Goal: Information Seeking & Learning: Find specific fact

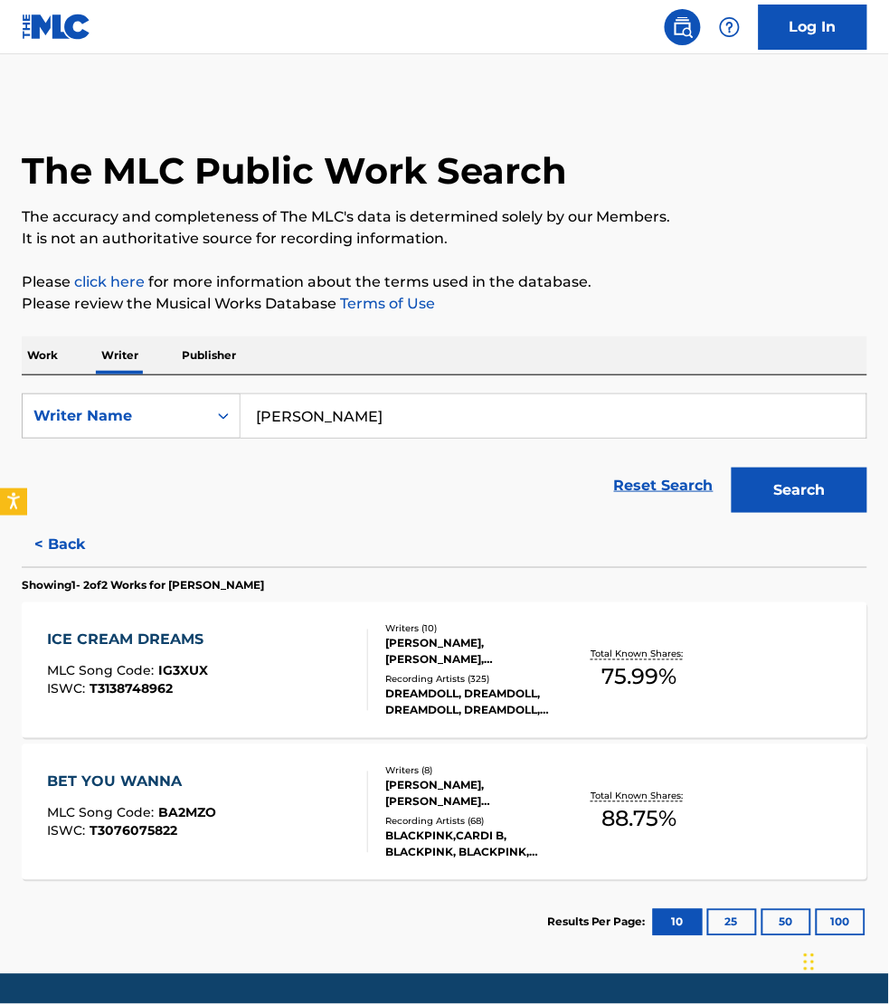
click at [37, 363] on p "Work" at bounding box center [43, 356] width 42 height 38
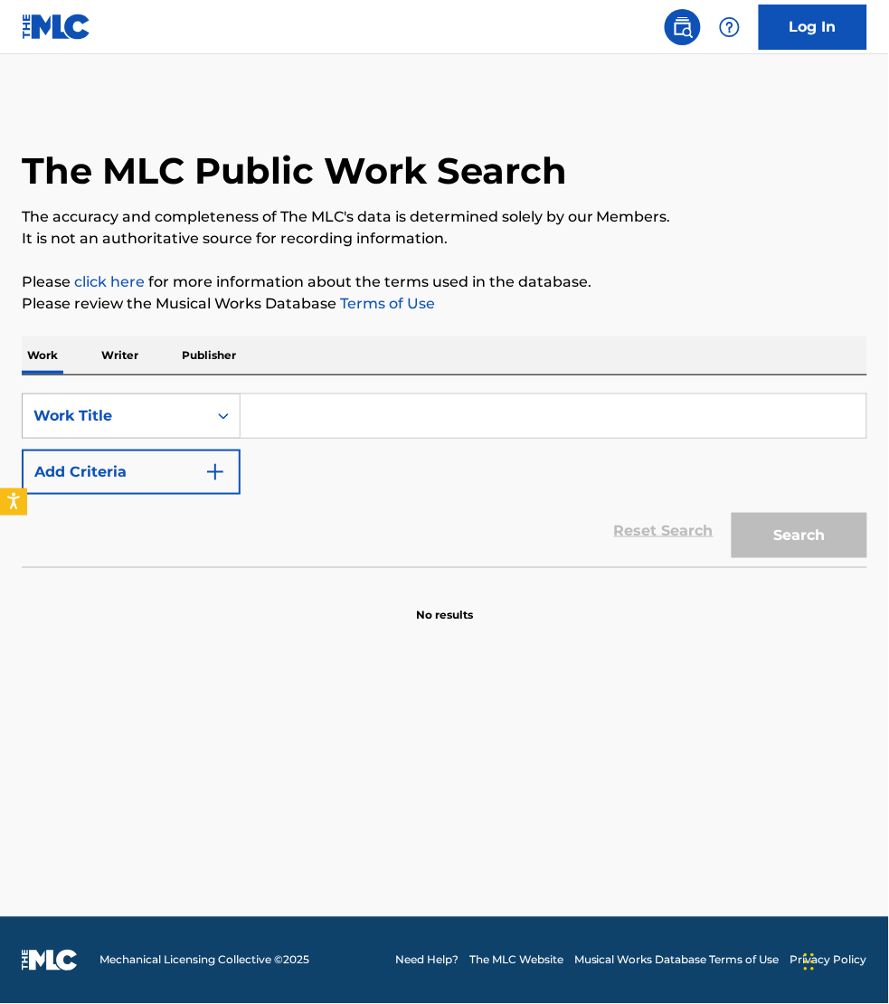
click at [80, 421] on div "Work Title" at bounding box center [114, 416] width 163 height 22
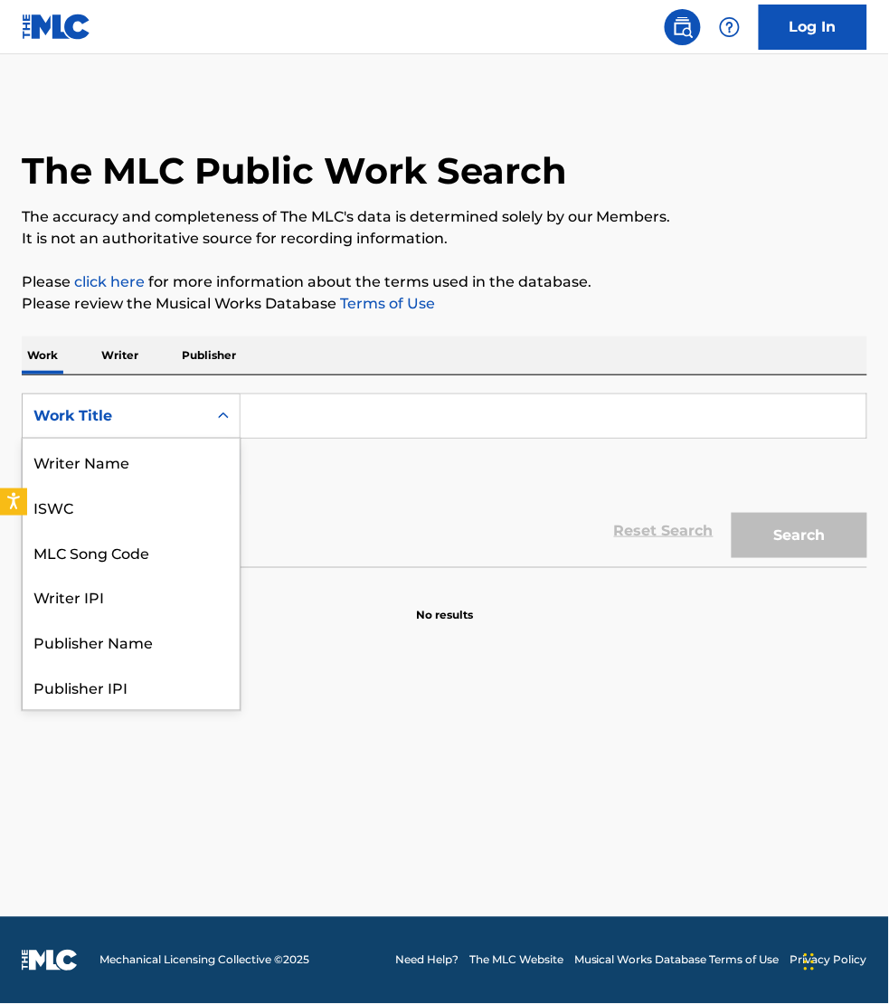
scroll to position [90, 0]
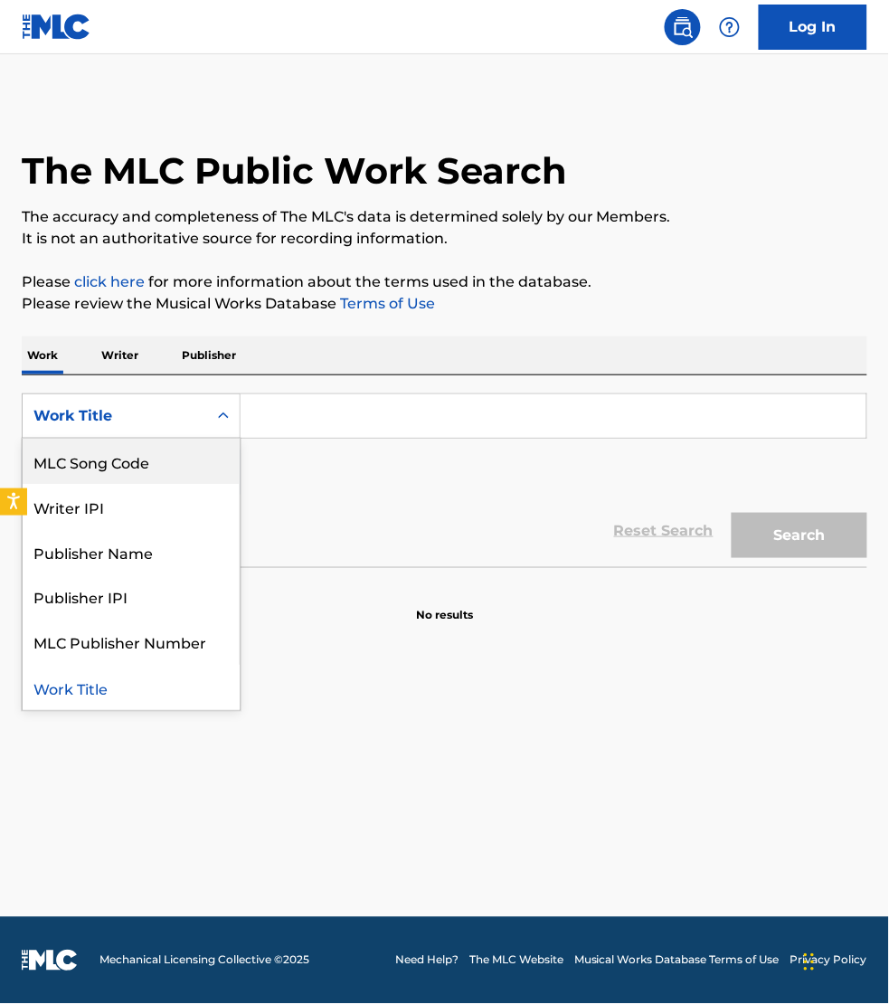
click at [101, 459] on div "MLC Song Code" at bounding box center [131, 461] width 217 height 45
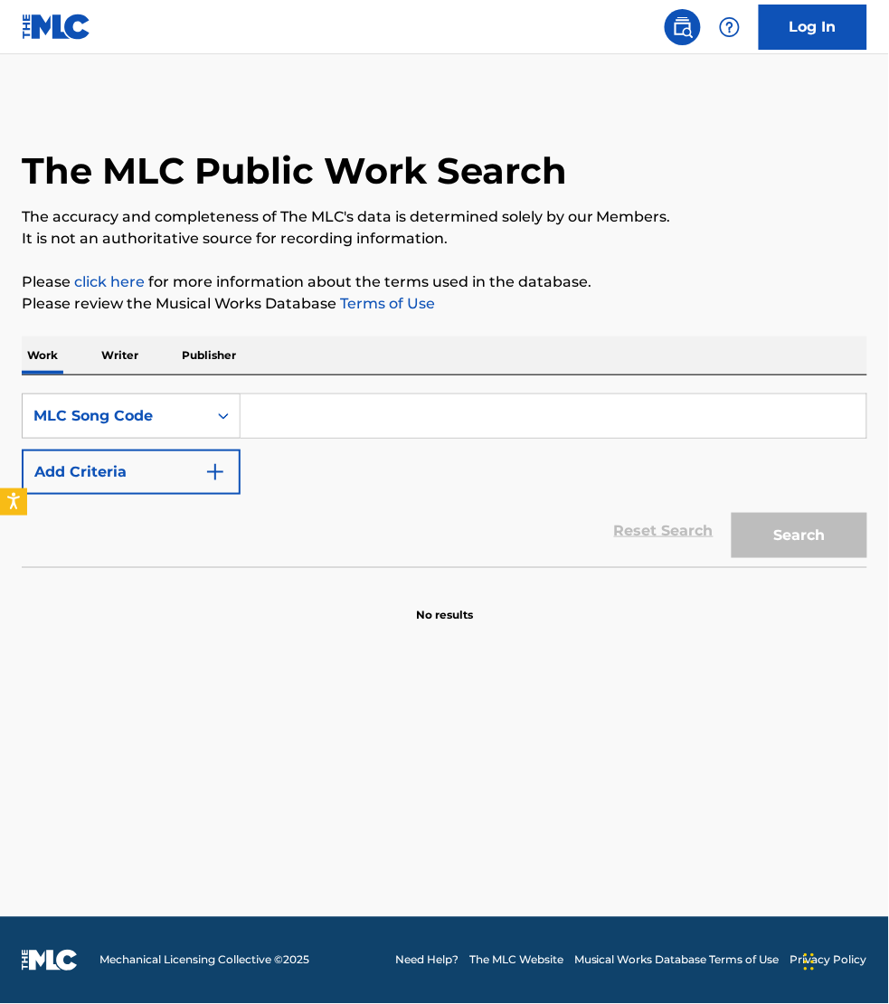
click at [286, 422] on input "Search Form" at bounding box center [554, 415] width 626 height 43
paste input "FV9MS6"
type input "FV9MS6"
click at [732, 513] on button "Search" at bounding box center [800, 535] width 136 height 45
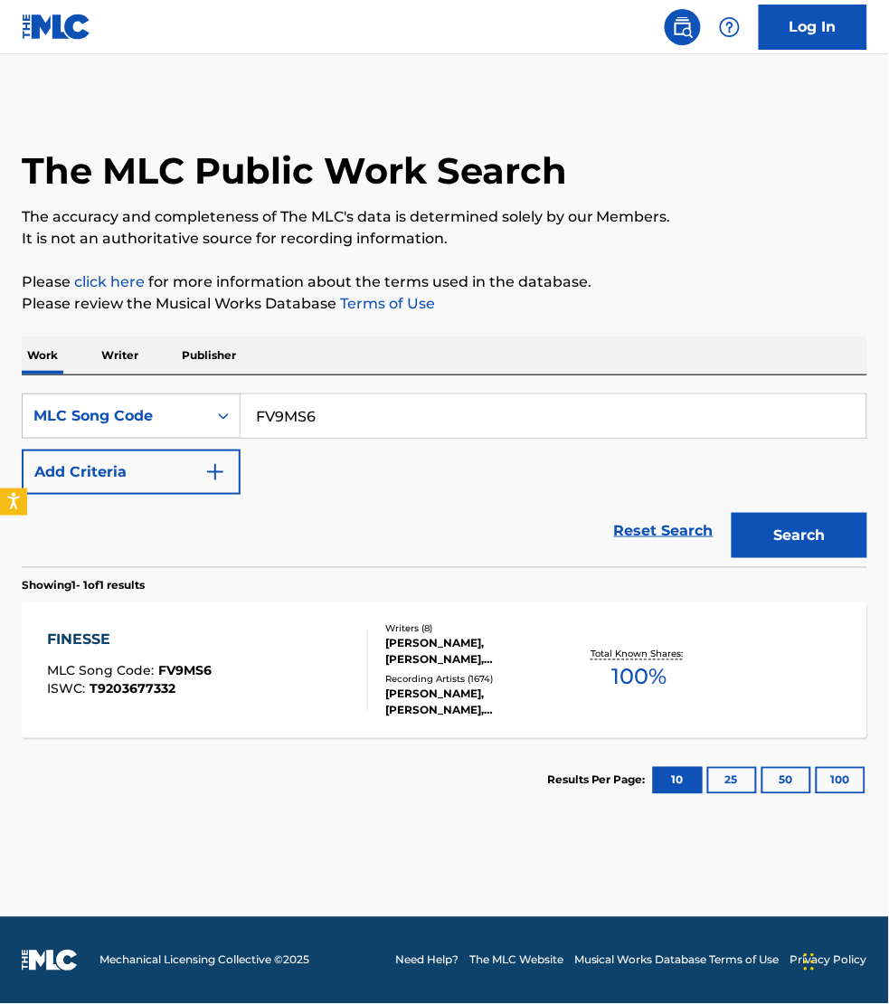
click at [299, 662] on div "FINESSE MLC Song Code : FV9MS6 ISWC : T9203677332" at bounding box center [207, 670] width 321 height 81
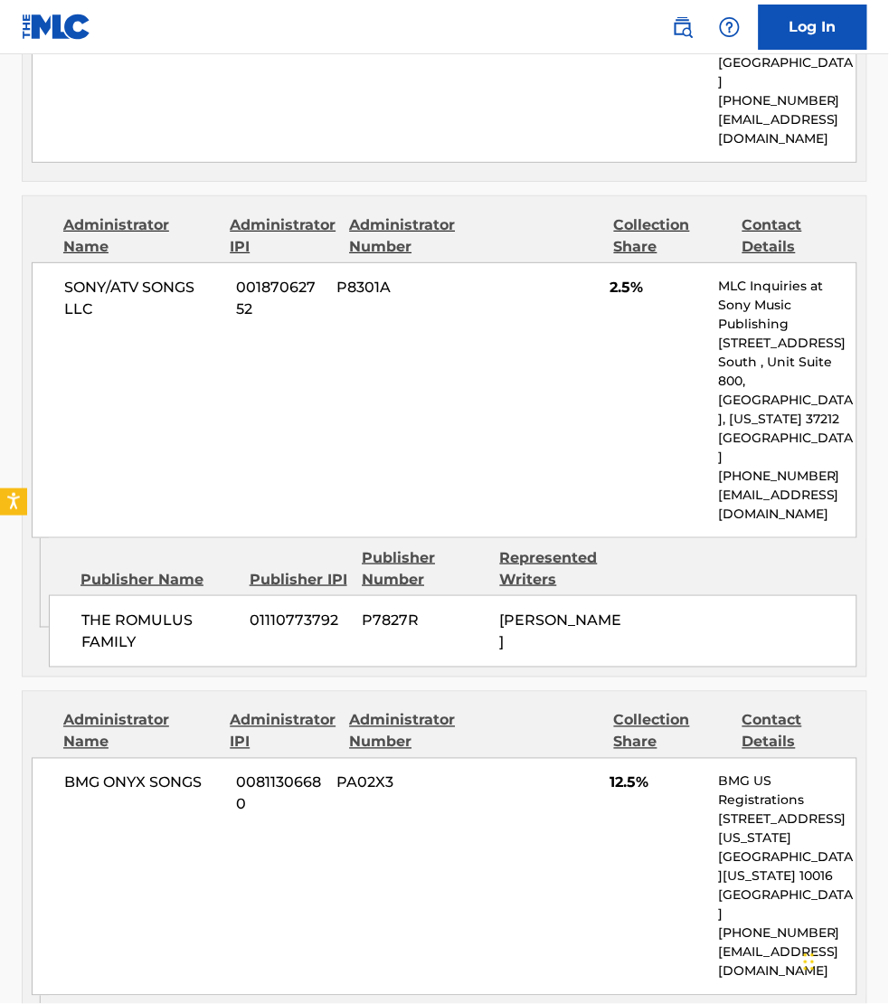
scroll to position [4692, 0]
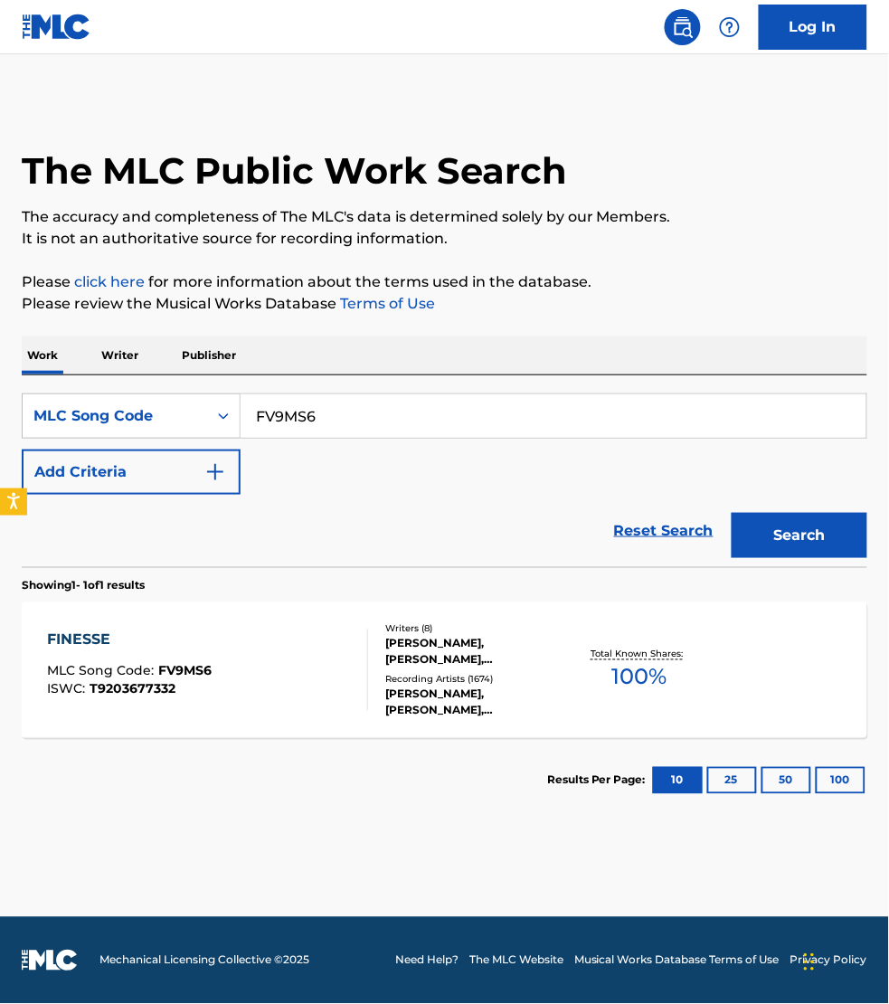
click at [351, 412] on input "FV9MS6" at bounding box center [554, 415] width 626 height 43
click at [732, 513] on button "Search" at bounding box center [800, 535] width 136 height 45
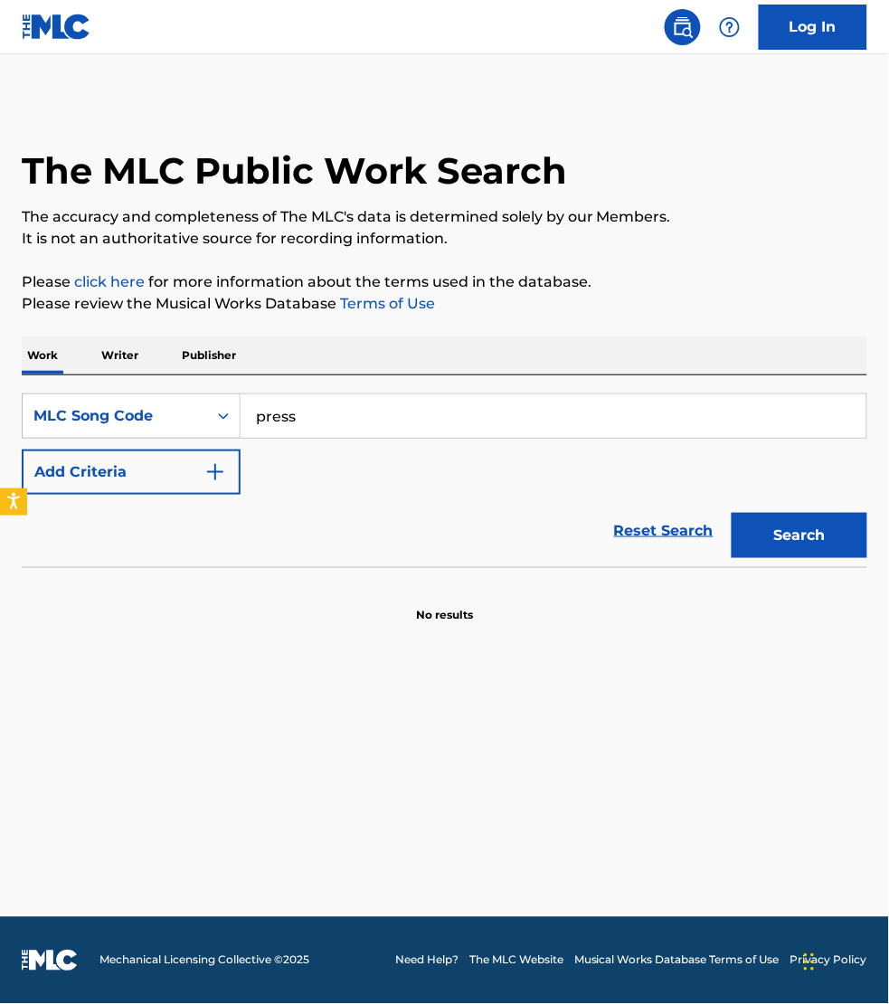
click at [351, 412] on input "press" at bounding box center [554, 415] width 626 height 43
paste input "PA1SNS"
type input "PA1SNS"
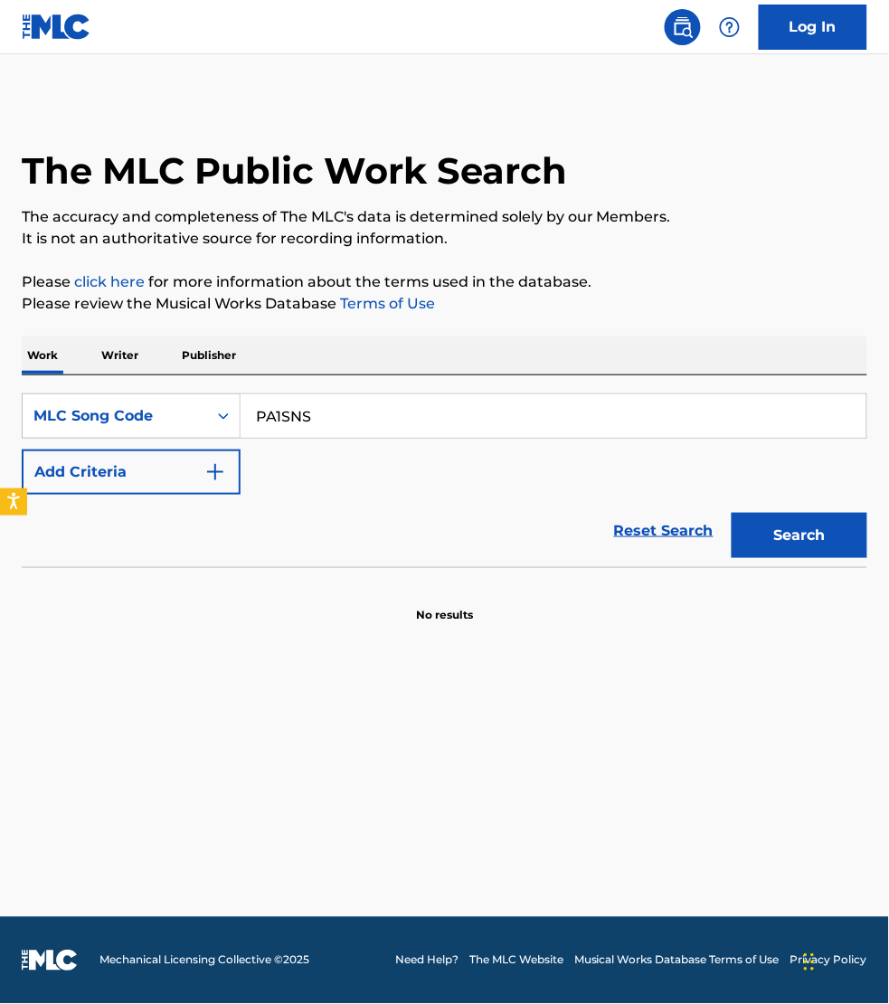
click at [732, 513] on button "Search" at bounding box center [800, 535] width 136 height 45
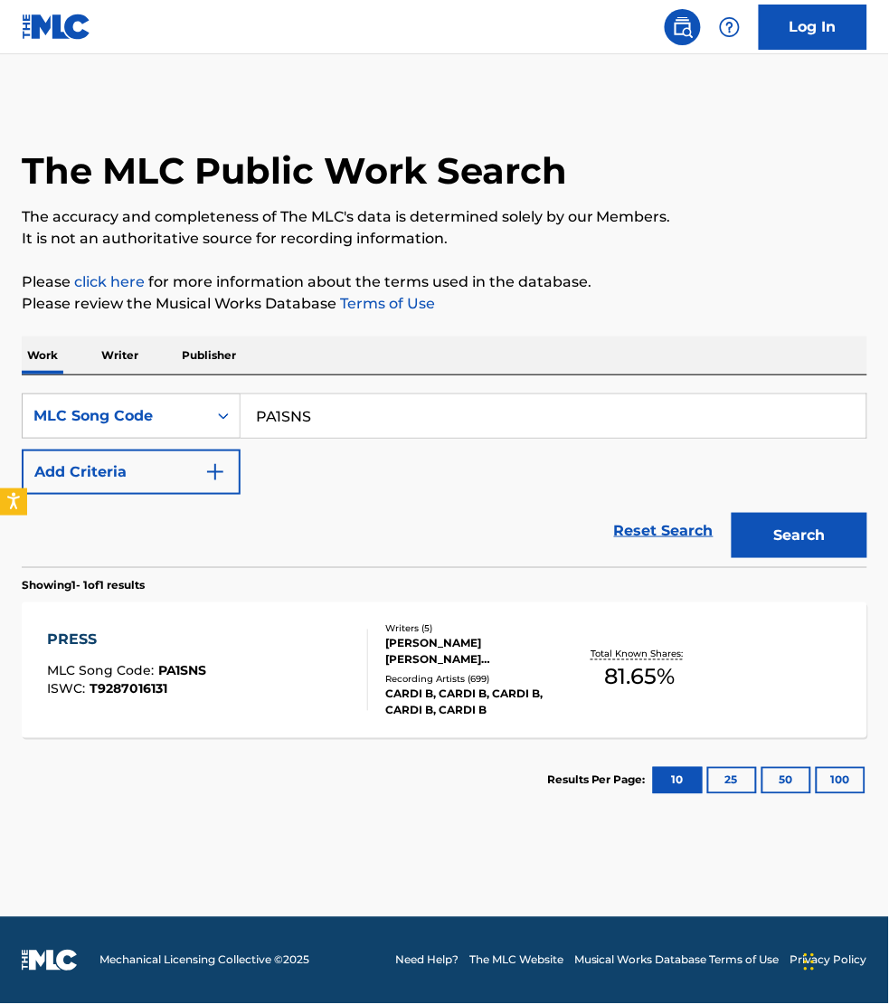
click at [72, 783] on section "Results Per Page: 10 25 50 100" at bounding box center [445, 780] width 846 height 85
click at [289, 695] on div "PRESS MLC Song Code : PA1SNS ISWC : T9287016131" at bounding box center [207, 670] width 321 height 81
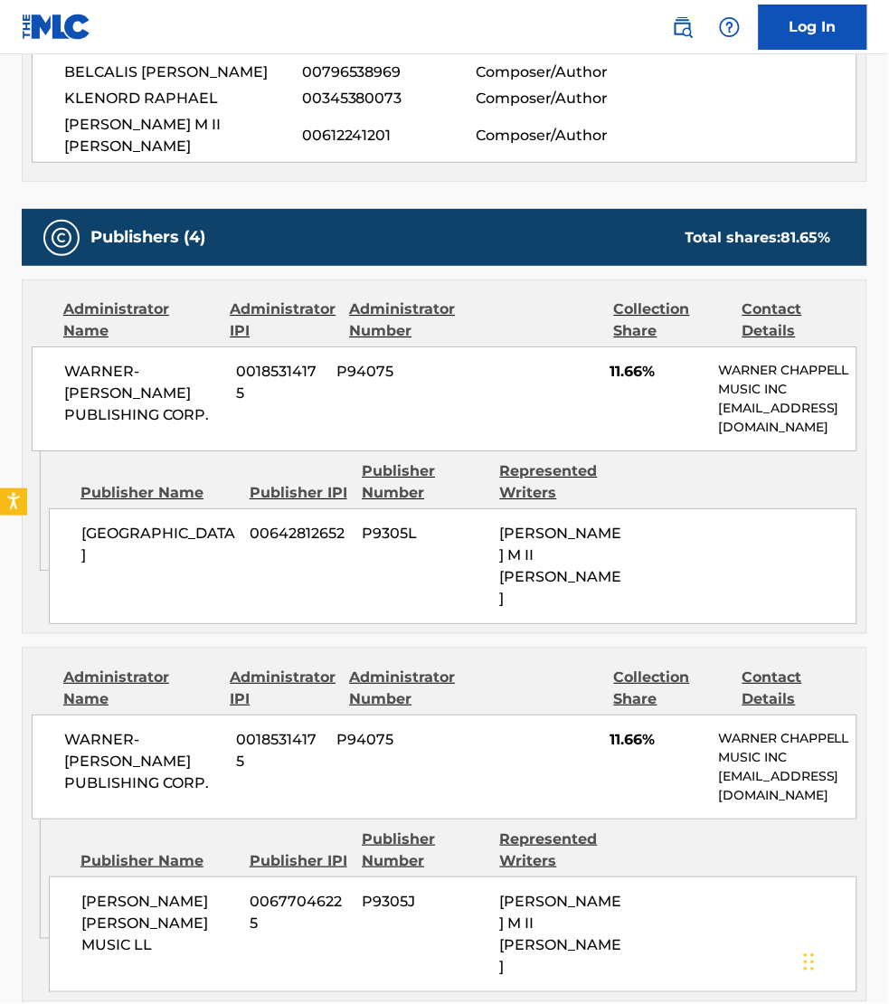
scroll to position [792, 0]
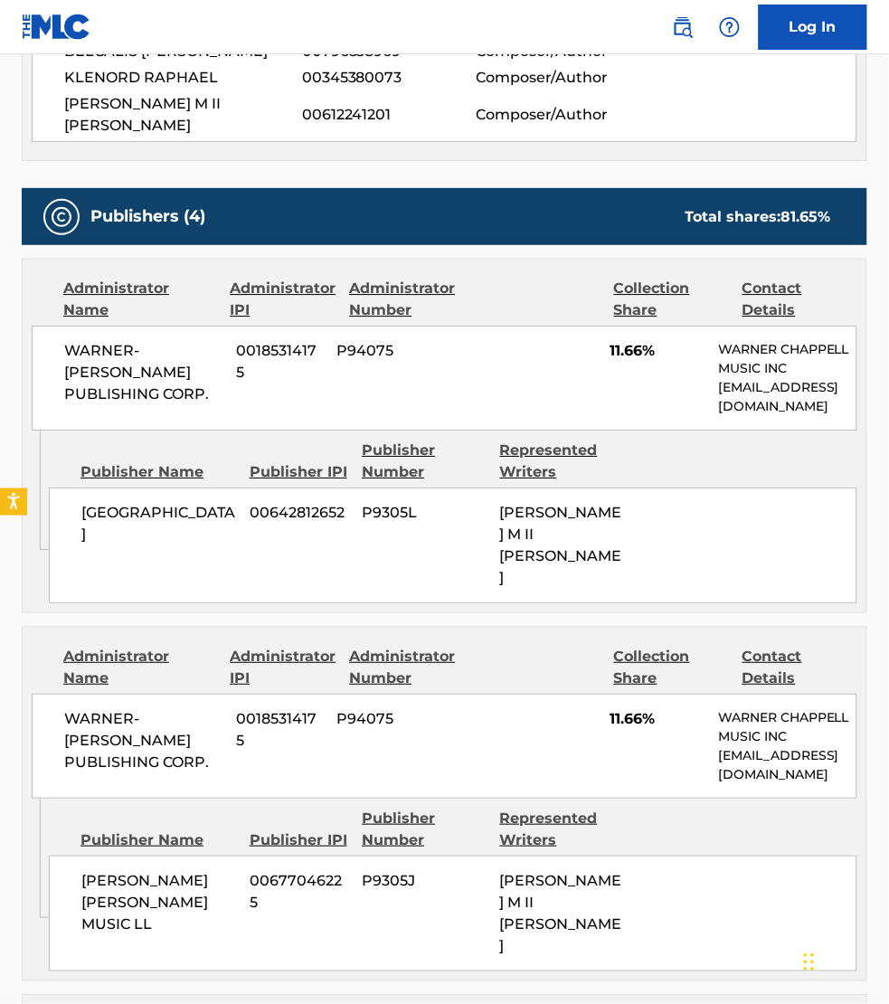
click at [91, 534] on div "Publishers (4) Total shares: 81.65 % Administrator Name Administrator IPI Admin…" at bounding box center [445, 871] width 846 height 1366
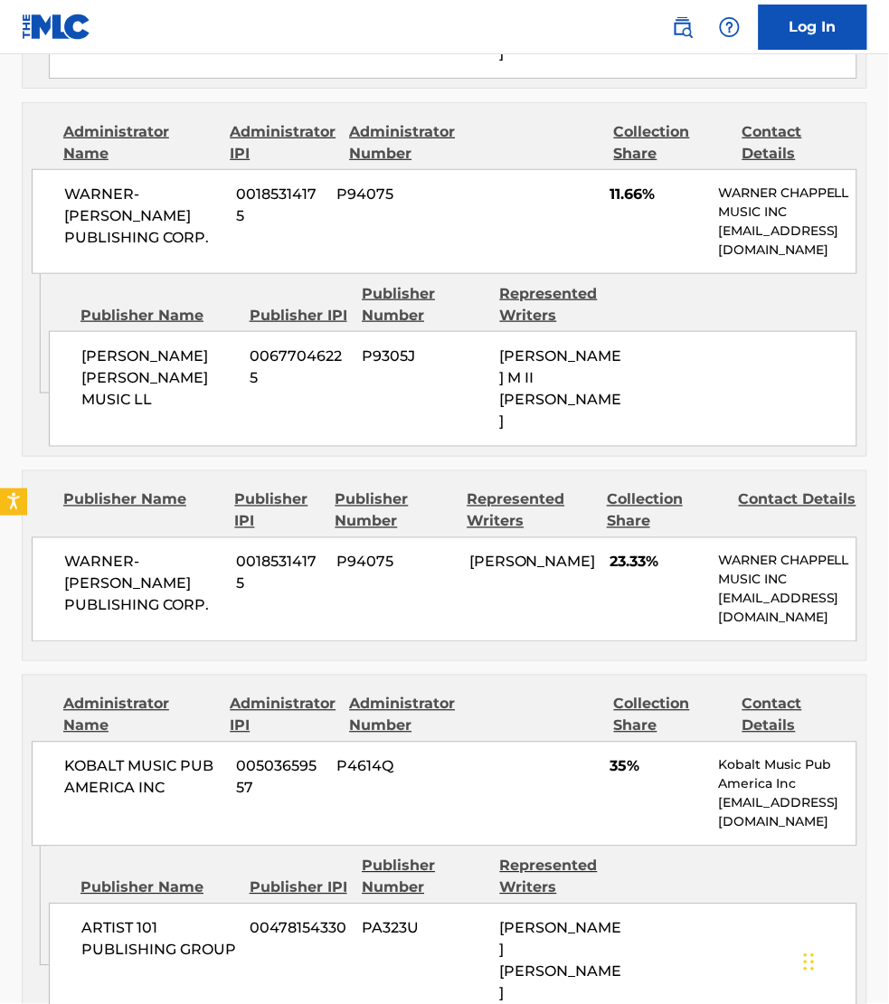
scroll to position [1328, 0]
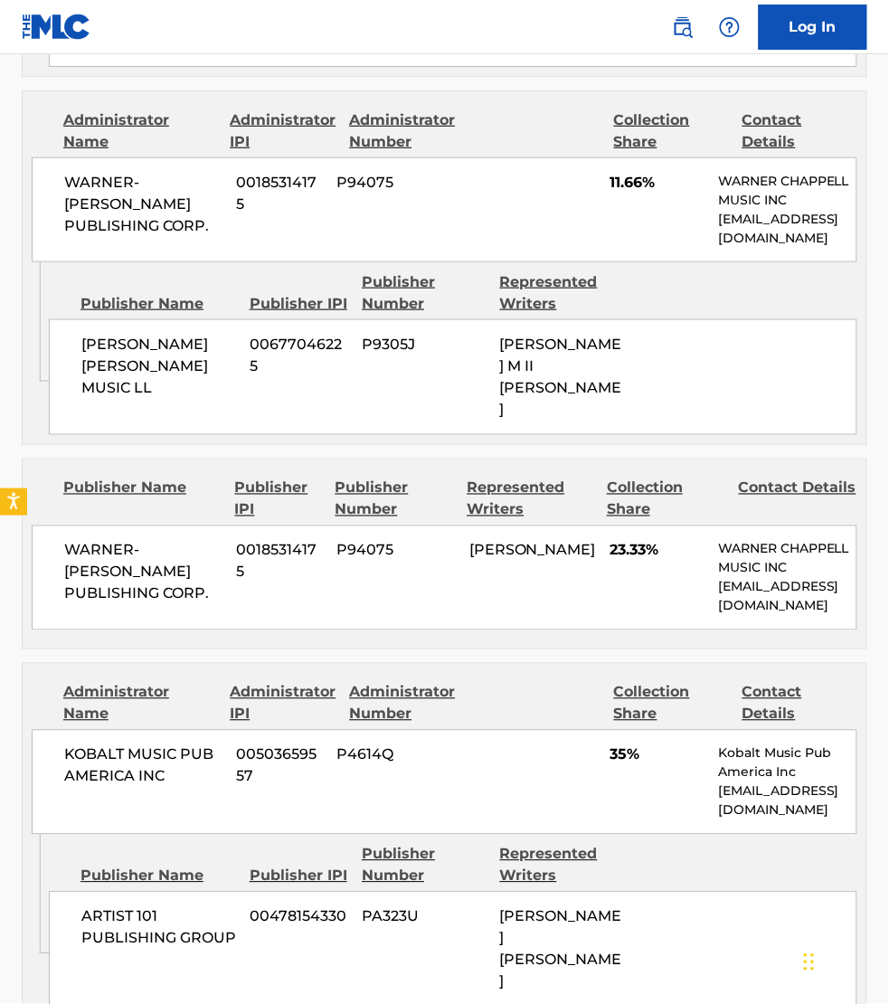
click at [62, 548] on div "Publishers (4) Total shares: 81.65 % Administrator Name Administrator IPI Admin…" at bounding box center [445, 335] width 846 height 1366
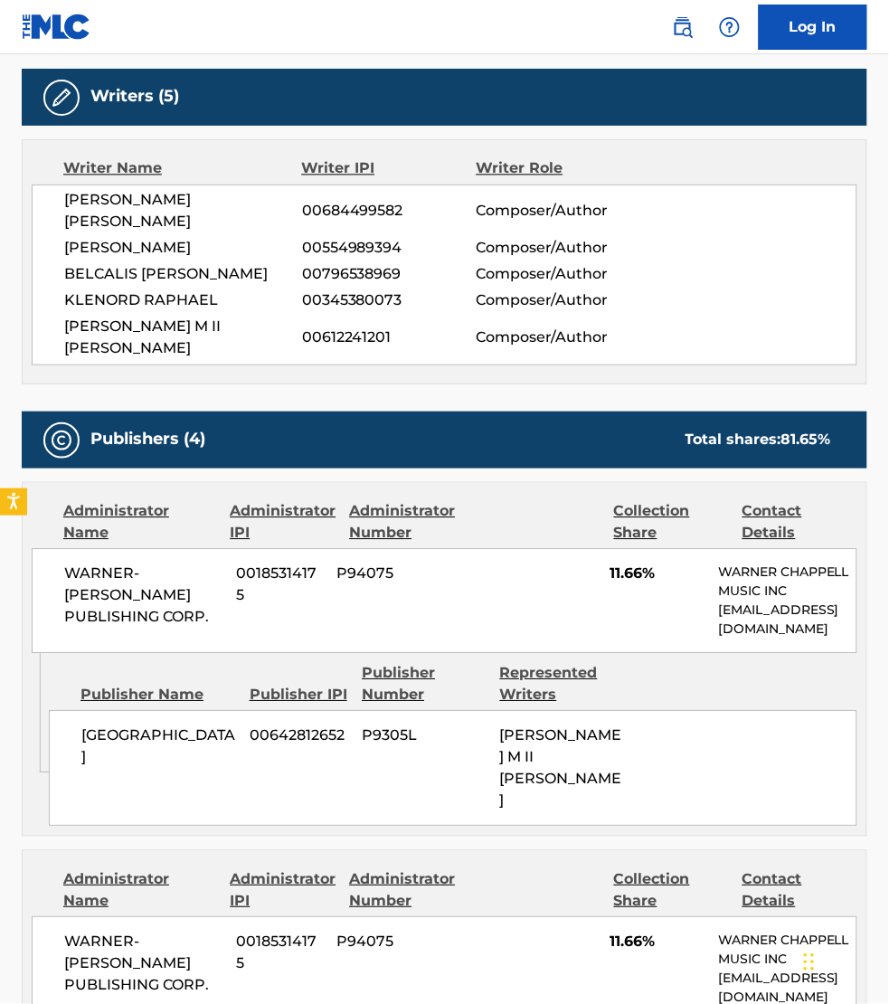
scroll to position [452, 0]
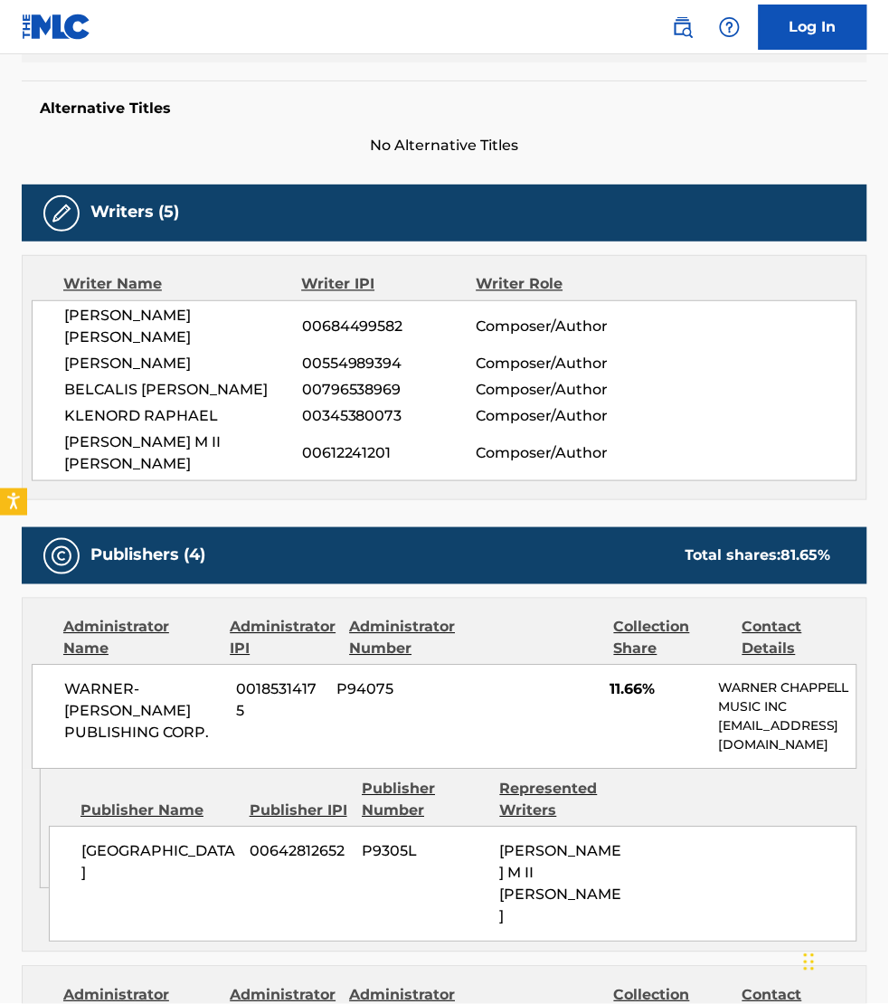
click at [199, 380] on span "BELCALIS [PERSON_NAME]" at bounding box center [183, 391] width 238 height 22
copy span "[PERSON_NAME]"
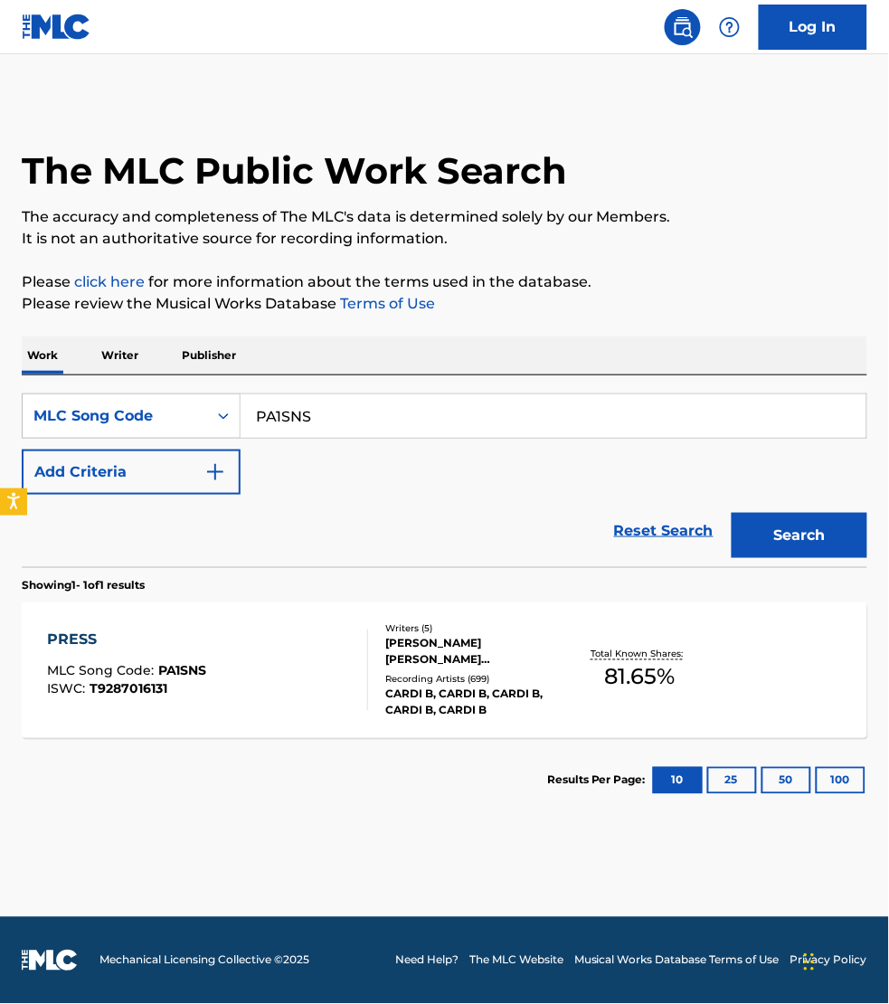
click at [308, 409] on input "PA1SNS" at bounding box center [554, 415] width 626 height 43
paste input "UA1XW"
type input "UA1XWS"
click at [732, 513] on button "Search" at bounding box center [800, 535] width 136 height 45
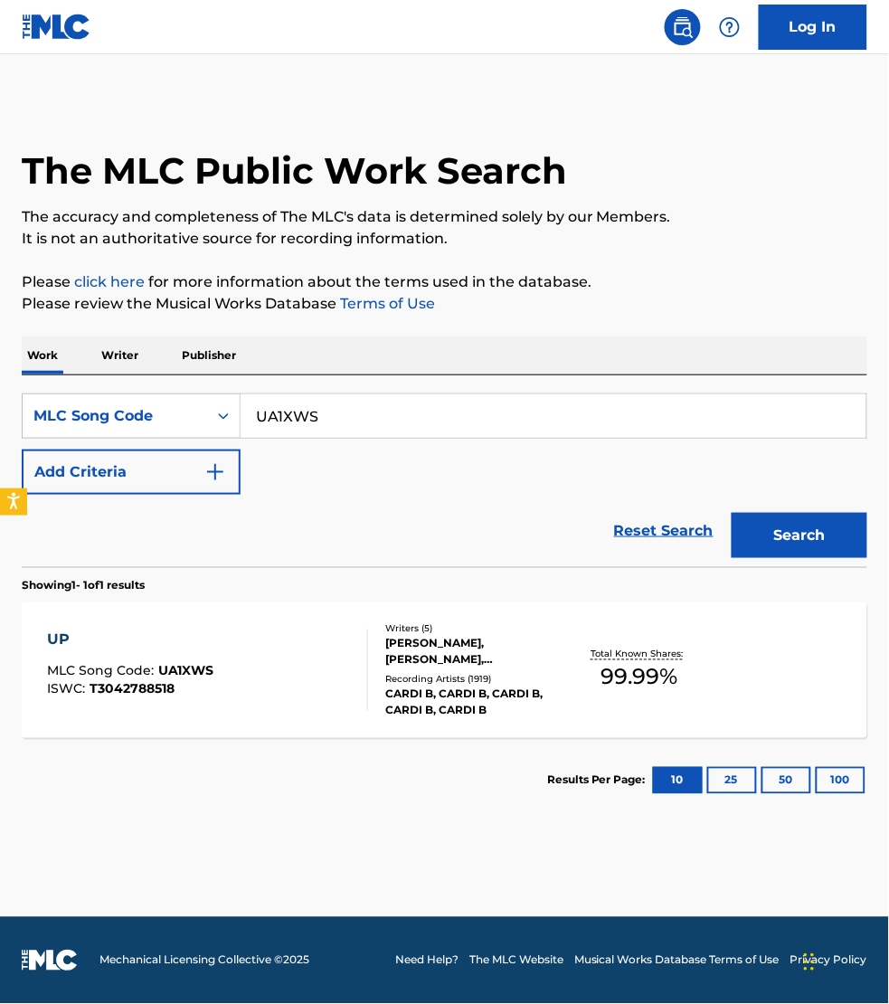
click at [299, 663] on div "UP MLC Song Code : UA1XWS ISWC : T3042788518" at bounding box center [207, 670] width 321 height 81
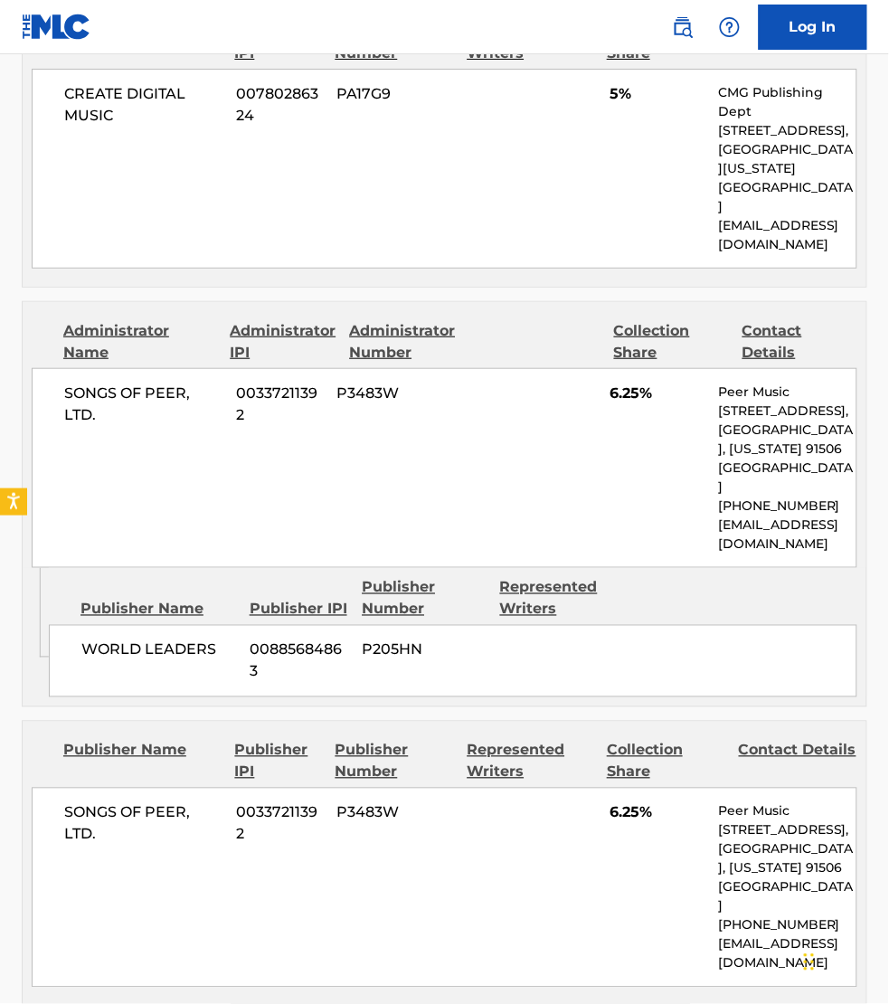
scroll to position [3590, 0]
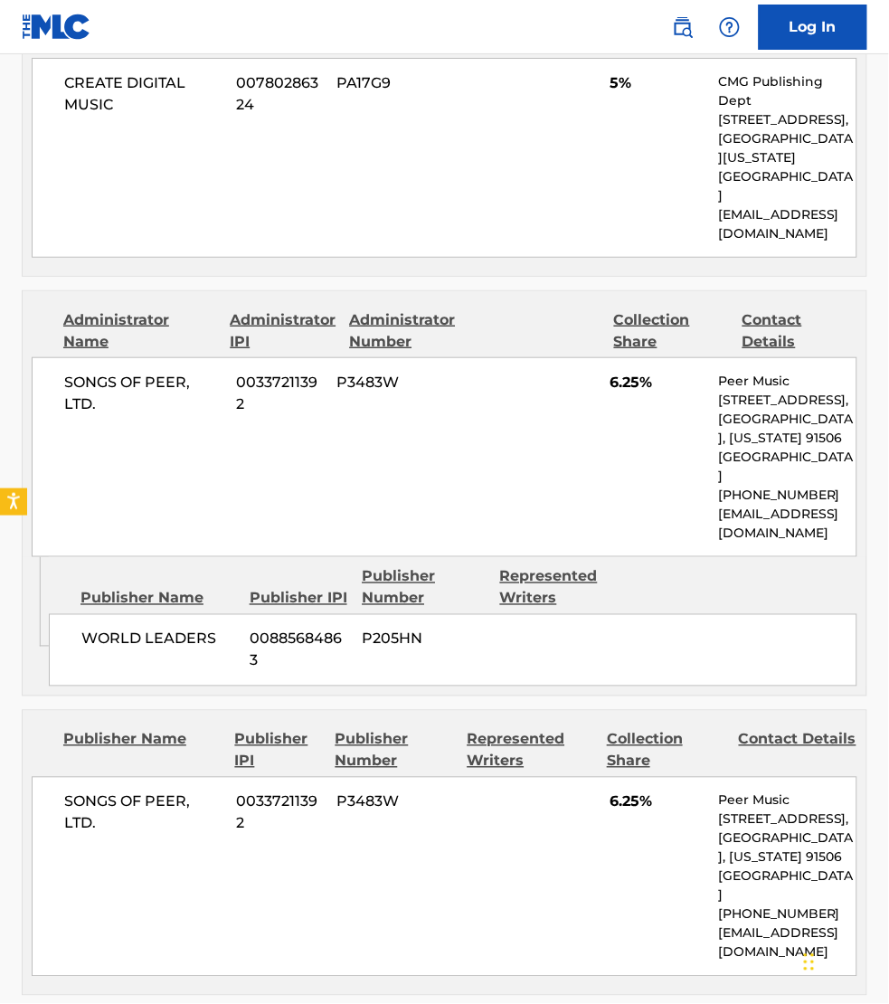
drag, startPoint x: 830, startPoint y: 398, endPoint x: 802, endPoint y: 401, distance: 27.3
click at [830, 557] on div "Publisher Name Publisher IPI Publisher Number Represented Writers WORLD LEADERS…" at bounding box center [458, 621] width 818 height 129
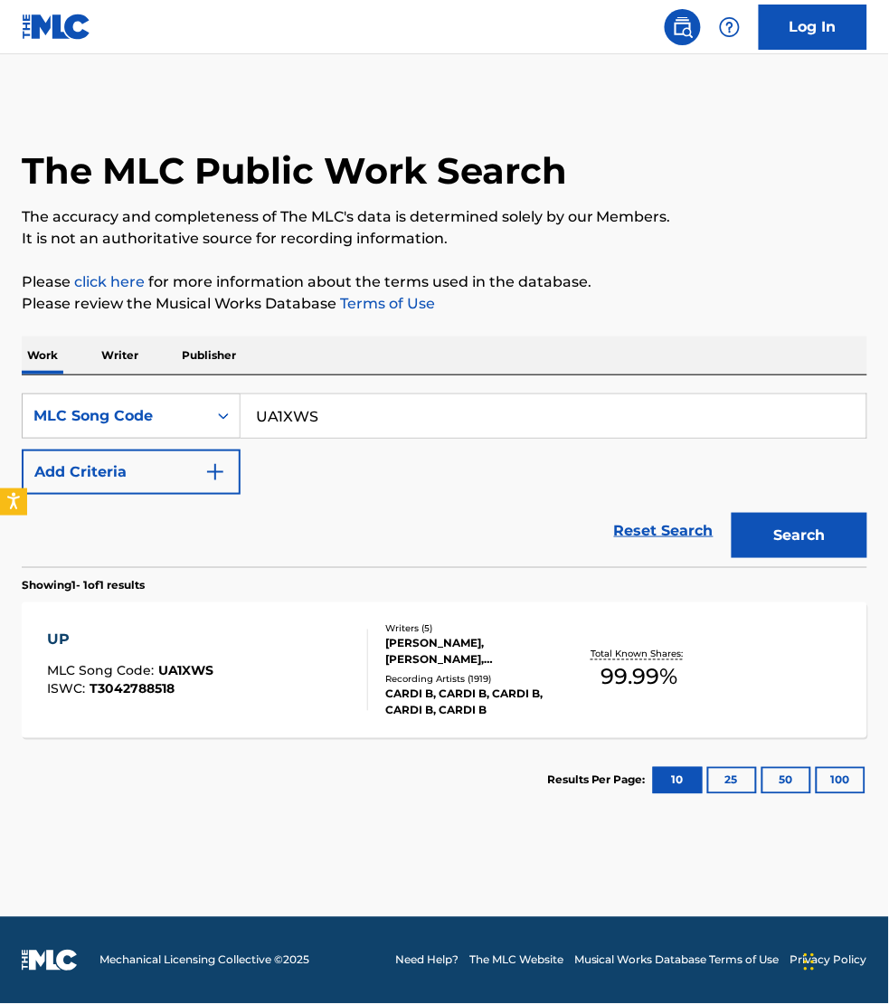
click at [322, 405] on input "UA1XWS" at bounding box center [554, 415] width 626 height 43
paste input "BVCNPX"
type input "BVCNPX"
click at [732, 513] on button "Search" at bounding box center [800, 535] width 136 height 45
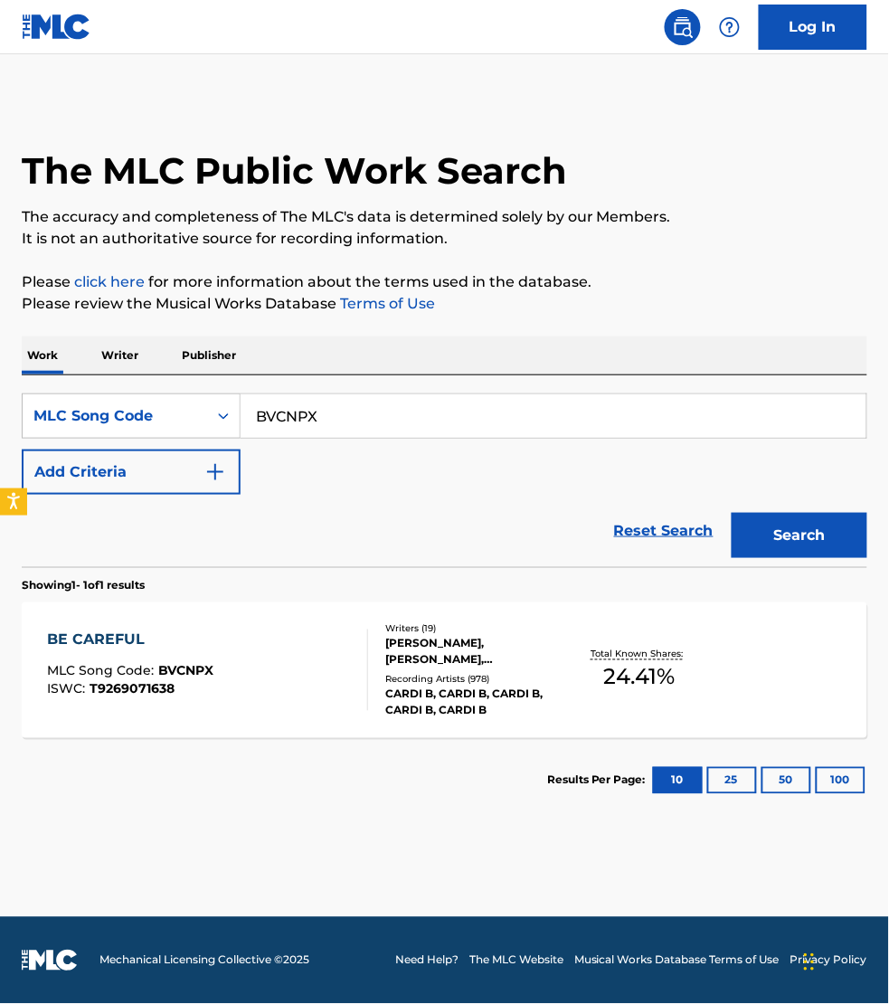
click at [303, 669] on div "BE CAREFUL MLC Song Code : BVCNPX ISWC : T9269071638" at bounding box center [207, 670] width 321 height 81
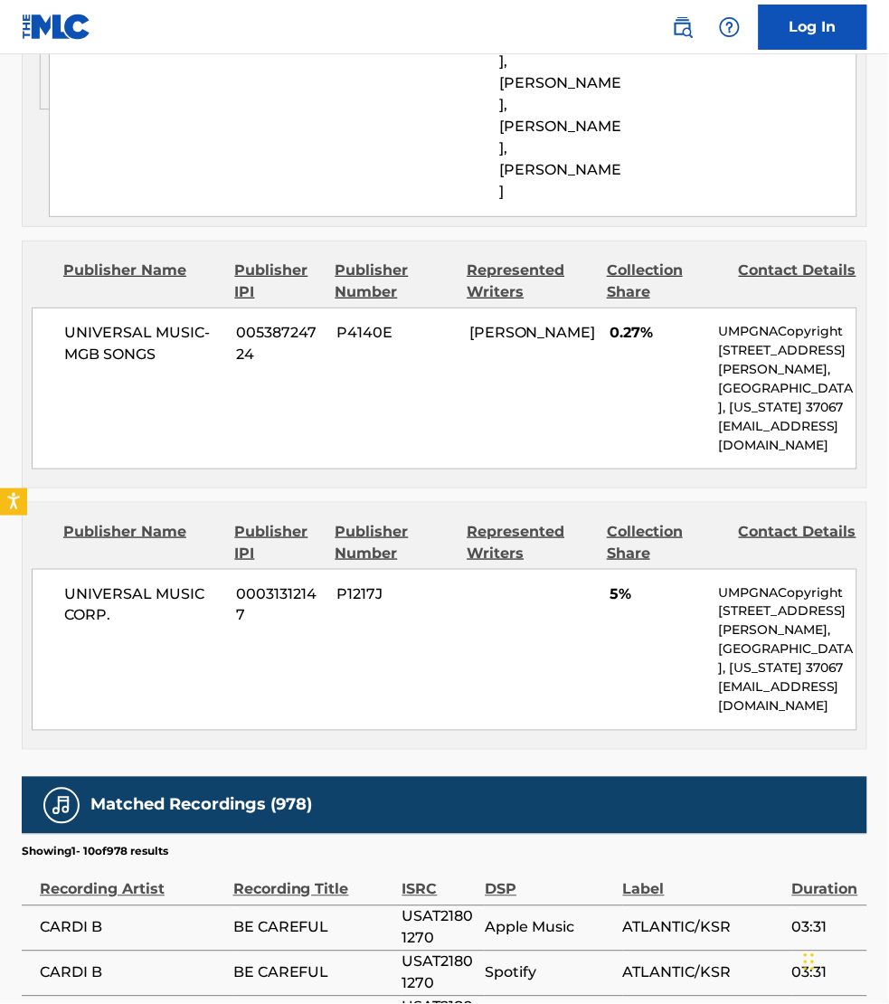
scroll to position [2375, 0]
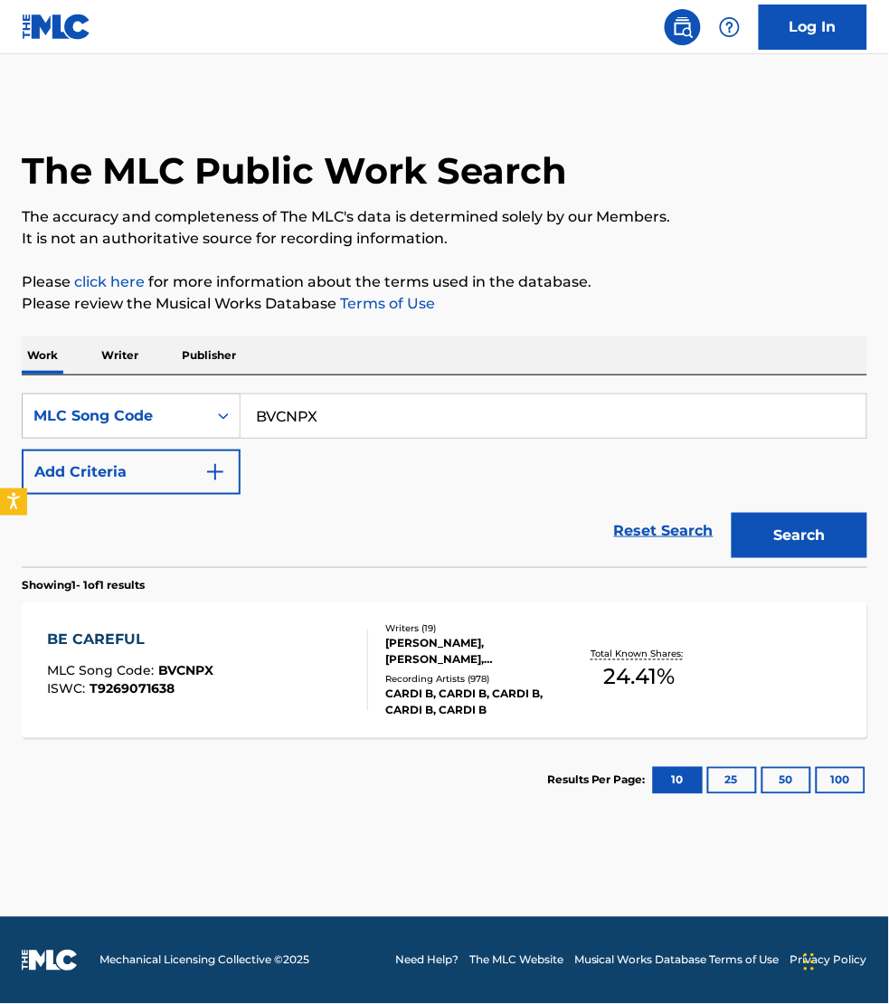
click at [319, 412] on input "BVCNPX" at bounding box center [554, 415] width 626 height 43
paste input "BI53"
type input "BVBI53"
click at [732, 513] on button "Search" at bounding box center [800, 535] width 136 height 45
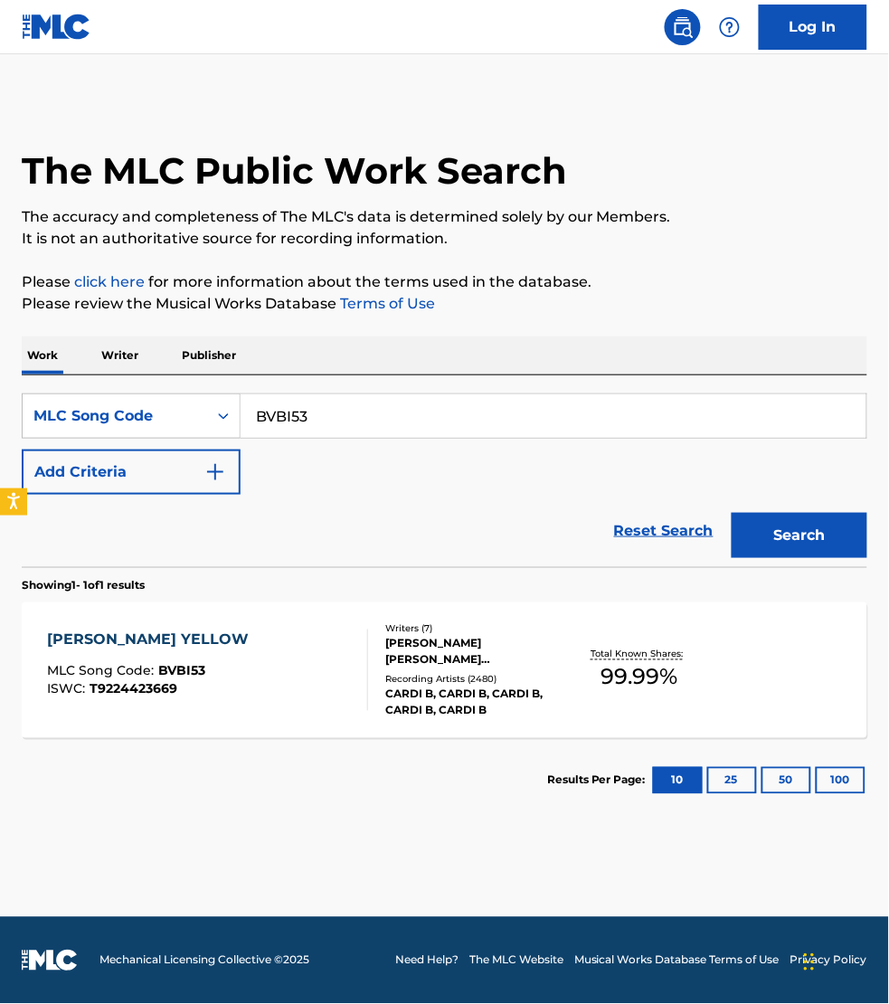
click at [273, 638] on div "[PERSON_NAME] YELLOW MLC Song Code : BVBI53 ISWC : T9224423669" at bounding box center [207, 670] width 321 height 81
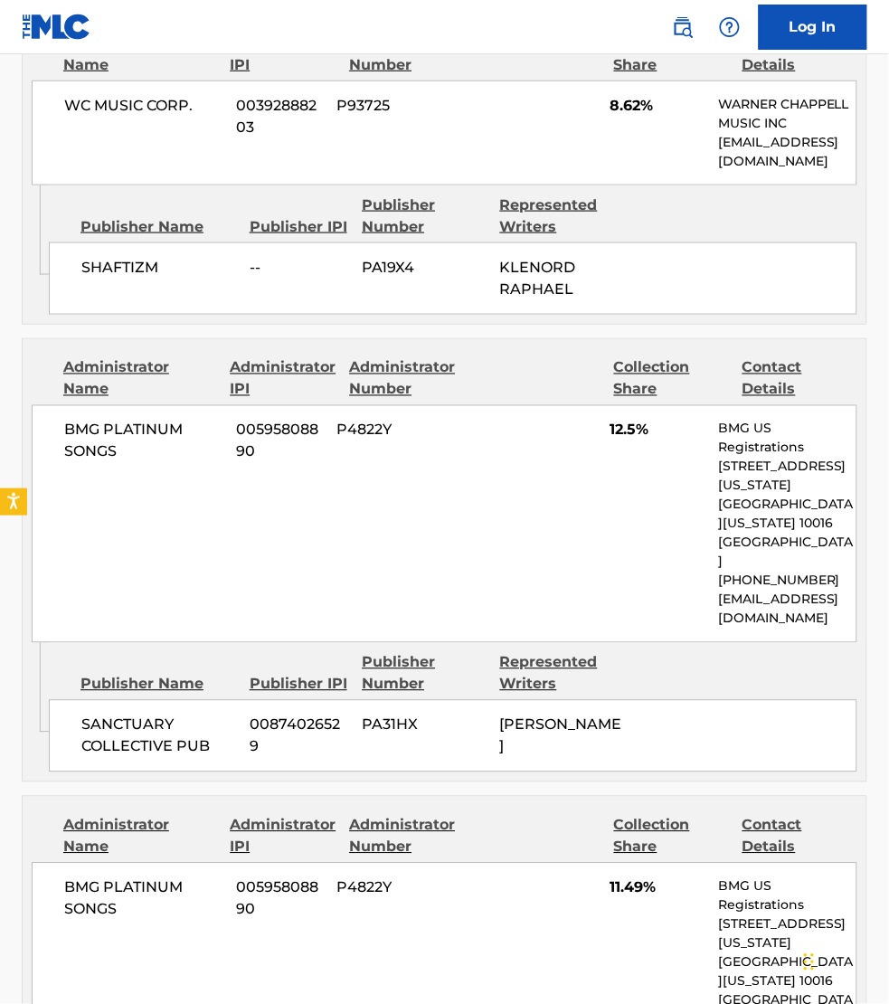
scroll to position [5032, 0]
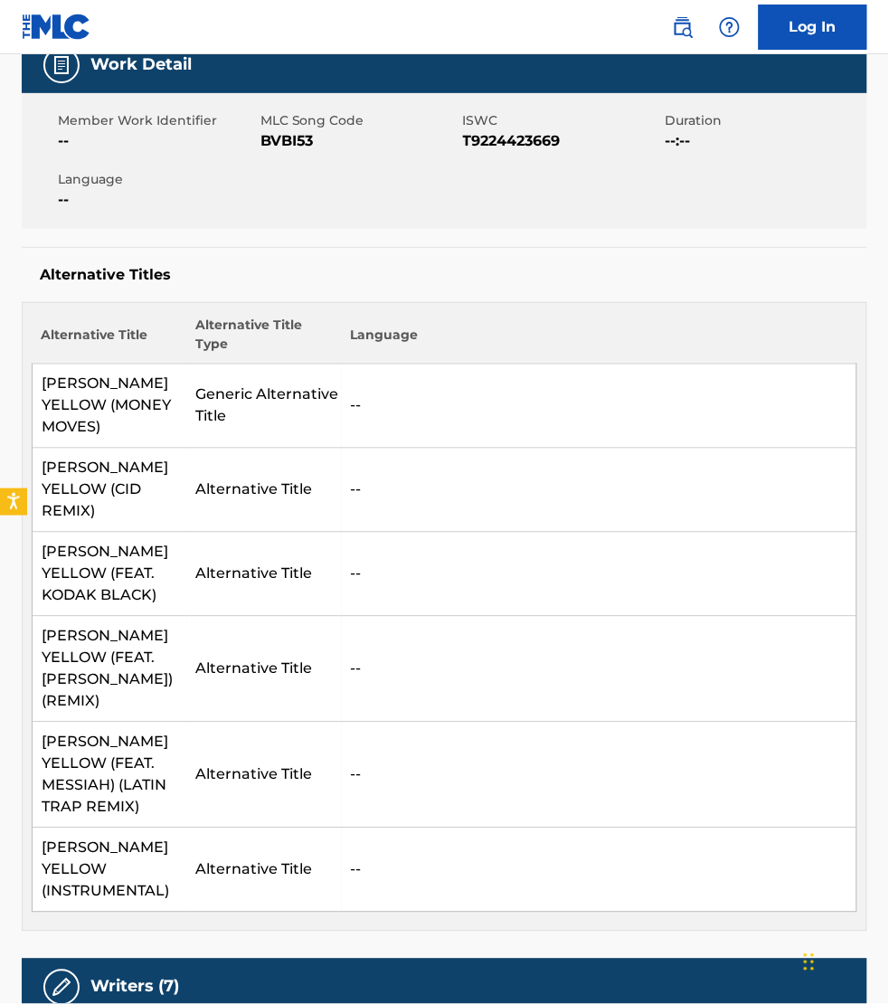
scroll to position [195, 0]
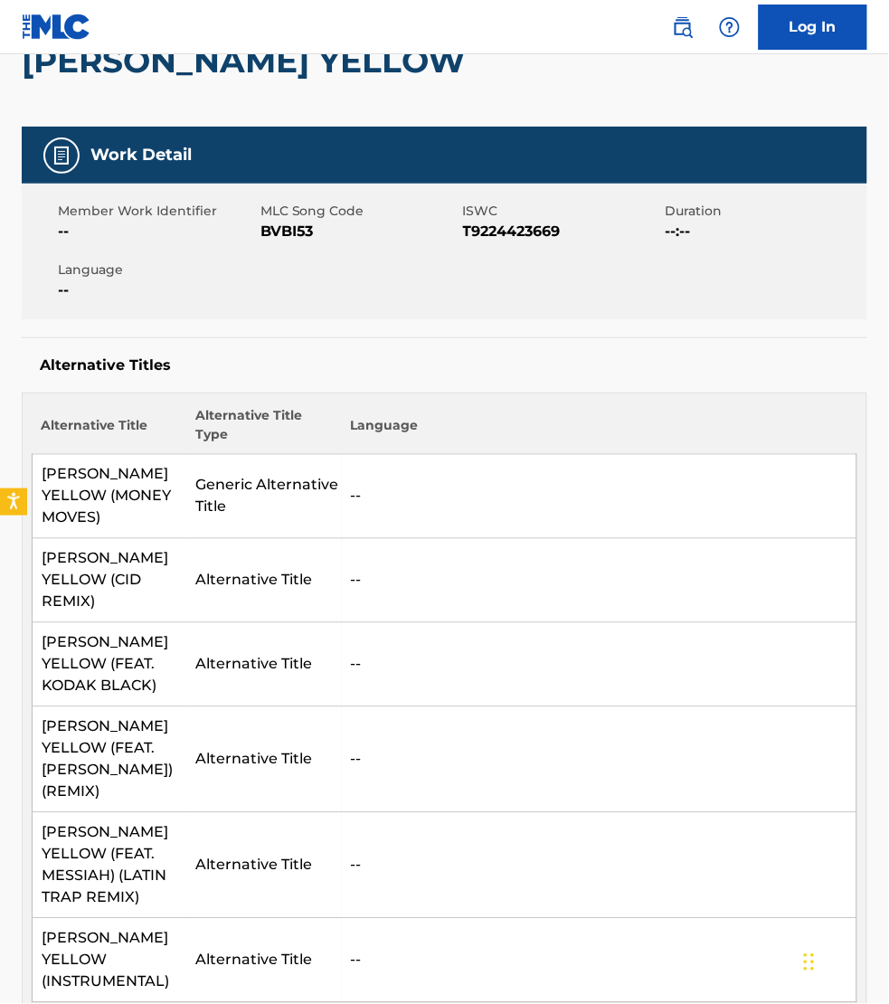
click at [274, 232] on span "BVBI53" at bounding box center [360, 232] width 198 height 22
copy span "BVBI53"
click at [855, 362] on div "Alternative Titles Alternative Title Alternative Title Type Language [PERSON_NA…" at bounding box center [445, 679] width 846 height 685
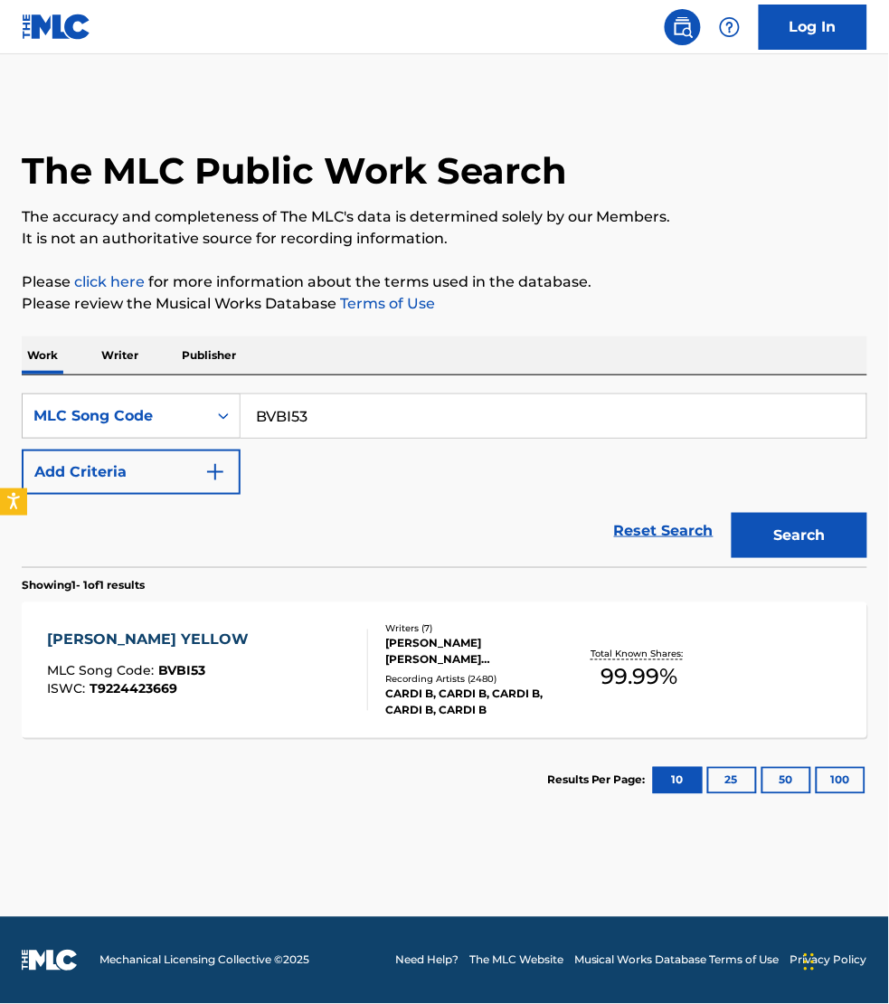
click at [324, 407] on input "BVBI53" at bounding box center [554, 415] width 626 height 43
paste input "CNPX"
click at [732, 513] on button "Search" at bounding box center [800, 535] width 136 height 45
click at [821, 410] on input "BVCNPX" at bounding box center [554, 415] width 626 height 43
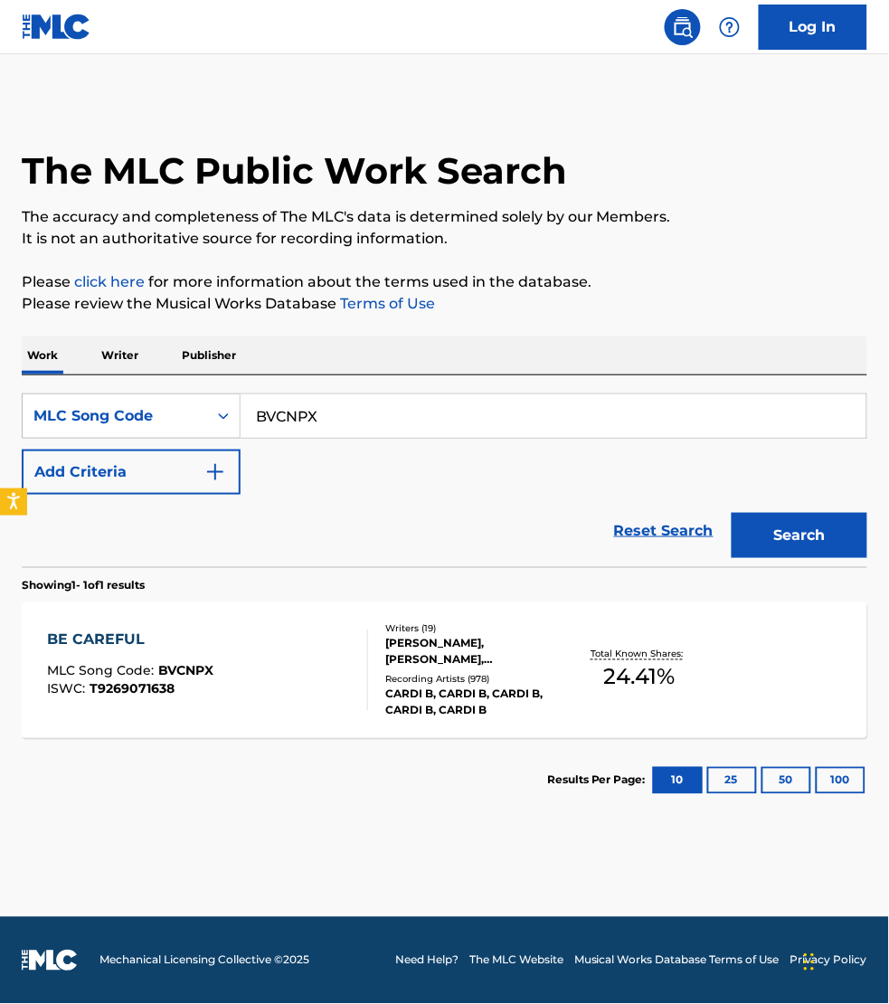
click at [820, 410] on input "BVCNPX" at bounding box center [554, 415] width 626 height 43
paste input "OL9RIR"
type input "OL9RIR"
click at [732, 513] on button "Search" at bounding box center [800, 535] width 136 height 45
click at [299, 671] on div "OUTSIDE MLC Song Code : OL9RIR ISWC :" at bounding box center [207, 670] width 321 height 81
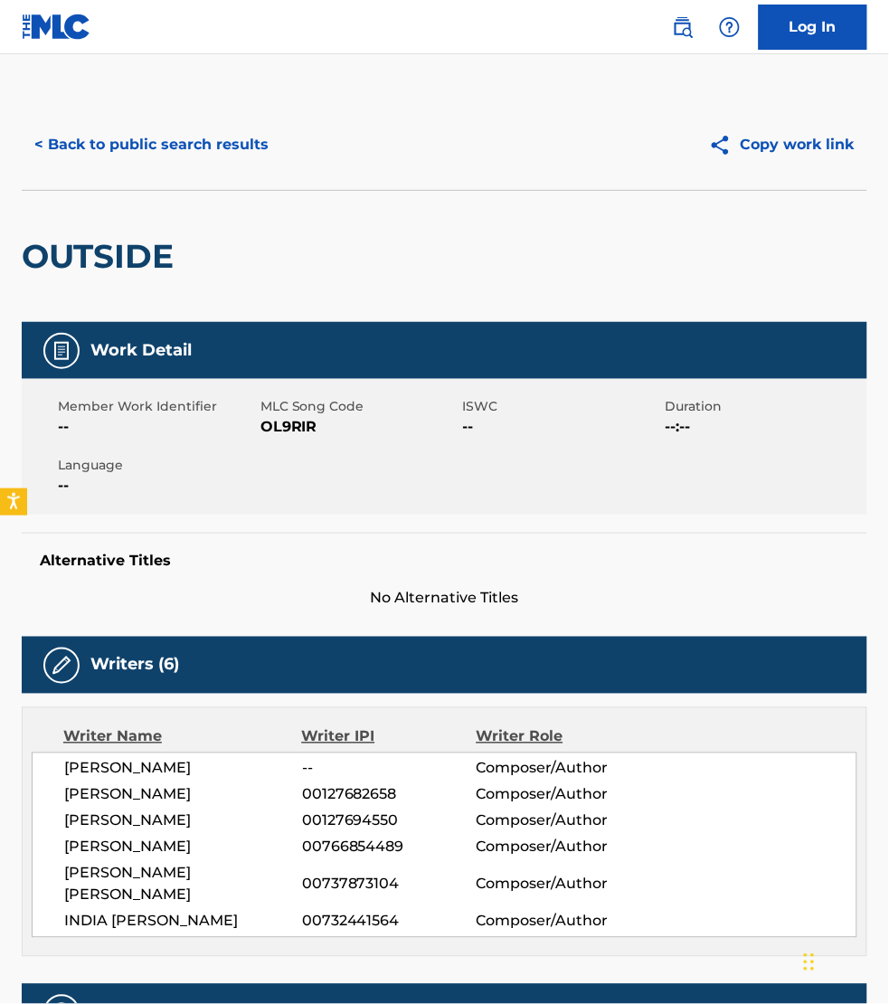
click at [848, 280] on div "OUTSIDE" at bounding box center [445, 256] width 846 height 132
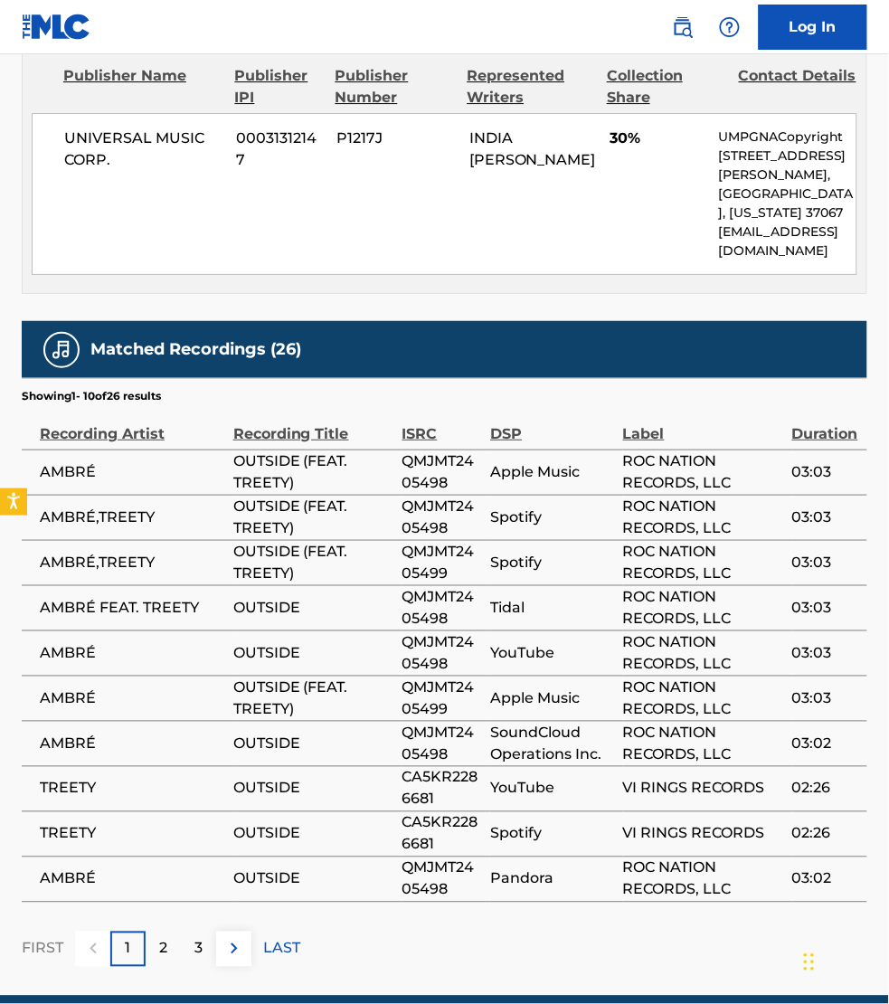
scroll to position [1088, 0]
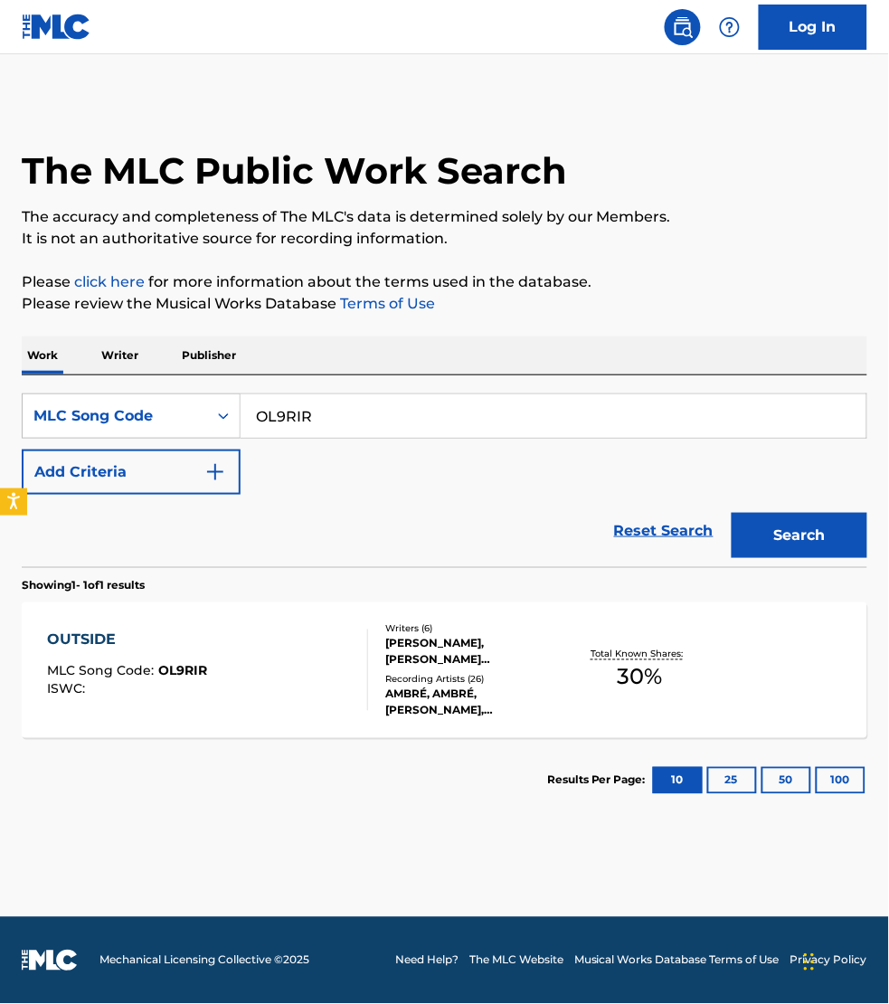
click at [337, 404] on input "OL9RIR" at bounding box center [554, 415] width 626 height 43
paste input "MA9FD2"
type input "MA9FD2"
click at [732, 513] on button "Search" at bounding box center [800, 535] width 136 height 45
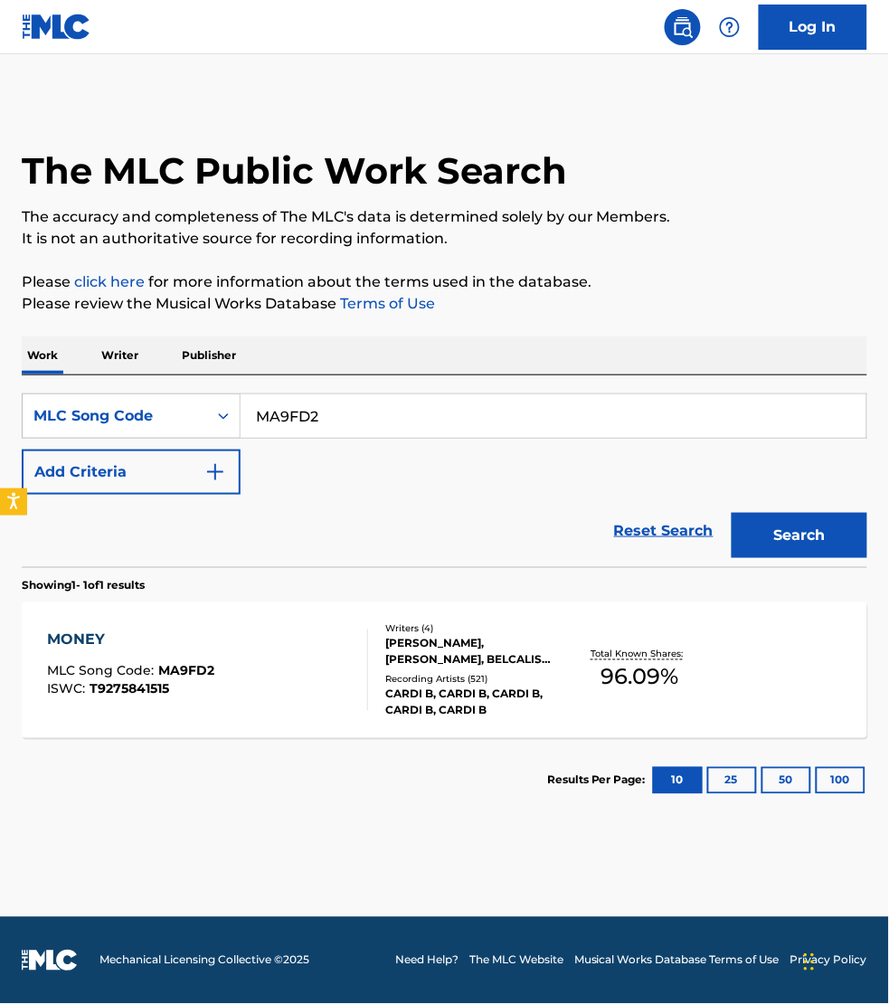
click at [296, 672] on div "MONEY MLC Song Code : MA9FD2 ISWC : T9275841515" at bounding box center [207, 670] width 321 height 81
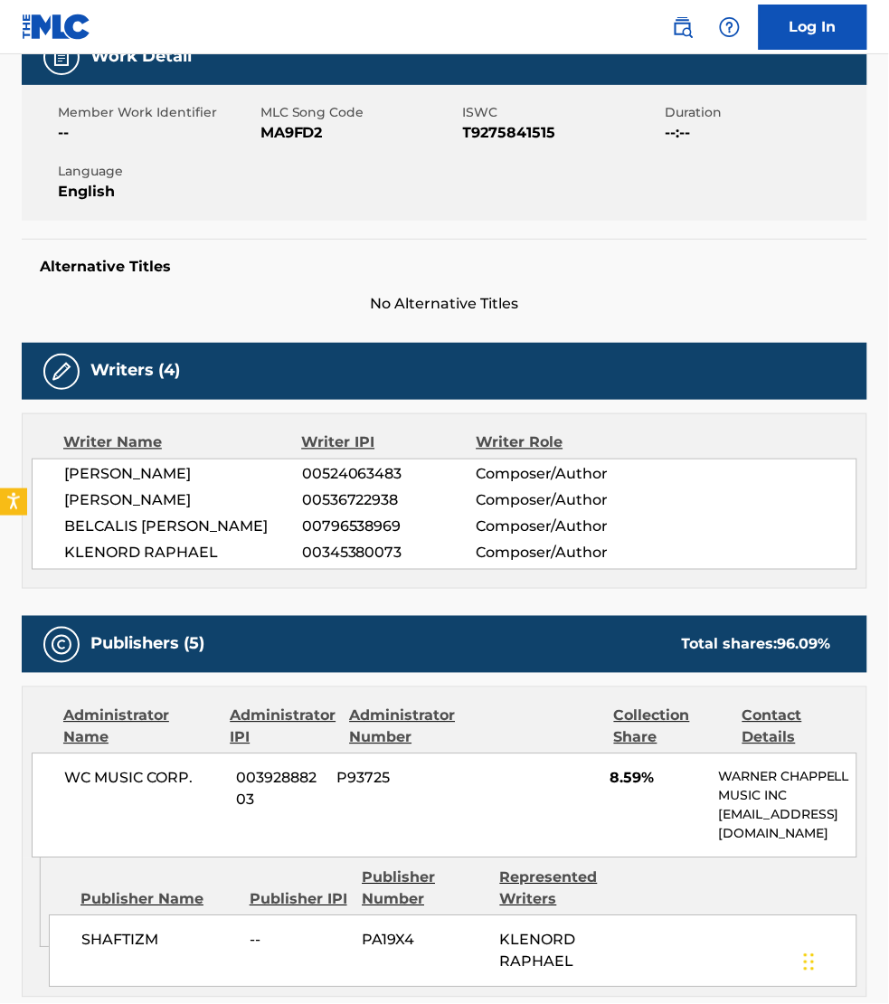
scroll to position [169, 0]
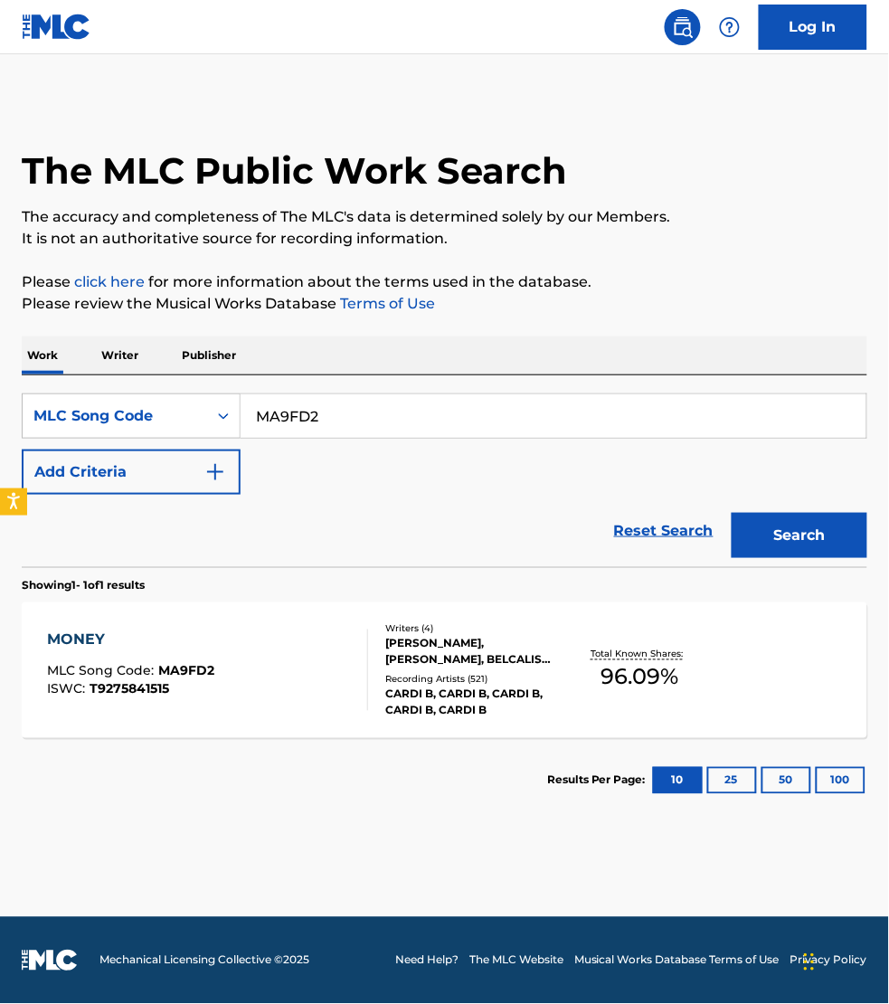
click at [323, 416] on input "MA9FD2" at bounding box center [554, 415] width 626 height 43
paste input "BVCNR5"
type input "BVCNR5"
click at [732, 513] on button "Search" at bounding box center [800, 535] width 136 height 45
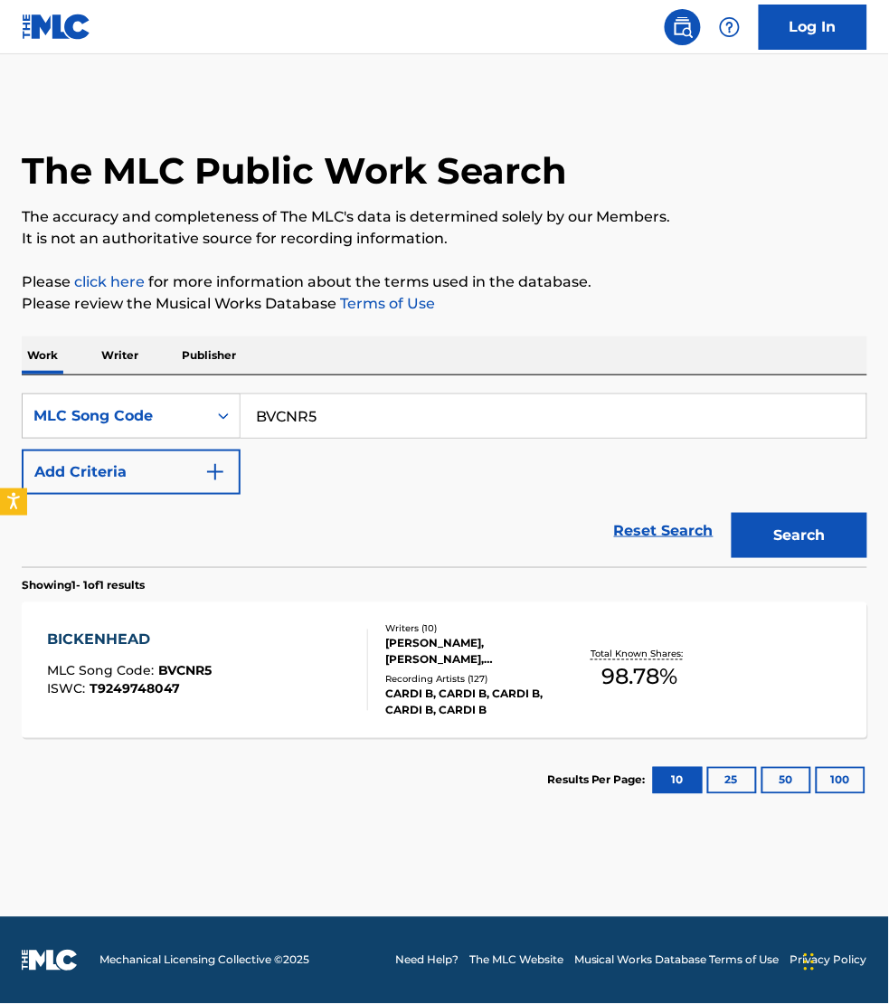
click at [319, 631] on div "BICKENHEAD MLC Song Code : BVCNR5 ISWC : T9249748047" at bounding box center [207, 670] width 321 height 81
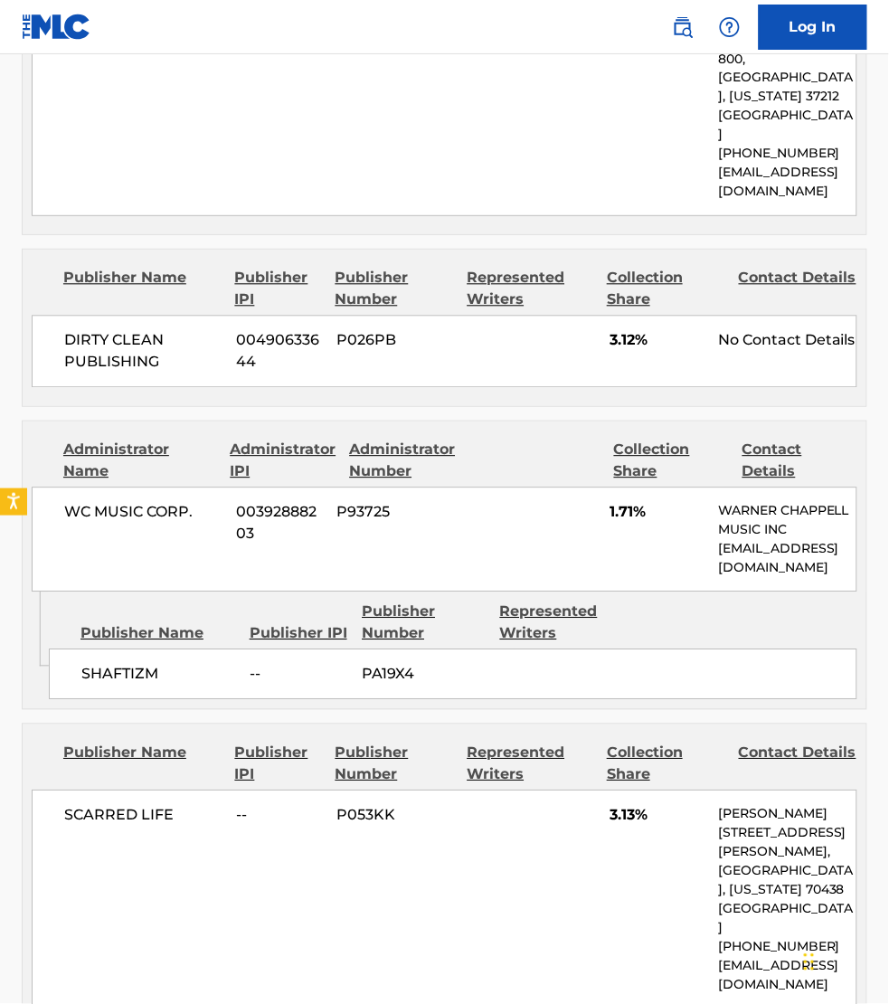
scroll to position [4099, 0]
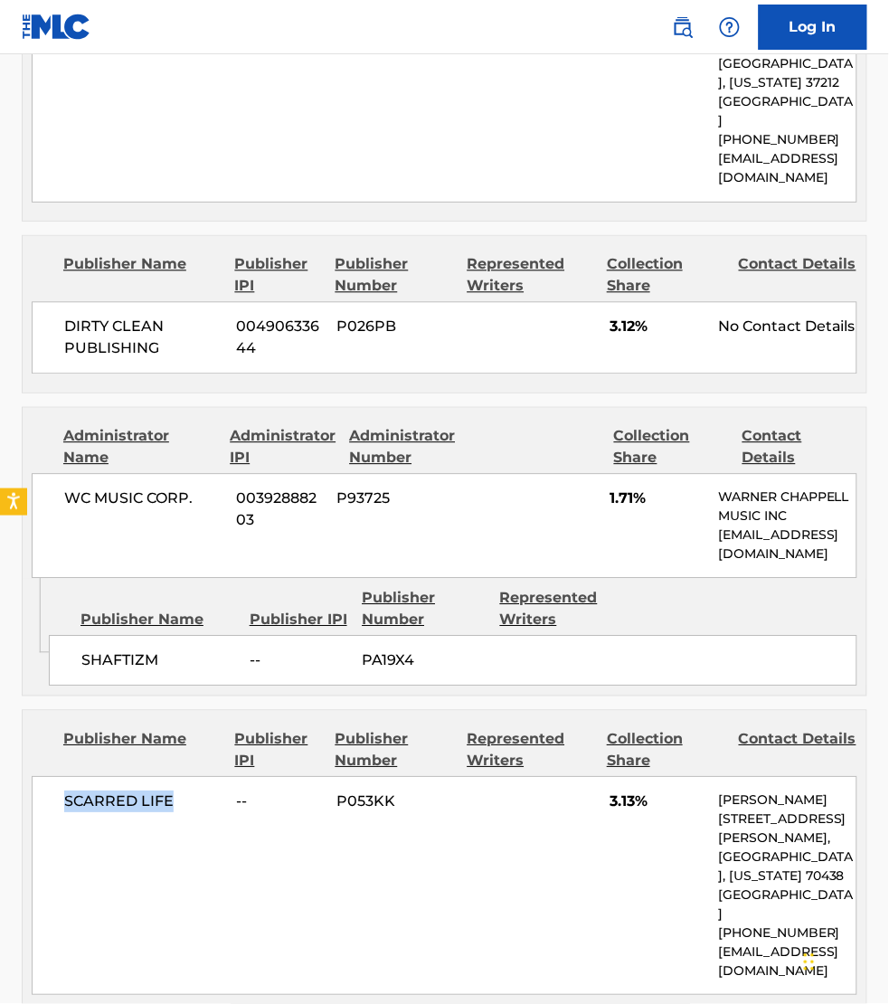
drag, startPoint x: 170, startPoint y: 463, endPoint x: 65, endPoint y: 461, distance: 105.0
click at [65, 792] on span "SCARRED LIFE" at bounding box center [143, 803] width 158 height 22
copy span "SCARRED LIFE"
drag, startPoint x: 744, startPoint y: 593, endPoint x: 720, endPoint y: 576, distance: 28.6
click at [720, 944] on p "[EMAIL_ADDRESS][DOMAIN_NAME]" at bounding box center [787, 963] width 138 height 38
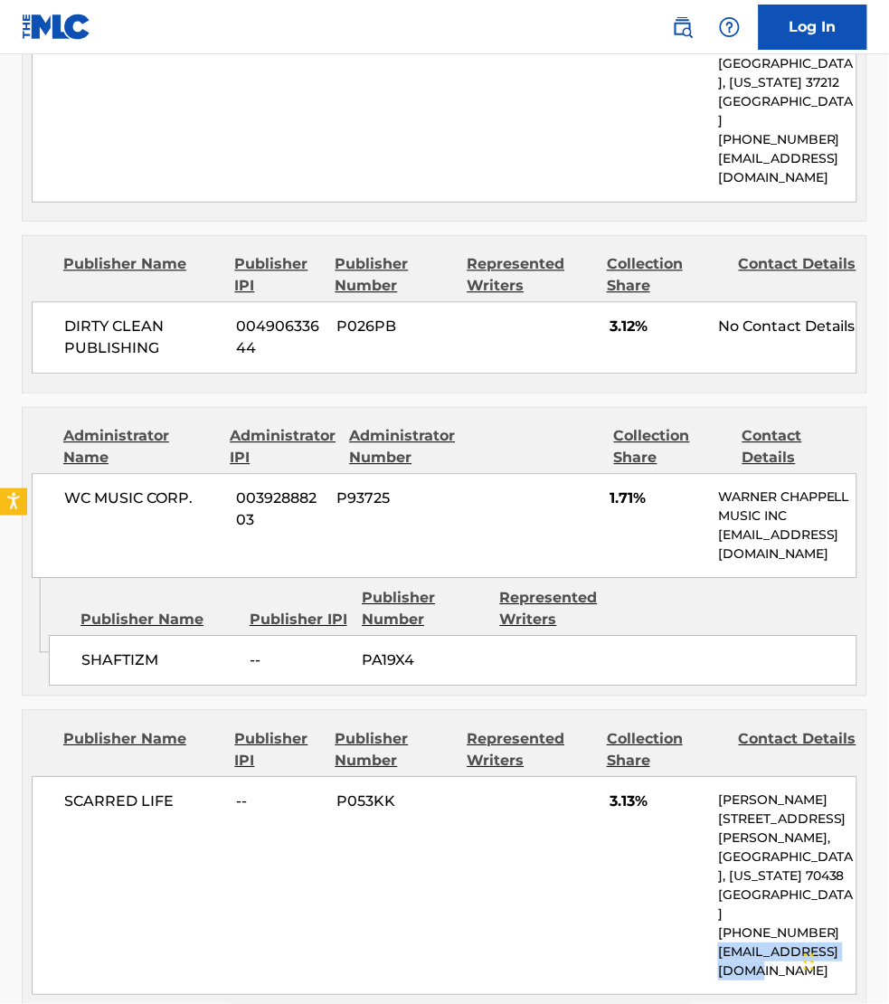
copy p "[EMAIL_ADDRESS][DOMAIN_NAME]"
click at [847, 588] on div "Publisher Name Publisher IPI Publisher Number Represented Writers" at bounding box center [453, 609] width 809 height 43
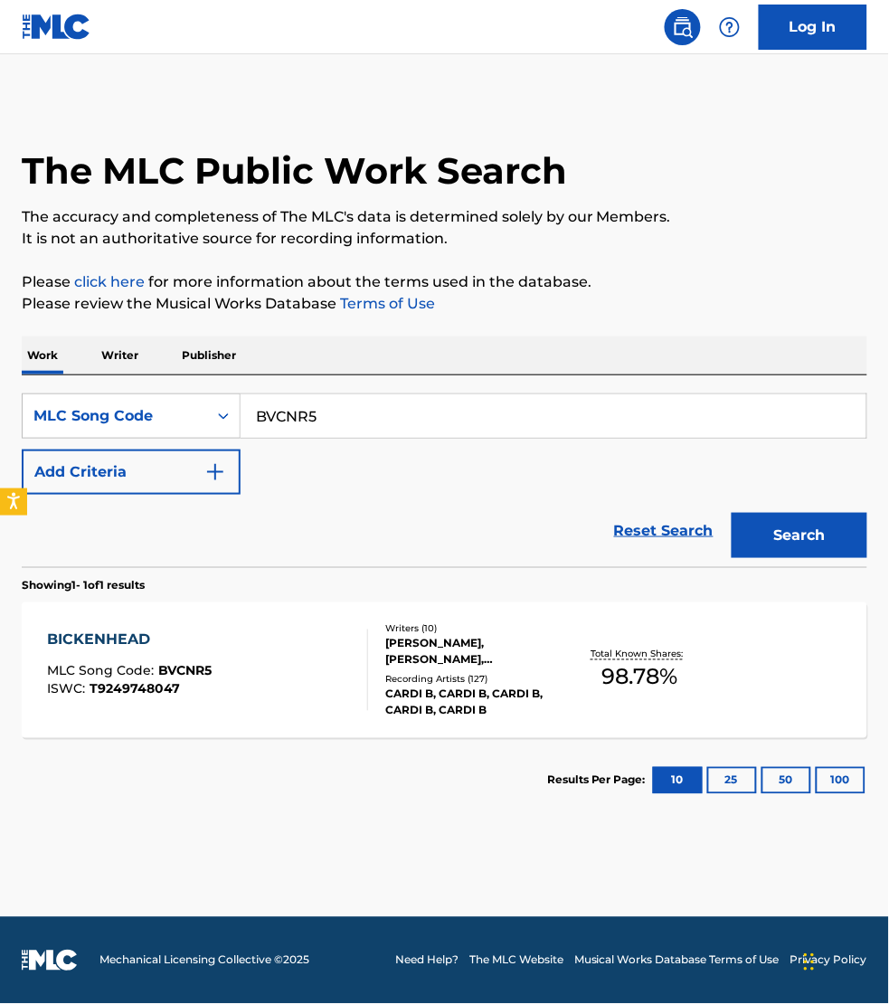
click at [342, 404] on input "BVCNR5" at bounding box center [554, 415] width 626 height 43
paste input "1FR"
type input "BVC1FR"
click at [732, 513] on button "Search" at bounding box center [800, 535] width 136 height 45
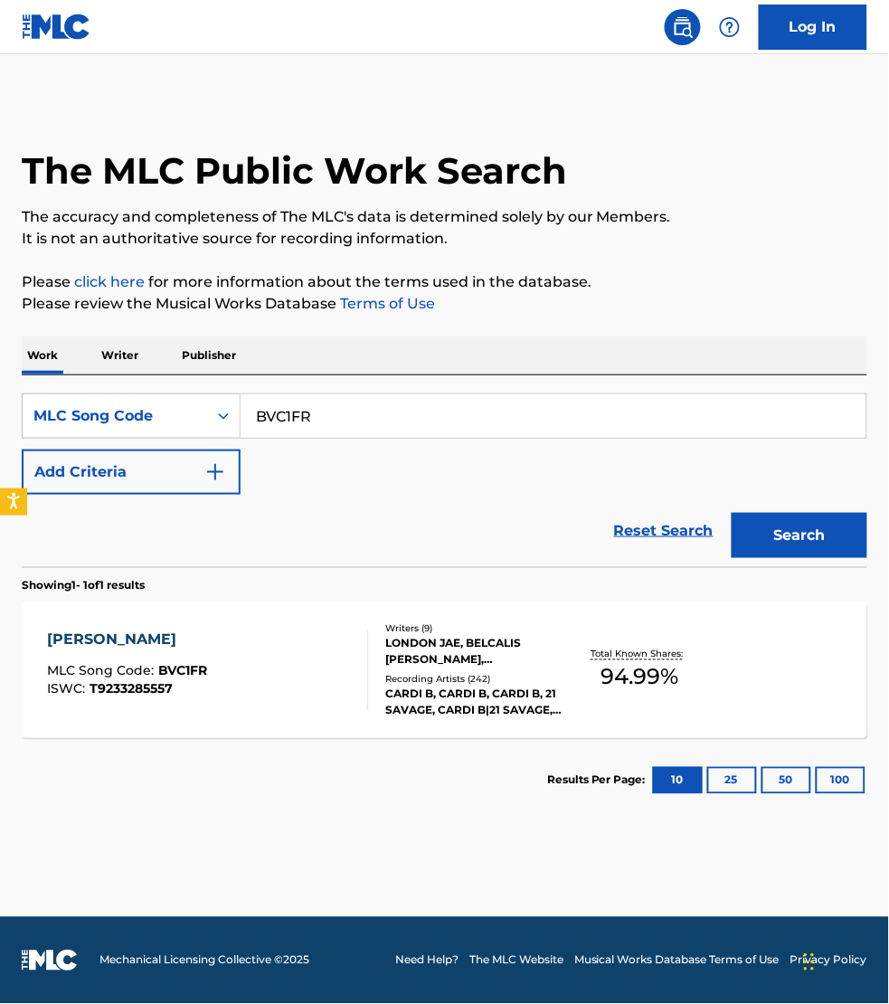
click at [301, 636] on div "BARTIER CARDI MLC Song Code : BVC1FR ISWC : T9233285557" at bounding box center [207, 670] width 321 height 81
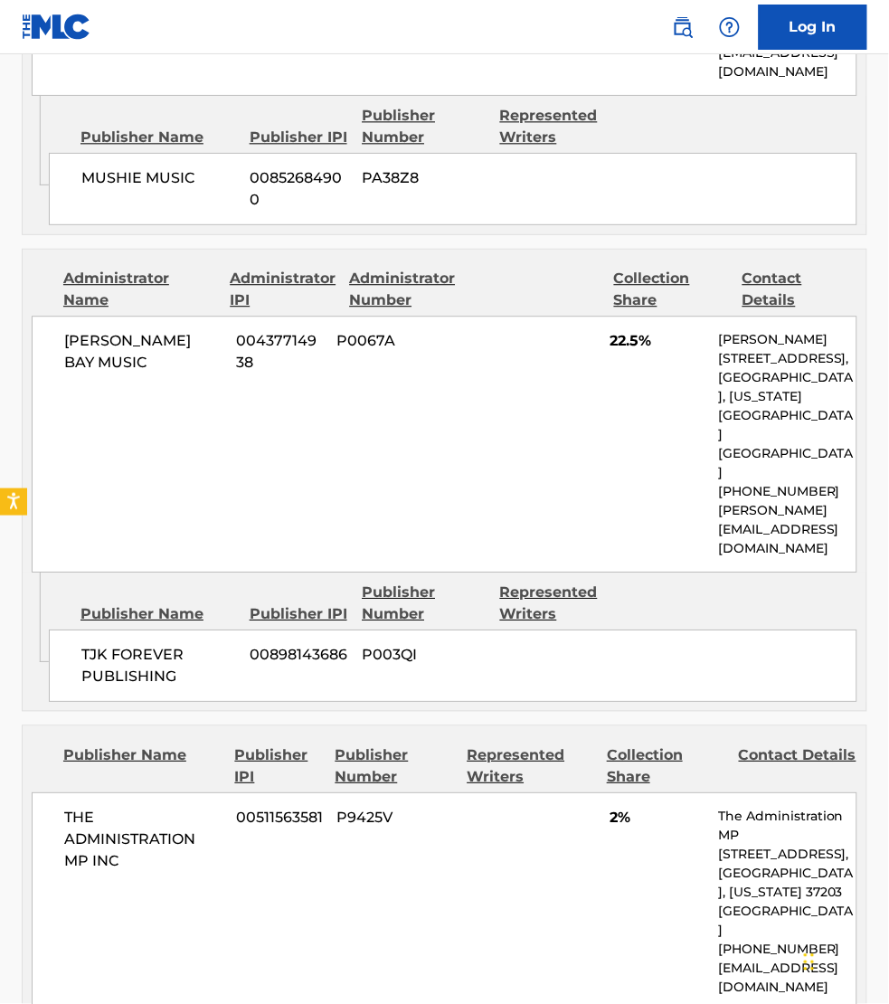
scroll to position [4198, 0]
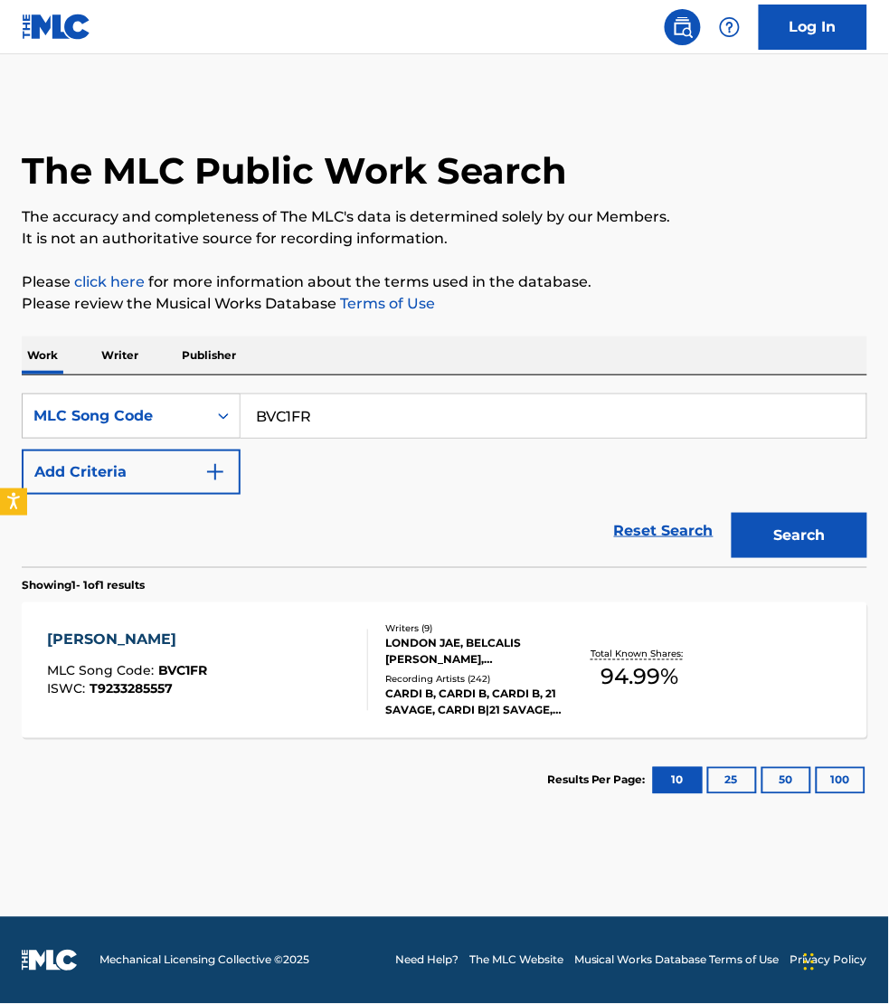
click at [314, 409] on input "BVC1FR" at bounding box center [554, 415] width 626 height 43
paste input "IVDUVX"
type input "IVDUVX"
click at [732, 513] on button "Search" at bounding box center [800, 535] width 136 height 45
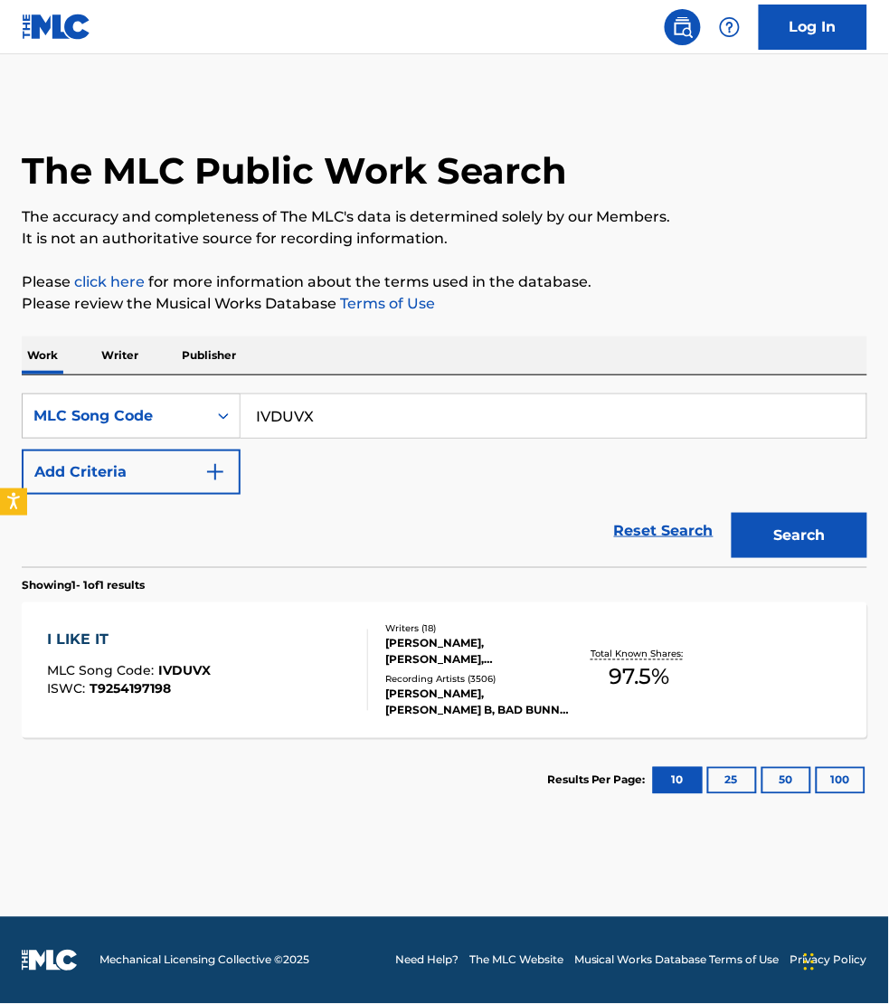
click at [299, 644] on div "I LIKE IT MLC Song Code : IVDUVX ISWC : T9254197198" at bounding box center [207, 670] width 321 height 81
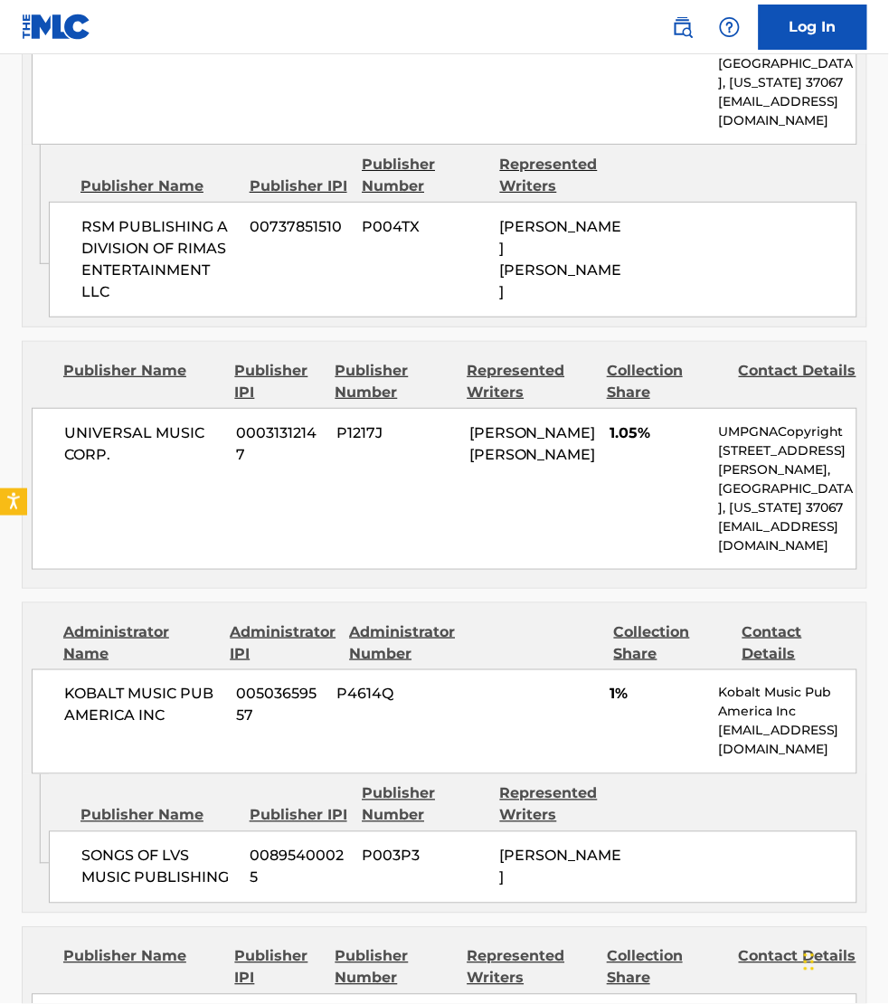
scroll to position [5880, 0]
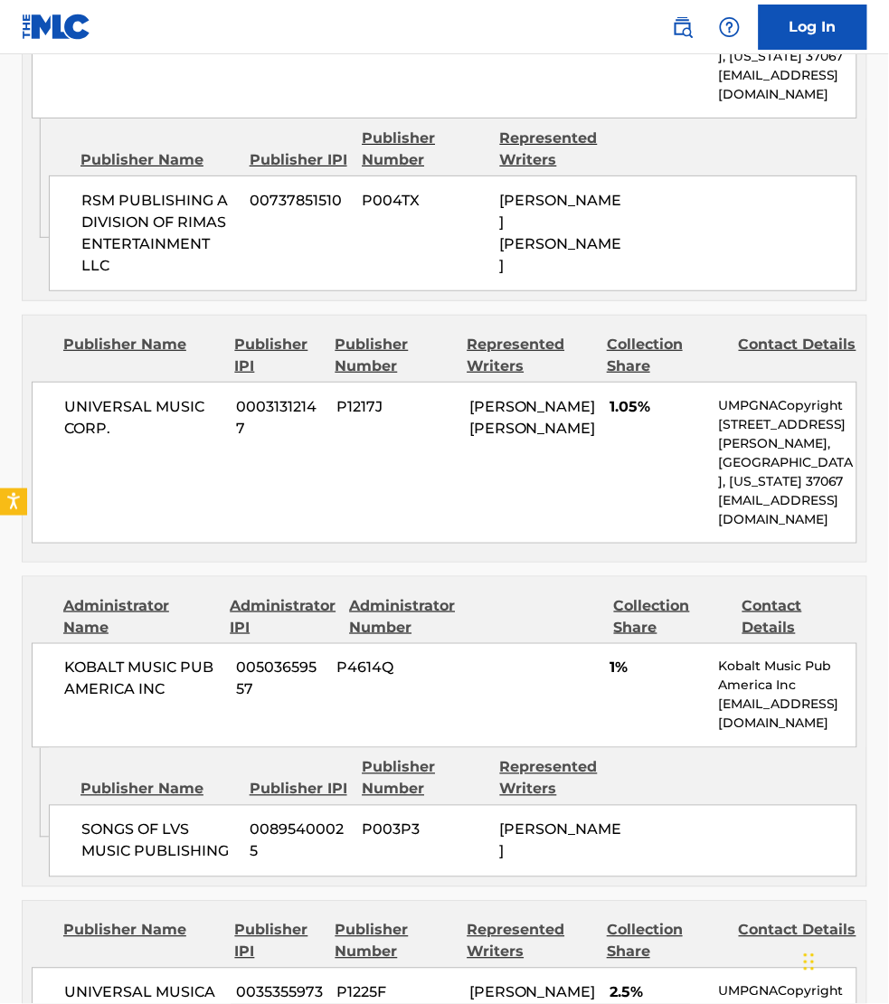
click at [66, 757] on div "Publisher Name Publisher IPI Publisher Number Represented Writers" at bounding box center [453, 778] width 809 height 43
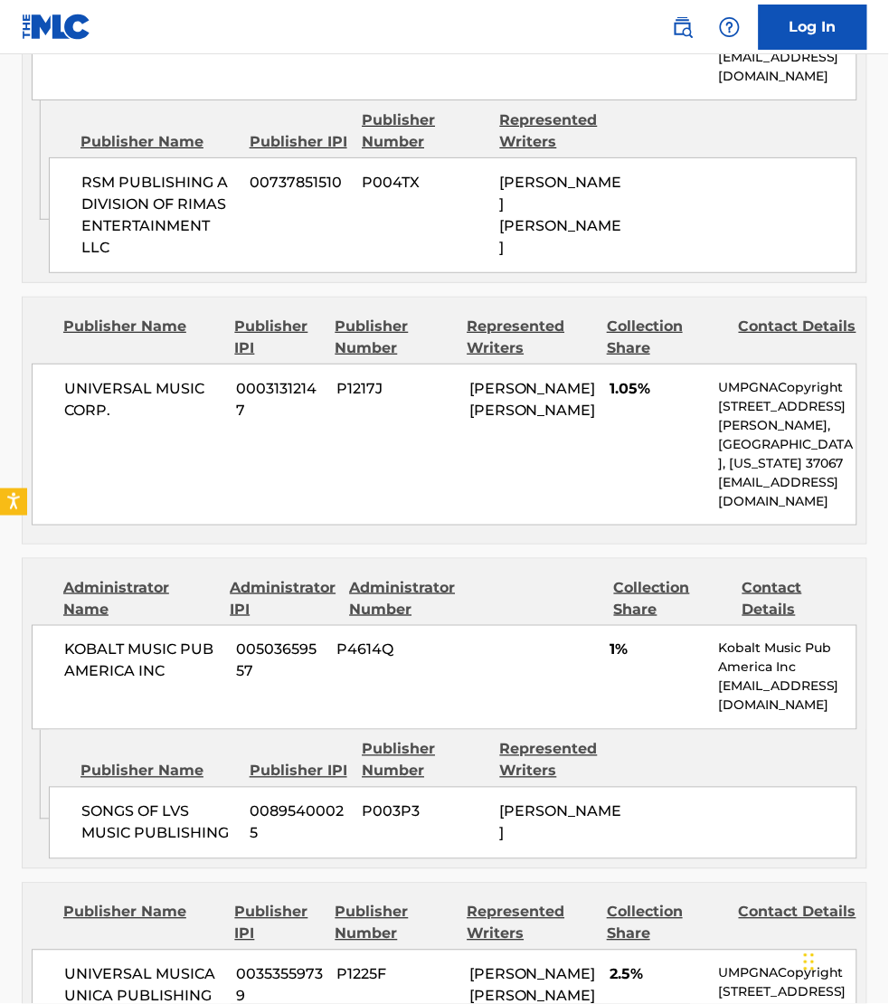
scroll to position [5909, 0]
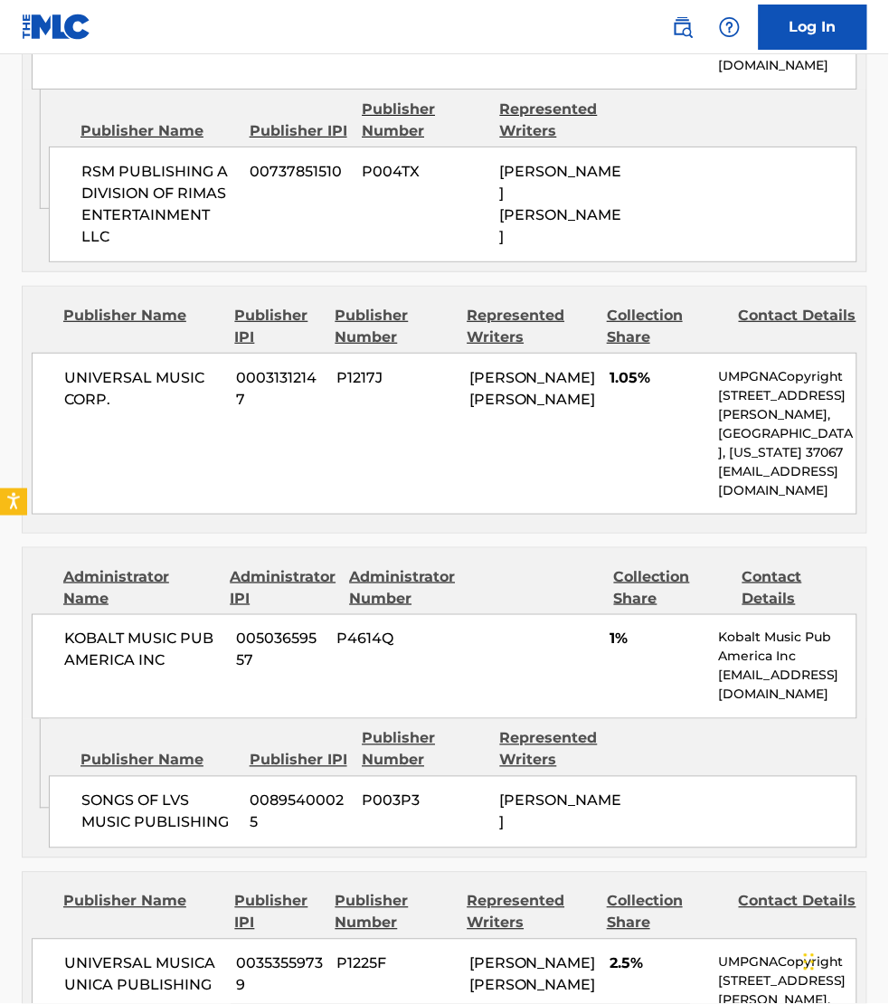
click at [38, 873] on div "Publisher Name Publisher IPI Publisher Number Represented Writers Collection Sh…" at bounding box center [445, 996] width 844 height 246
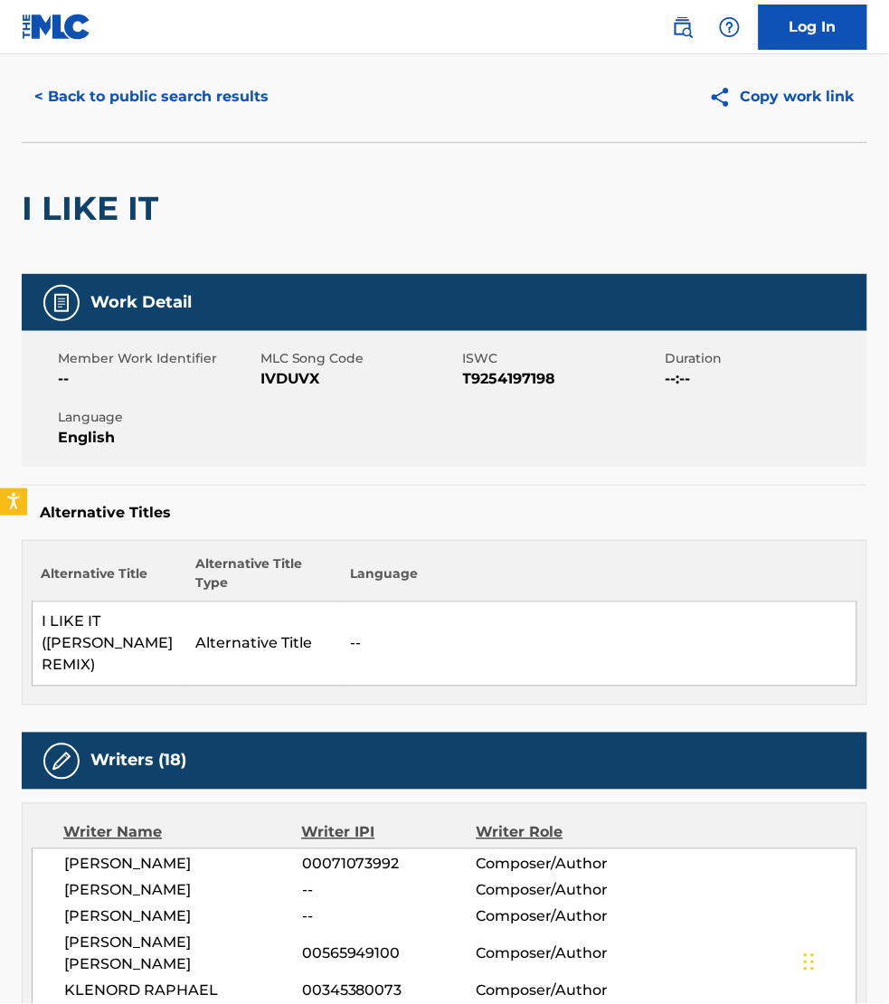
scroll to position [1, 0]
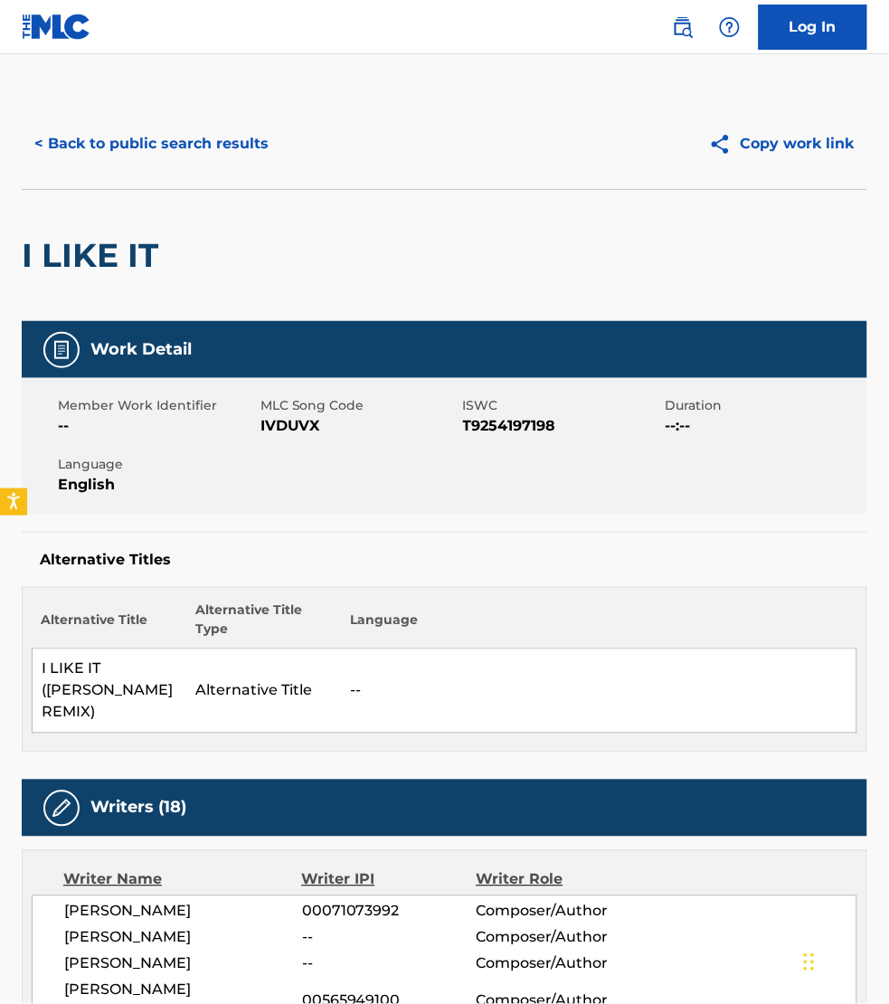
click at [285, 421] on span "IVDUVX" at bounding box center [360, 426] width 198 height 22
copy span "IVDUVX"
click at [66, 142] on button "< Back to public search results" at bounding box center [152, 143] width 260 height 45
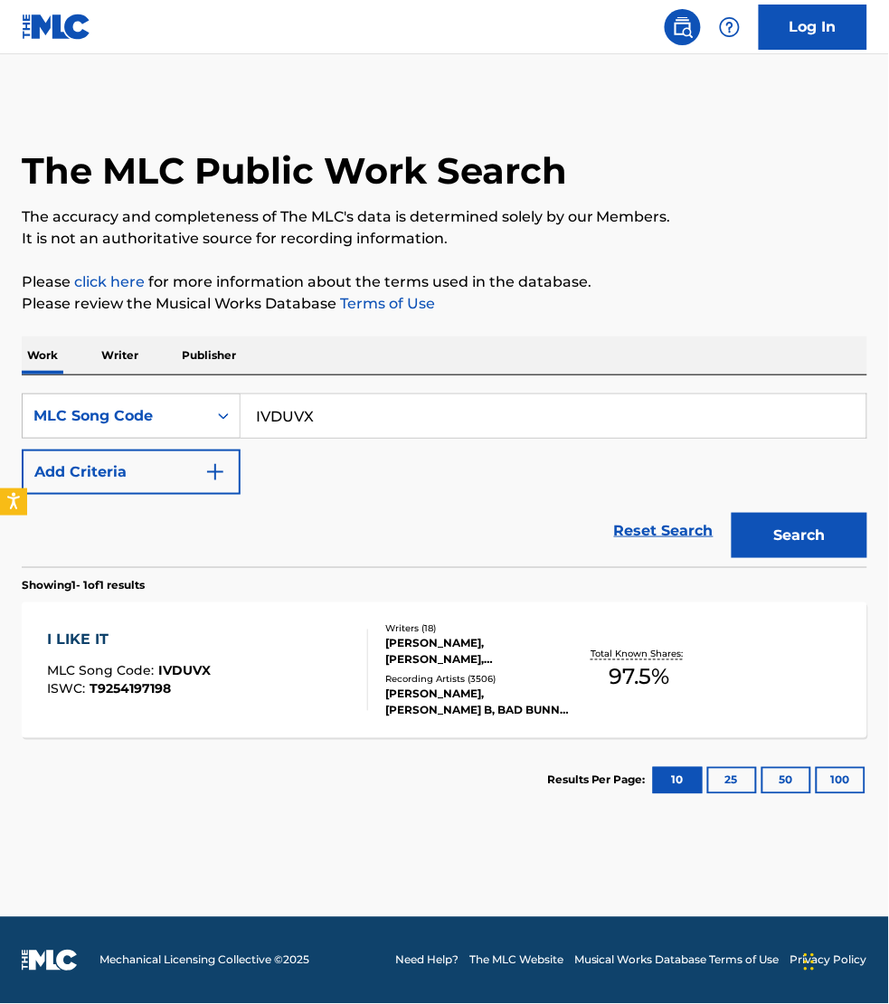
click at [353, 418] on input "IVDUVX" at bounding box center [554, 415] width 626 height 43
paste input "BVCNR4"
type input "BVCNR4"
click at [732, 513] on button "Search" at bounding box center [800, 535] width 136 height 45
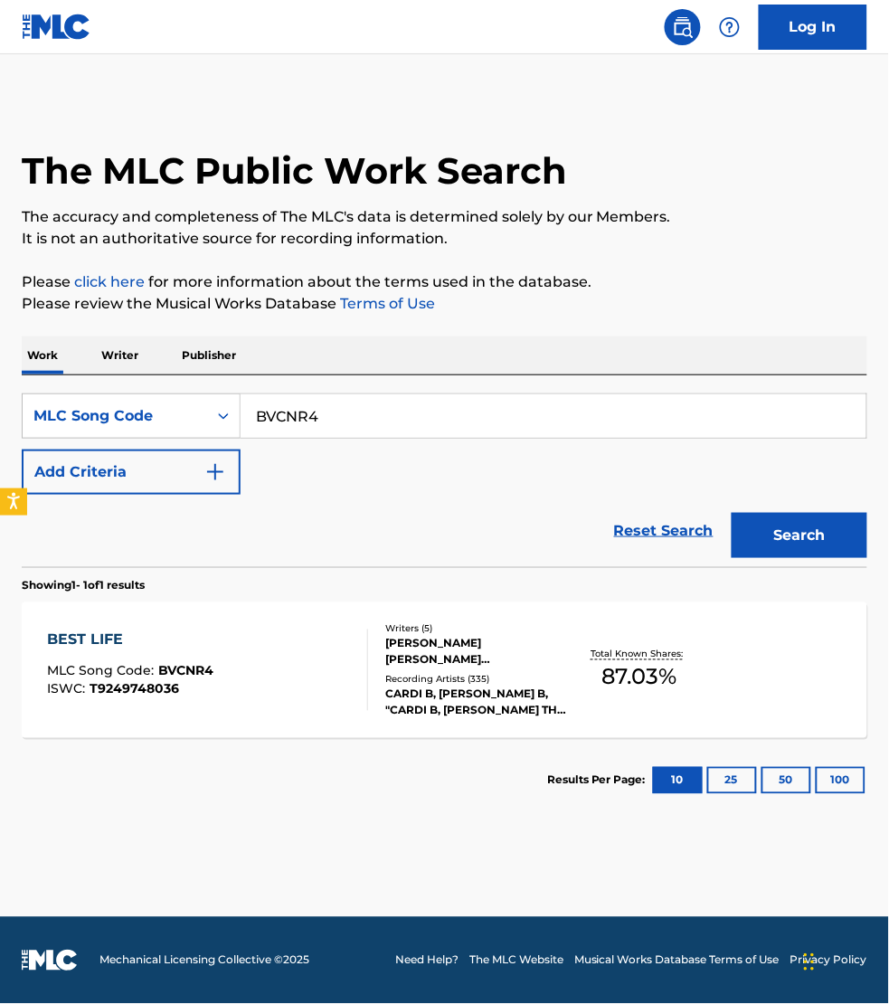
click at [301, 638] on div "BEST LIFE MLC Song Code : BVCNR4 ISWC : T9249748036" at bounding box center [207, 670] width 321 height 81
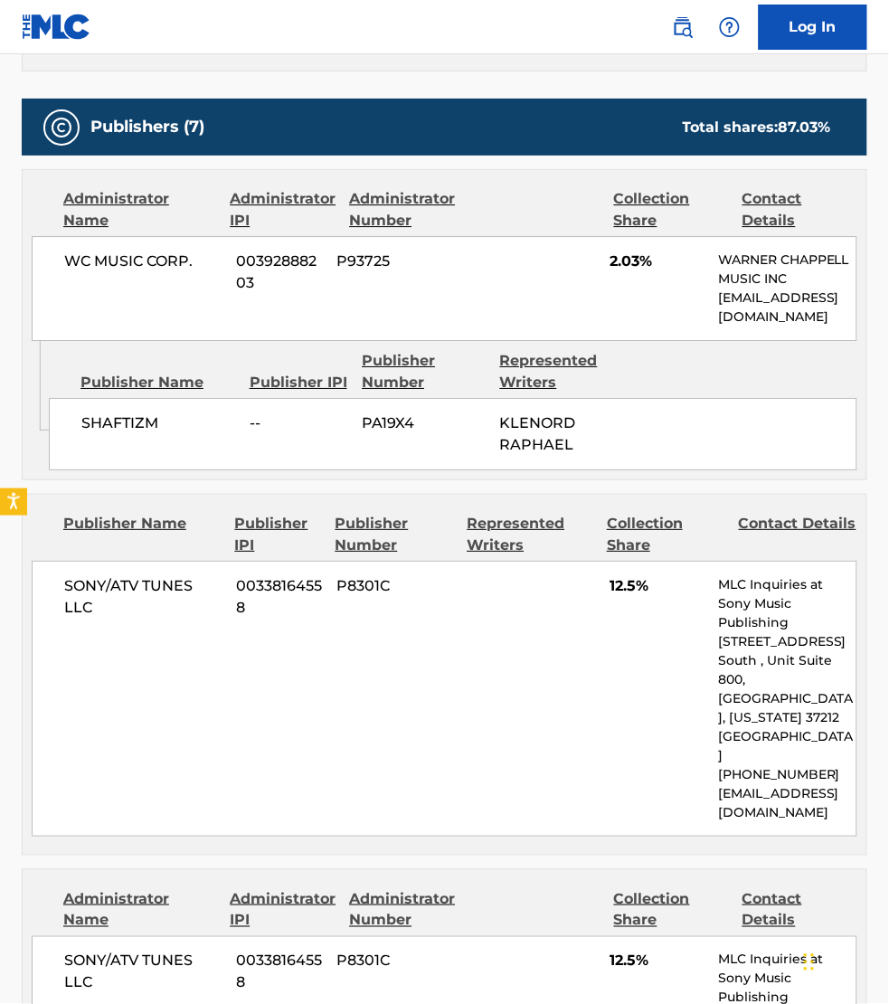
scroll to position [678, 0]
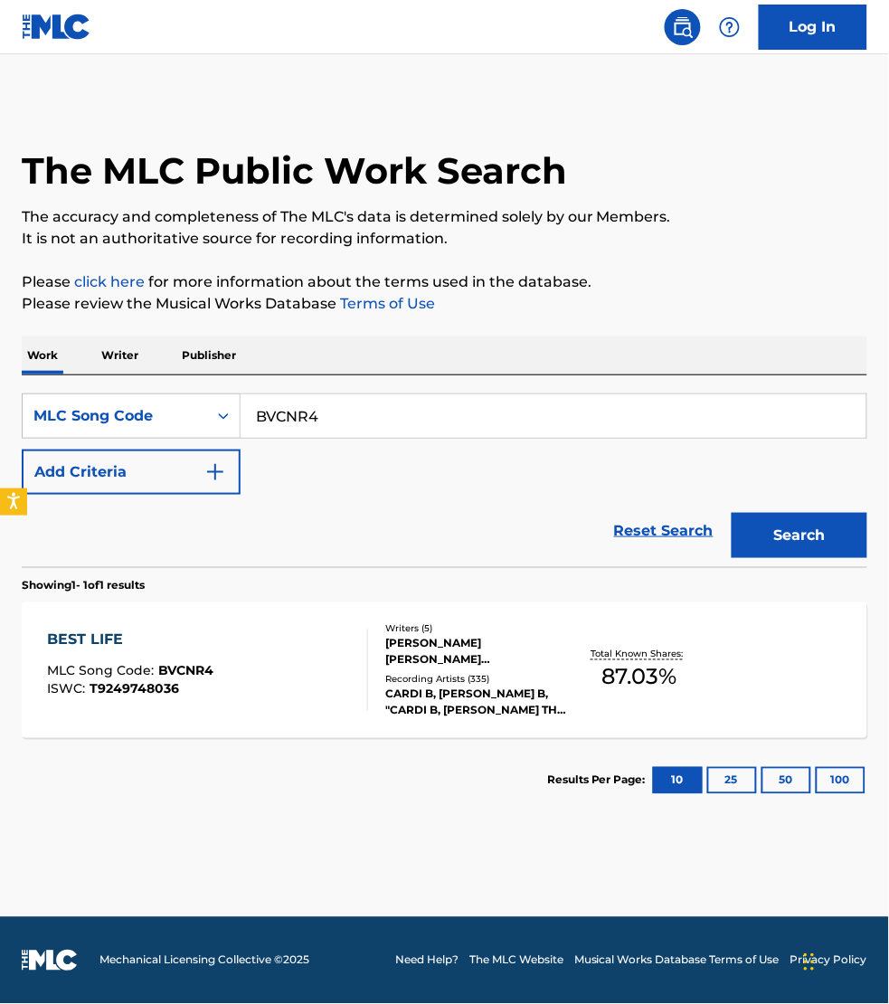
click at [330, 422] on input "BVCNR4" at bounding box center [554, 415] width 626 height 43
paste input "RVBA8Z"
click at [732, 513] on button "Search" at bounding box center [800, 535] width 136 height 45
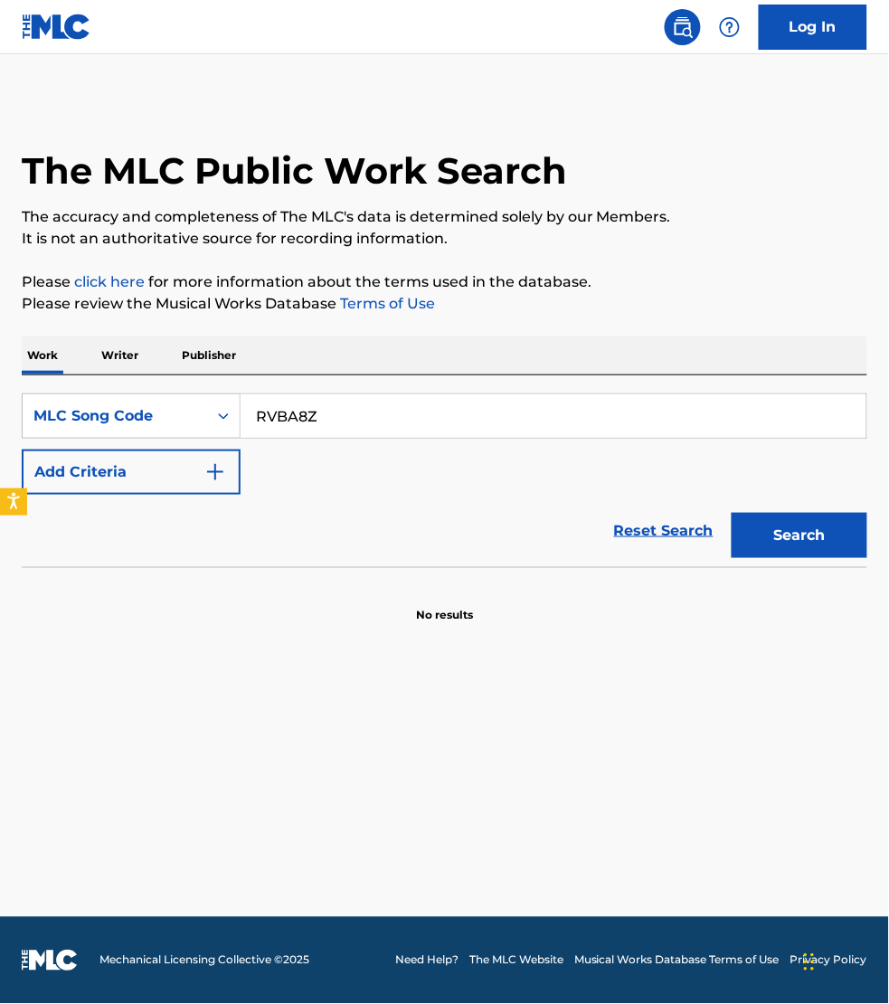
click at [357, 423] on input "RVBA8Z" at bounding box center [554, 415] width 626 height 43
paste input "A6S6G"
type input "RA6S6G"
click at [732, 513] on button "Search" at bounding box center [800, 535] width 136 height 45
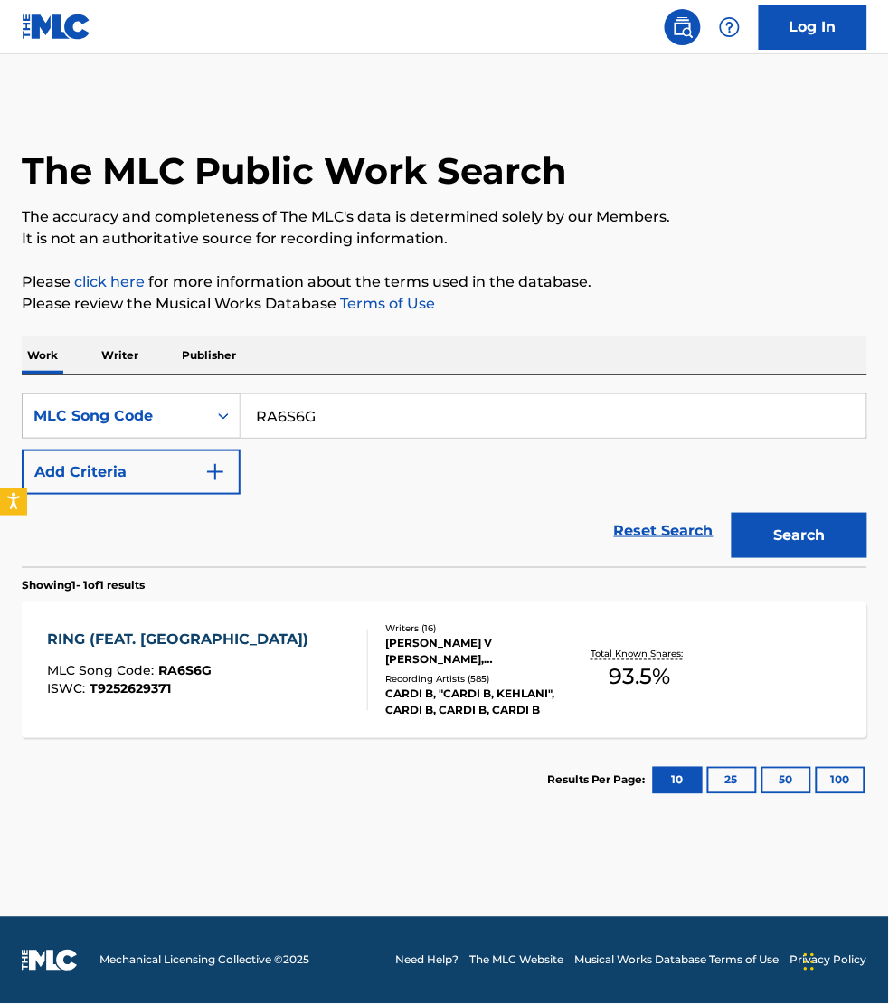
click at [286, 661] on div "RING (FEAT. KEHLANI) MLC Song Code : RA6S6G ISWC : T9252629371" at bounding box center [207, 670] width 321 height 81
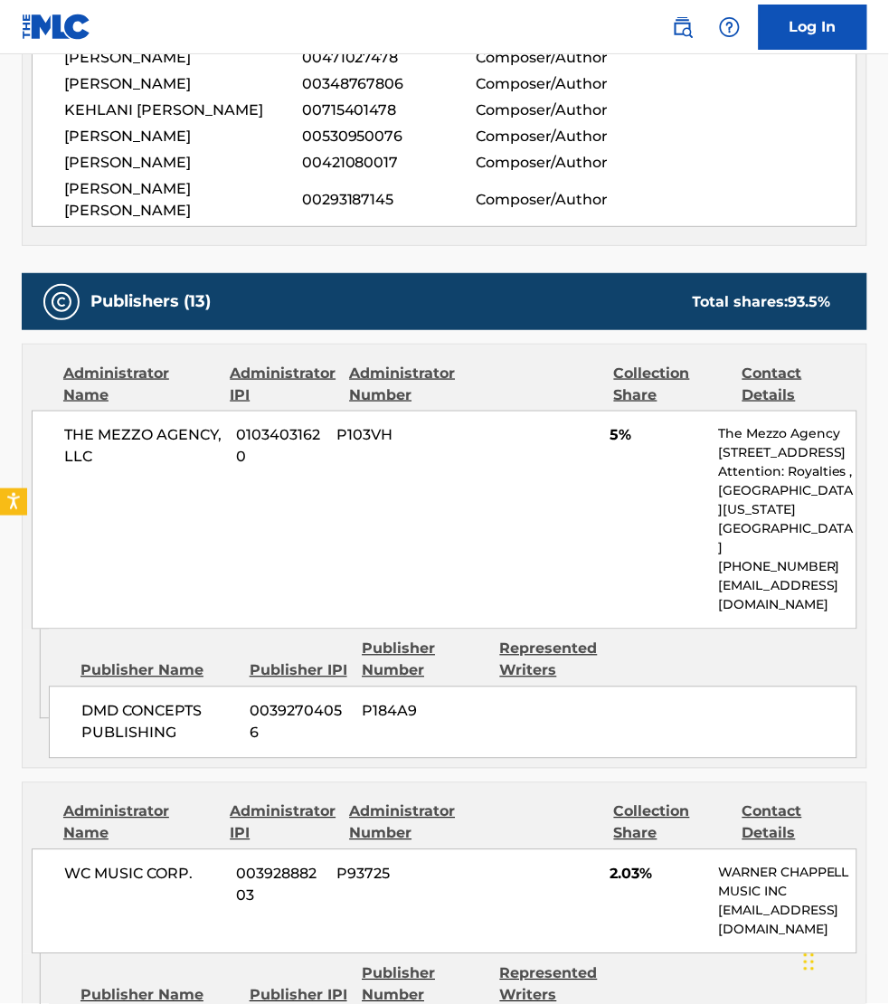
scroll to position [1357, 0]
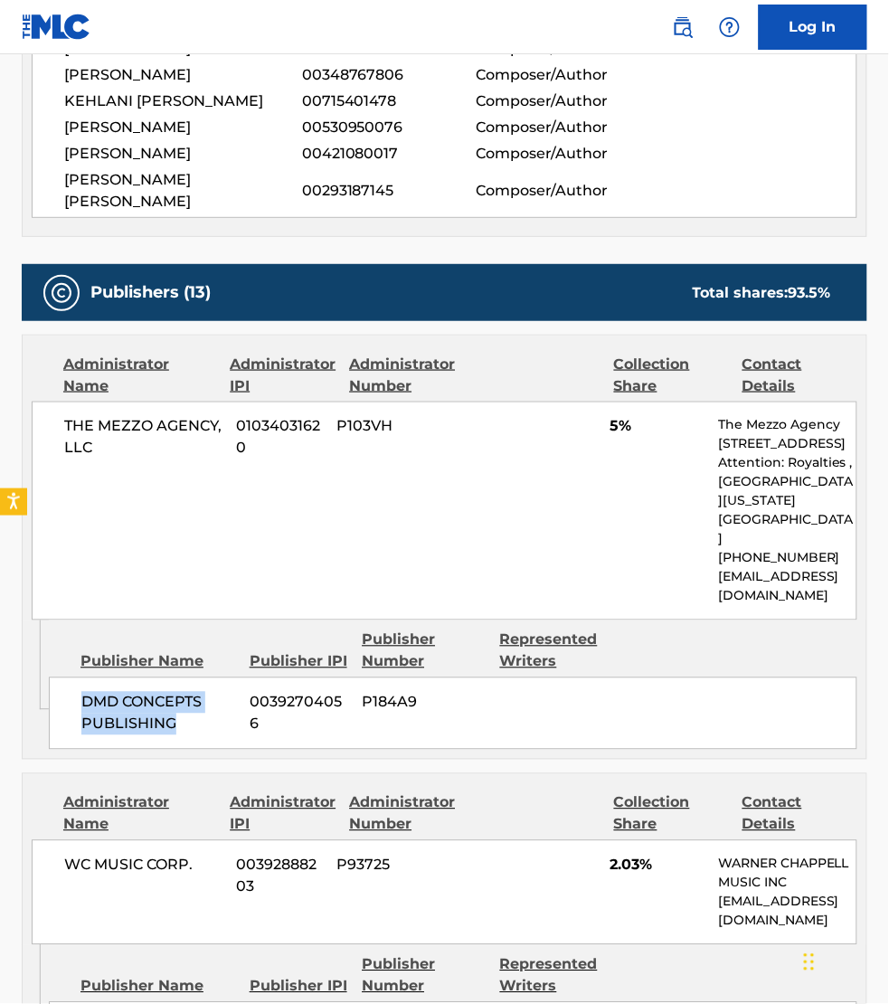
drag, startPoint x: 186, startPoint y: 599, endPoint x: 87, endPoint y: 577, distance: 101.8
click at [87, 692] on span "DMD CONCEPTS PUBLISHING" at bounding box center [158, 713] width 155 height 43
copy span "DMD CONCEPTS PUBLISHING"
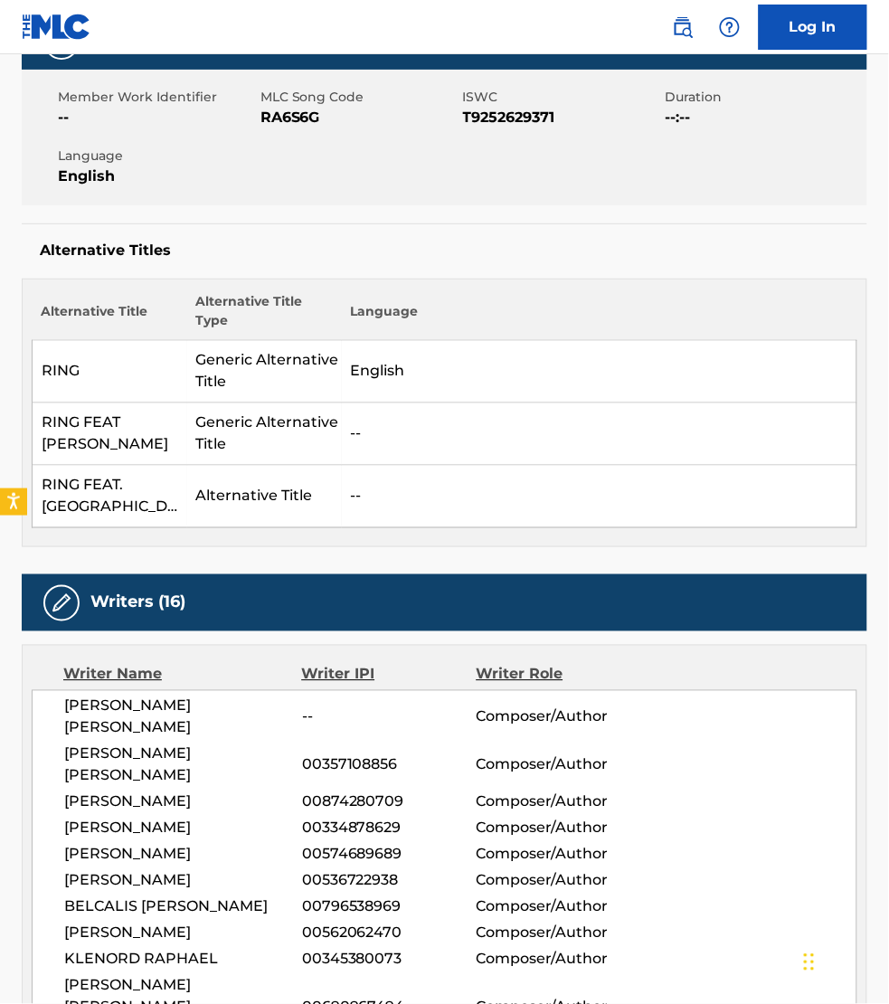
scroll to position [244, 0]
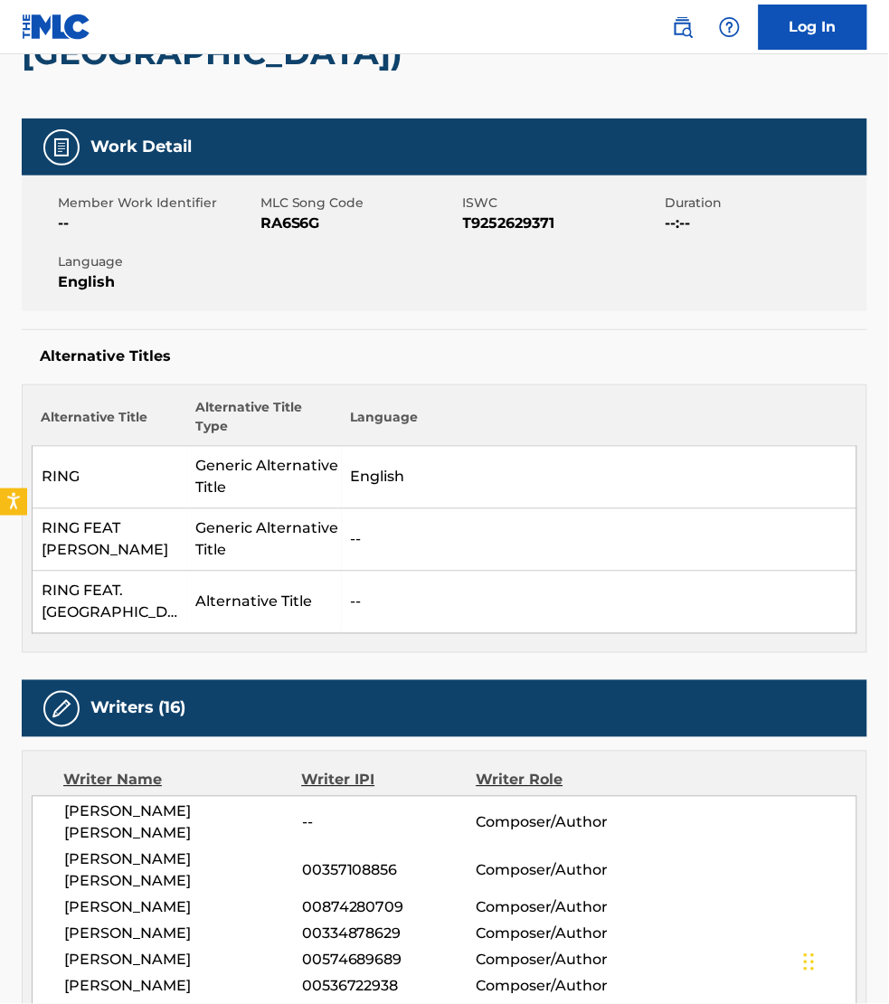
click at [294, 213] on span "RA6S6G" at bounding box center [360, 224] width 198 height 22
copy span "RA6S6G"
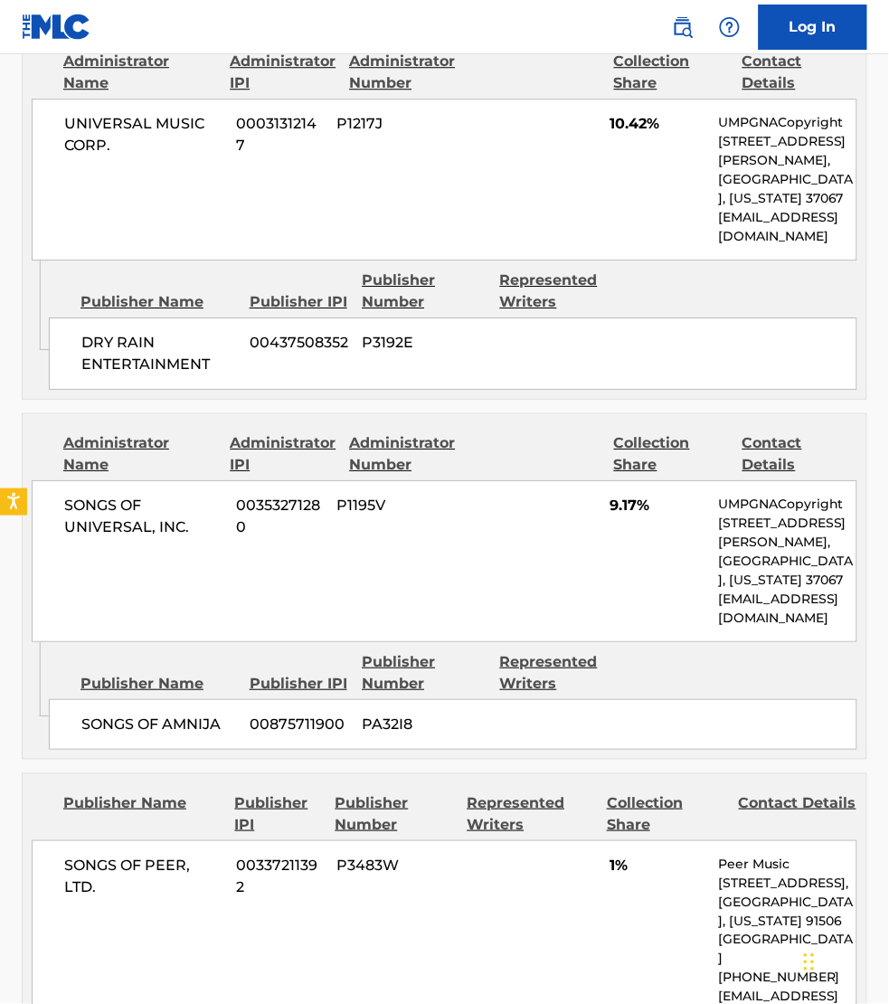
scroll to position [5640, 0]
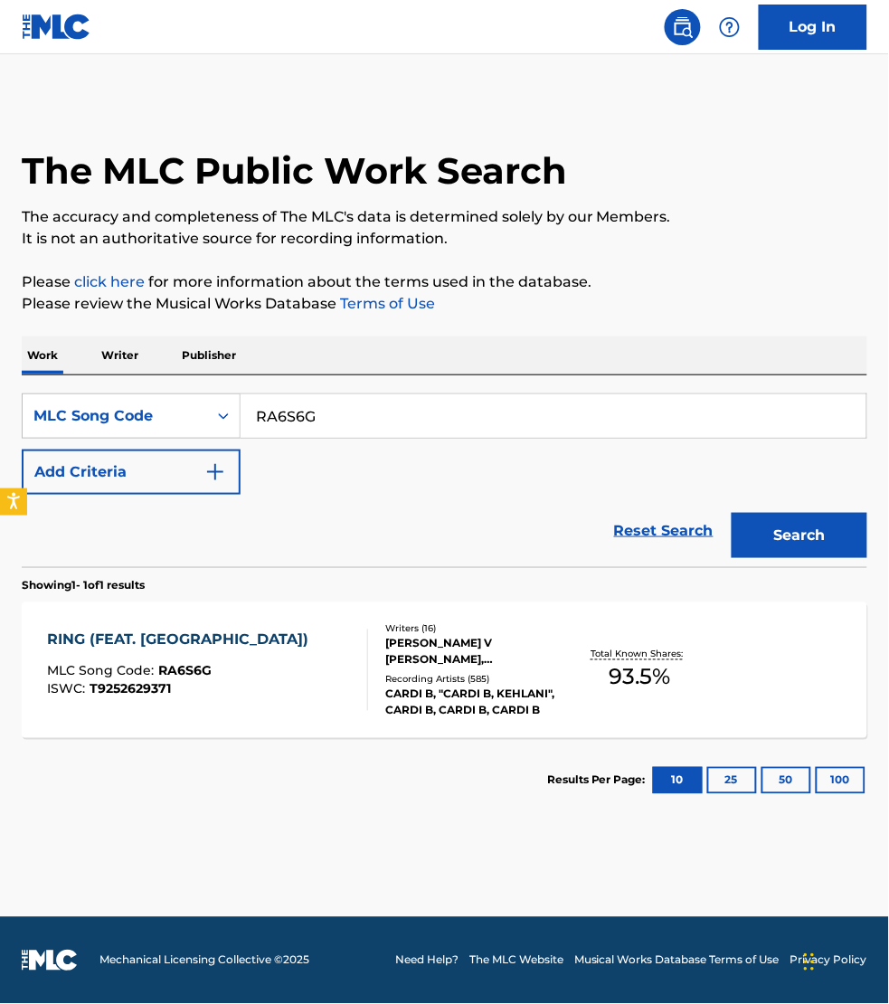
click at [337, 422] on input "RA6S6G" at bounding box center [554, 415] width 626 height 43
paste input "BD2UB3"
type input "BD2UB3"
click at [732, 513] on button "Search" at bounding box center [800, 535] width 136 height 45
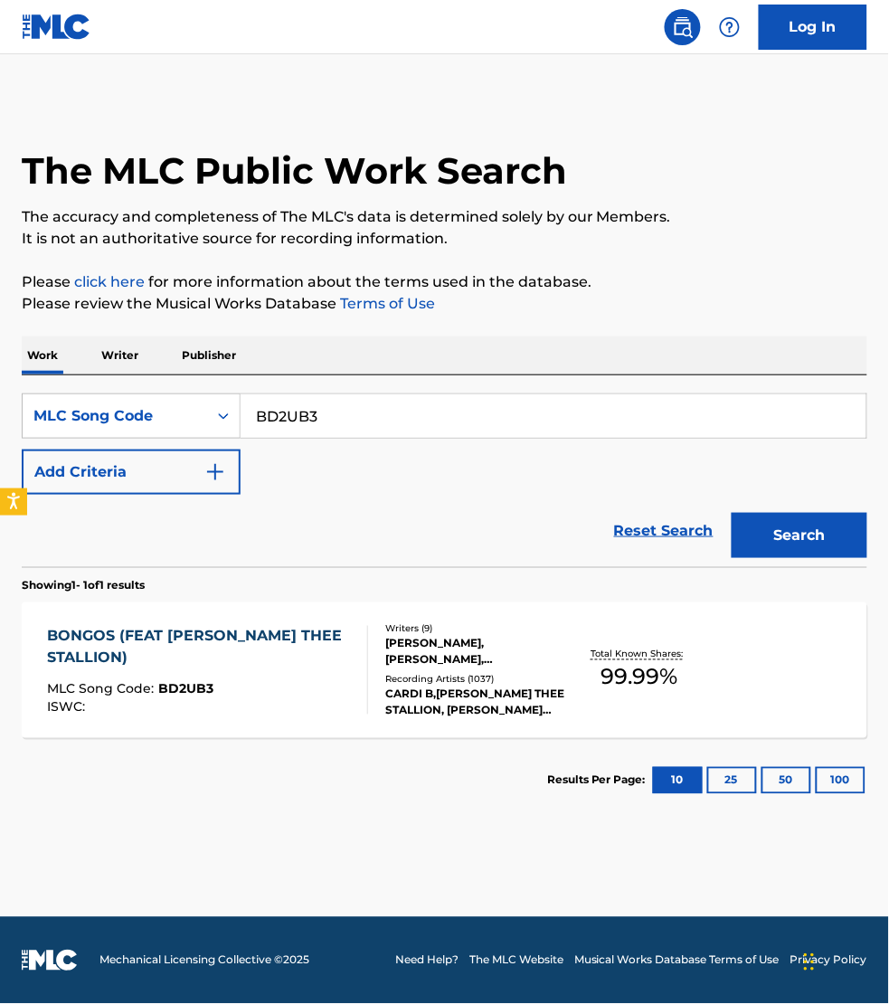
click at [318, 683] on div "MLC Song Code : BD2UB3" at bounding box center [200, 692] width 306 height 18
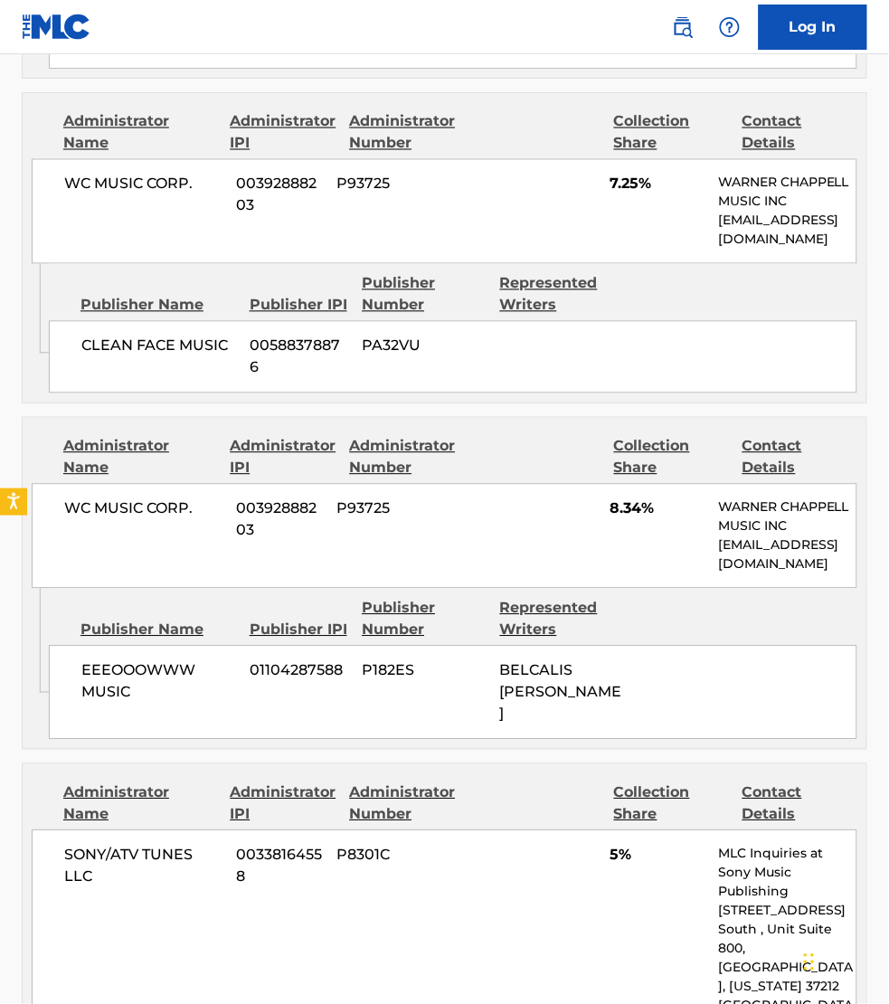
scroll to position [5258, 0]
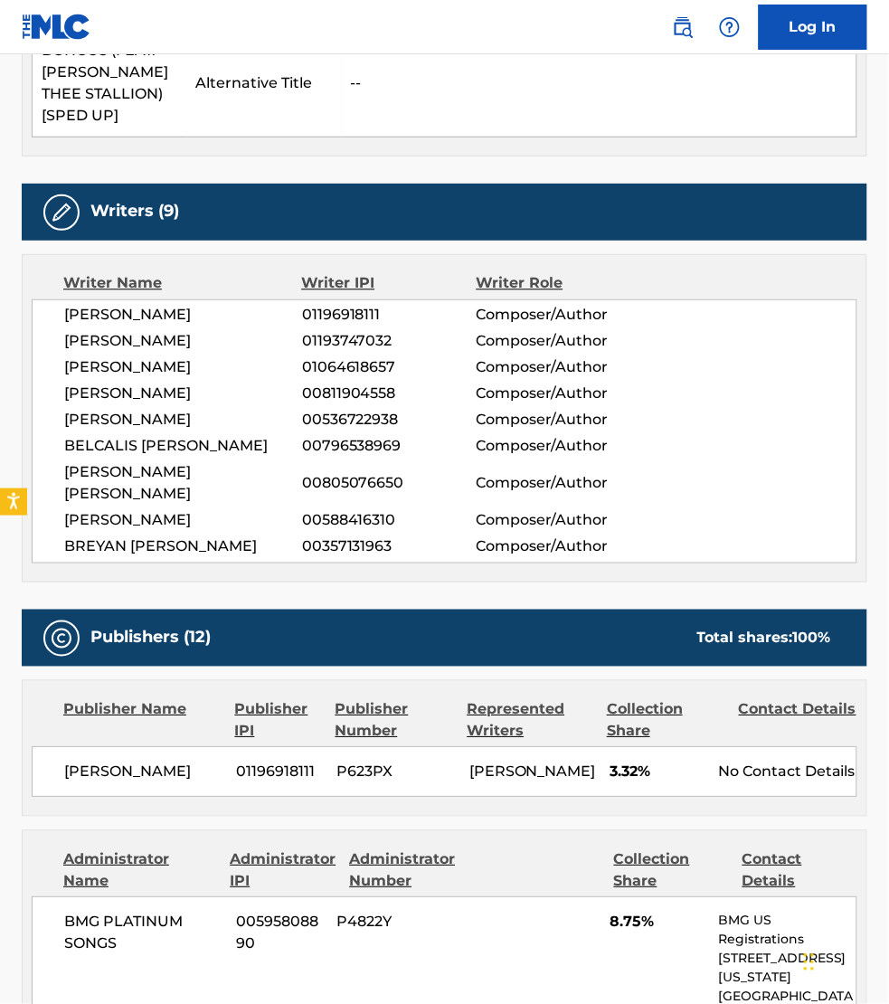
scroll to position [1779, 0]
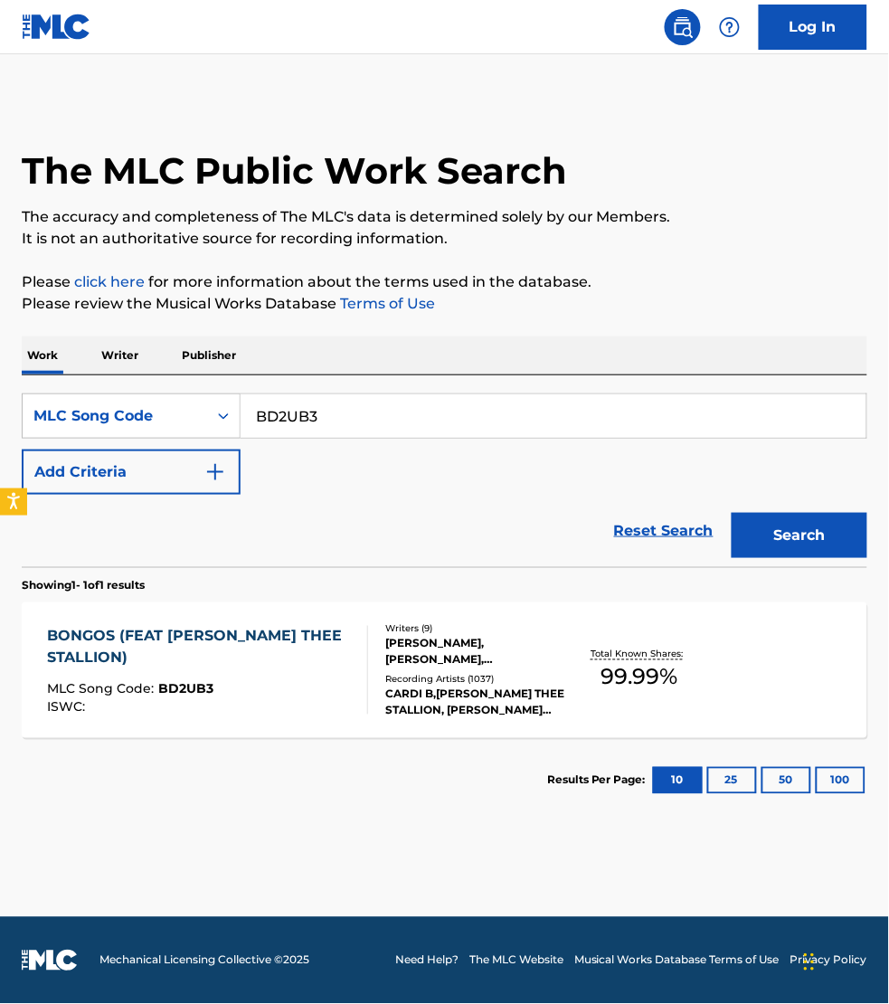
click at [348, 426] on input "BD2UB3" at bounding box center [554, 415] width 626 height 43
paste input "DVCMGP"
type input "DVCMGP"
click at [732, 513] on button "Search" at bounding box center [800, 535] width 136 height 45
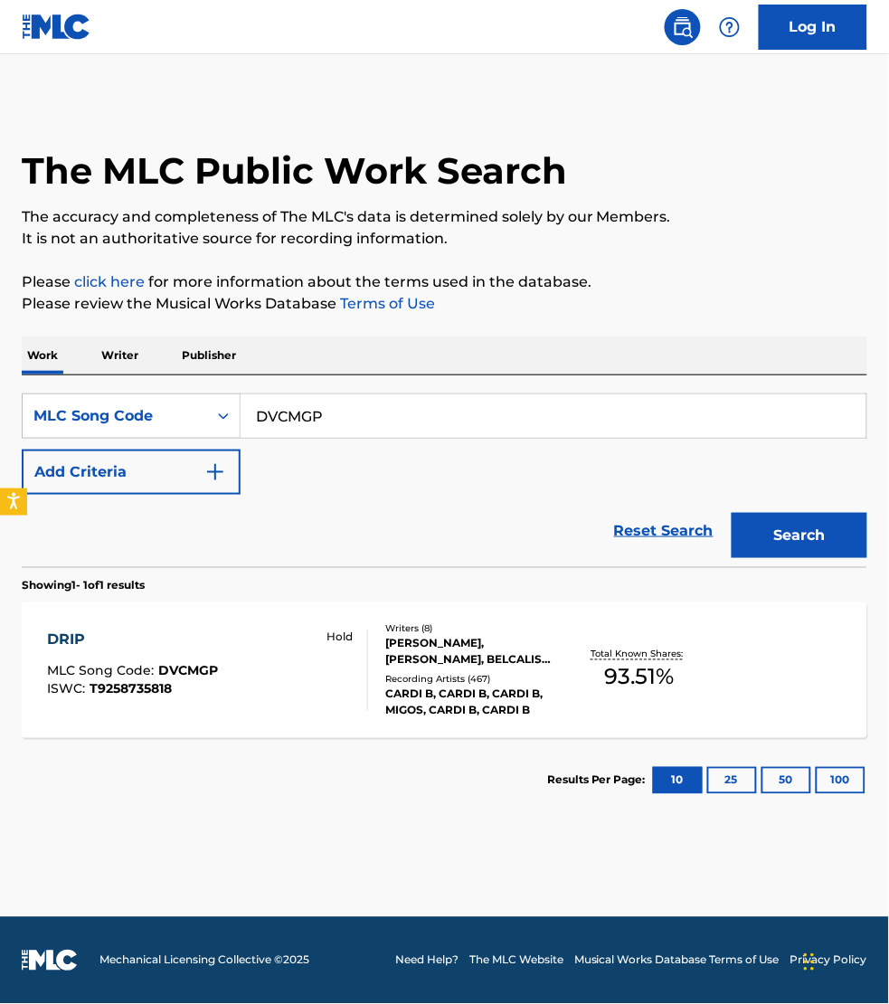
click at [321, 667] on div "Hold" at bounding box center [338, 670] width 57 height 81
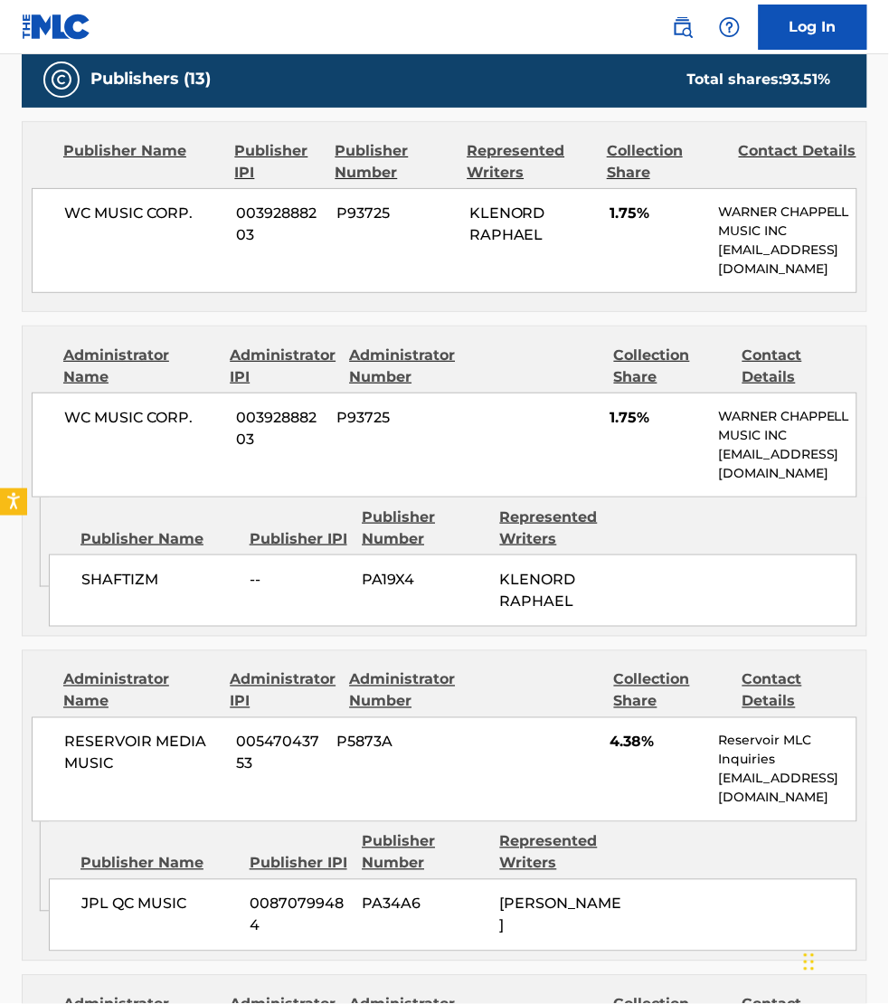
scroll to position [1070, 0]
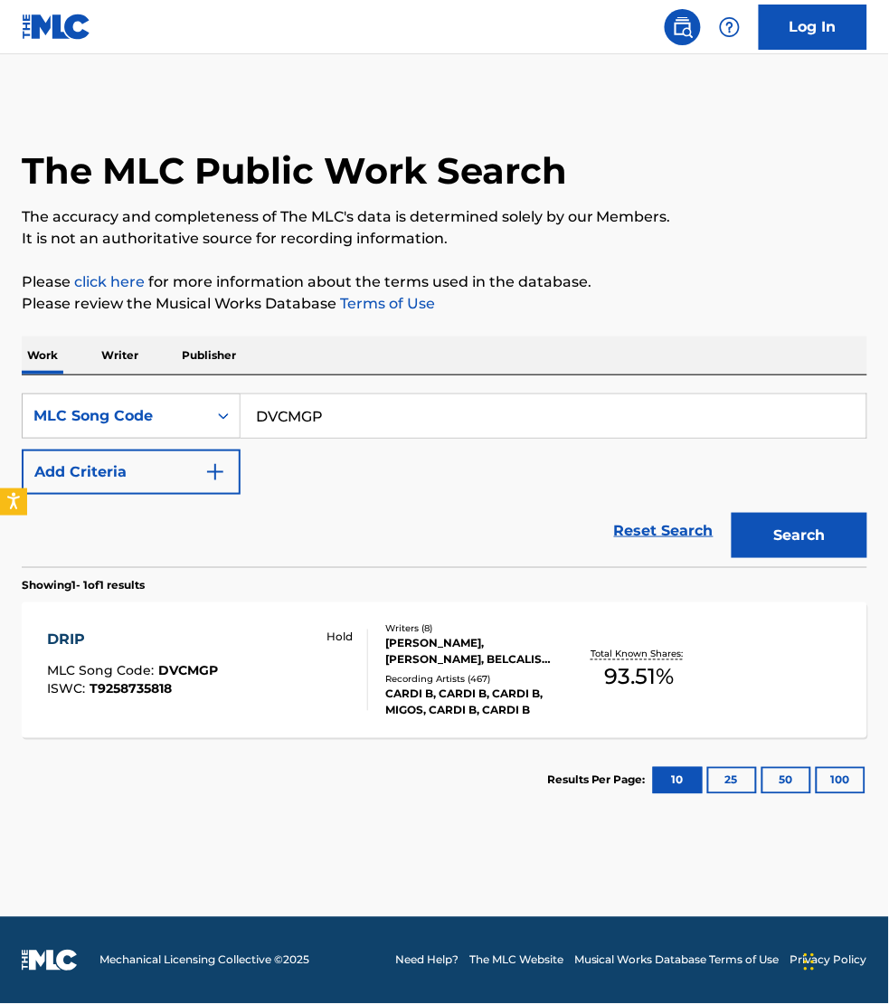
click at [346, 436] on input "DVCMGP" at bounding box center [554, 415] width 626 height 43
paste input "IVDUVZ"
click at [732, 513] on button "Search" at bounding box center [800, 535] width 136 height 45
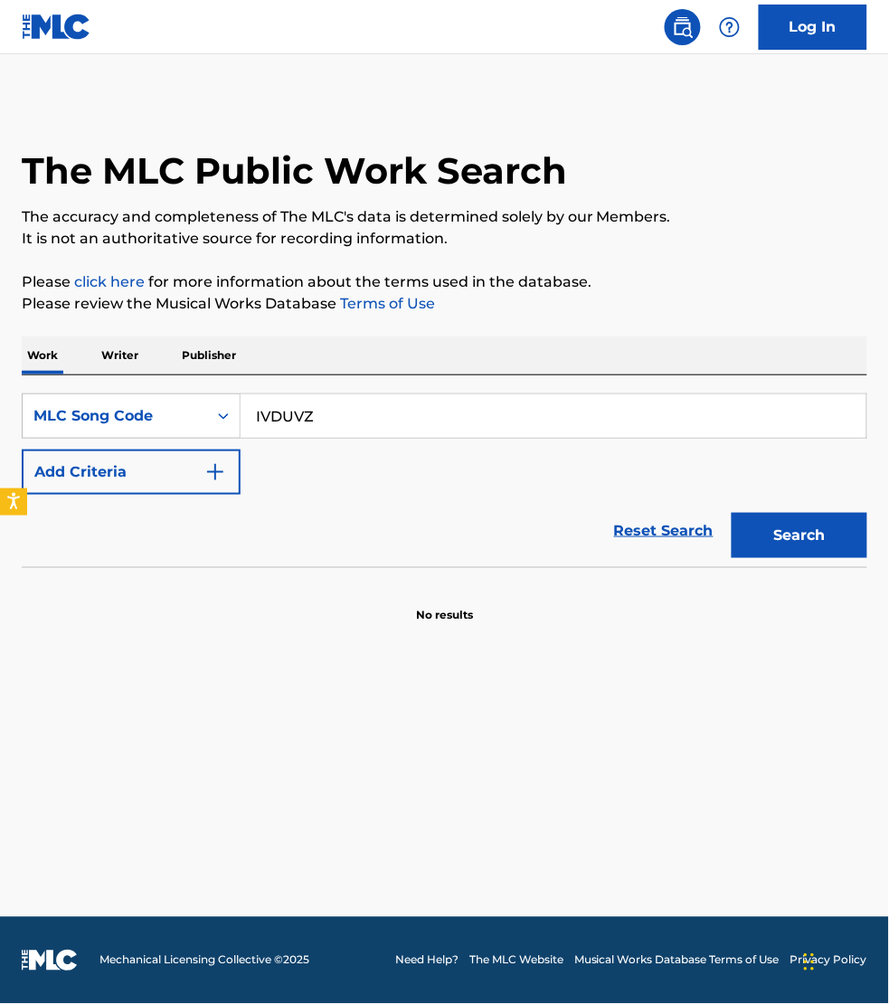
click at [305, 409] on input "IVDUVZ" at bounding box center [554, 415] width 626 height 43
paste input "E7J3"
type input "IVE7J3"
click at [732, 513] on button "Search" at bounding box center [800, 535] width 136 height 45
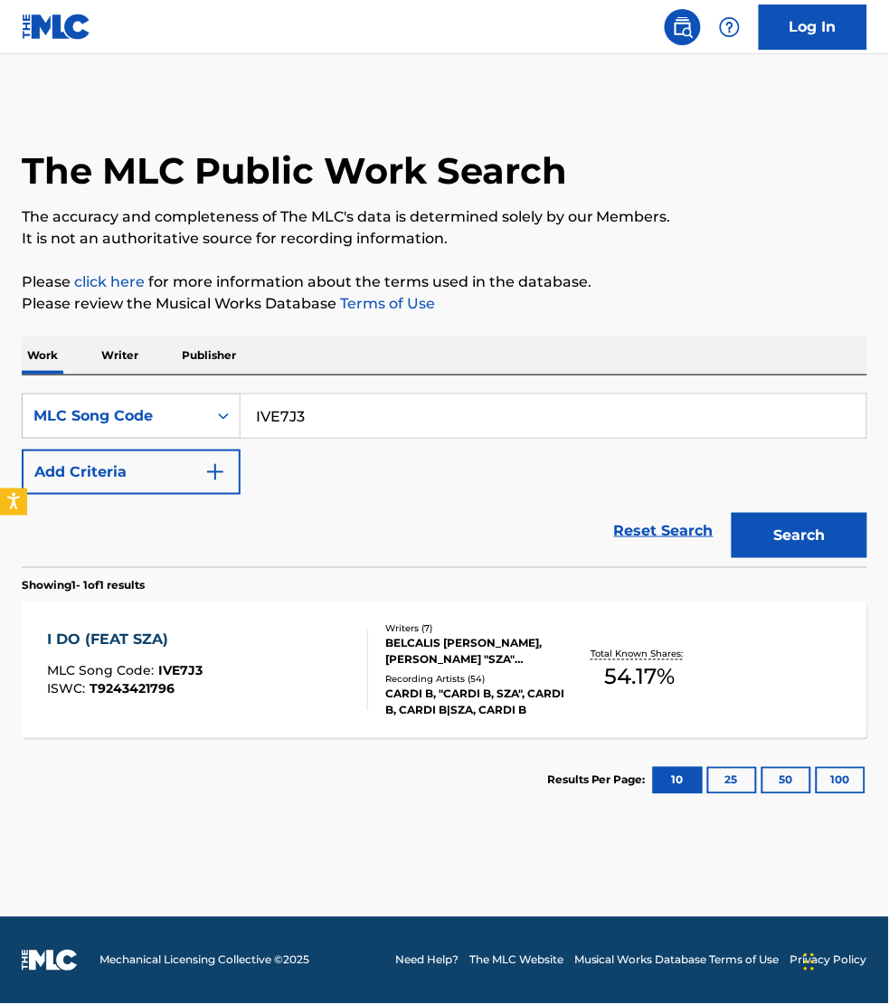
click at [323, 695] on div "I DO (FEAT SZA) MLC Song Code : IVE7J3 ISWC : T9243421796" at bounding box center [207, 670] width 321 height 81
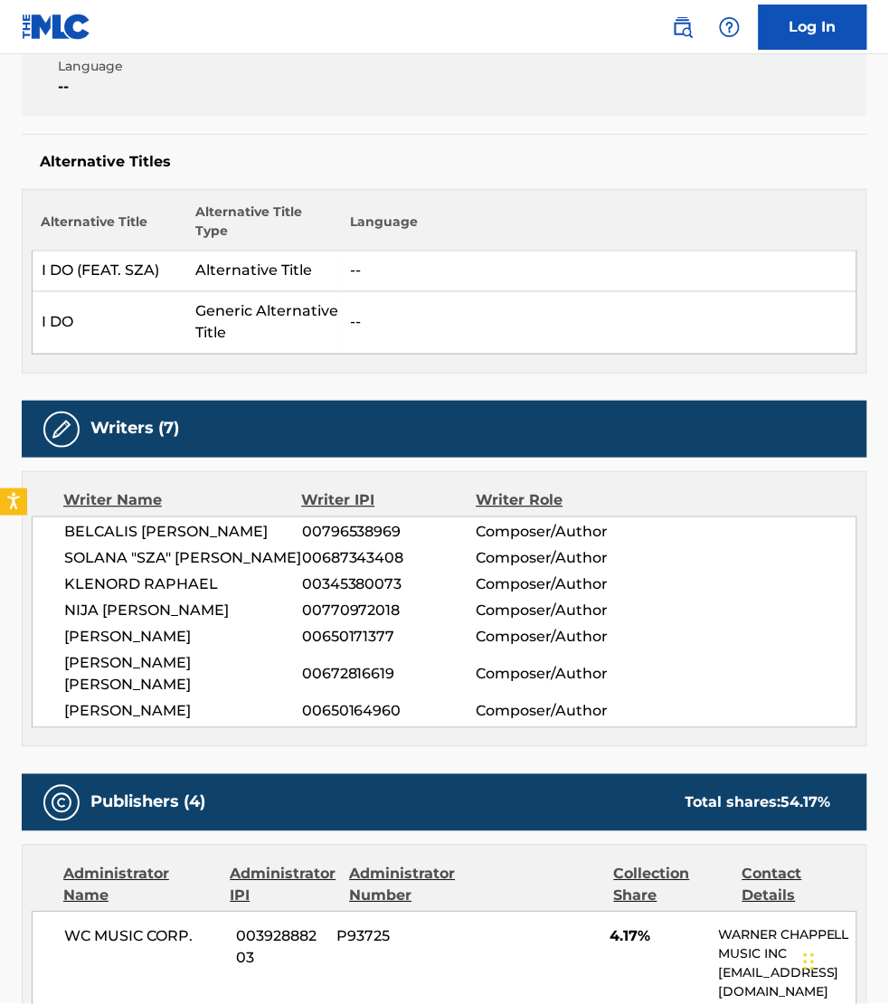
scroll to position [367, 0]
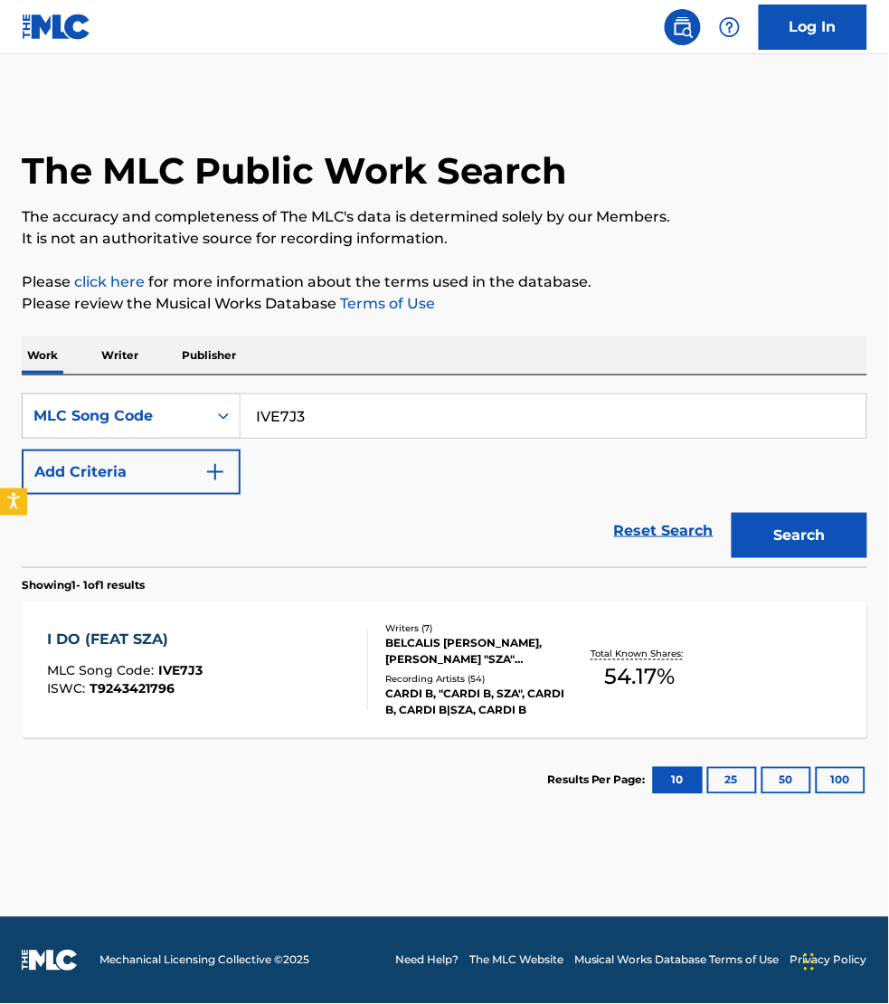
click at [357, 428] on input "IVE7J3" at bounding box center [554, 415] width 626 height 43
paste input "TD56UL"
type input "TD56UL"
click at [732, 513] on button "Search" at bounding box center [800, 535] width 136 height 45
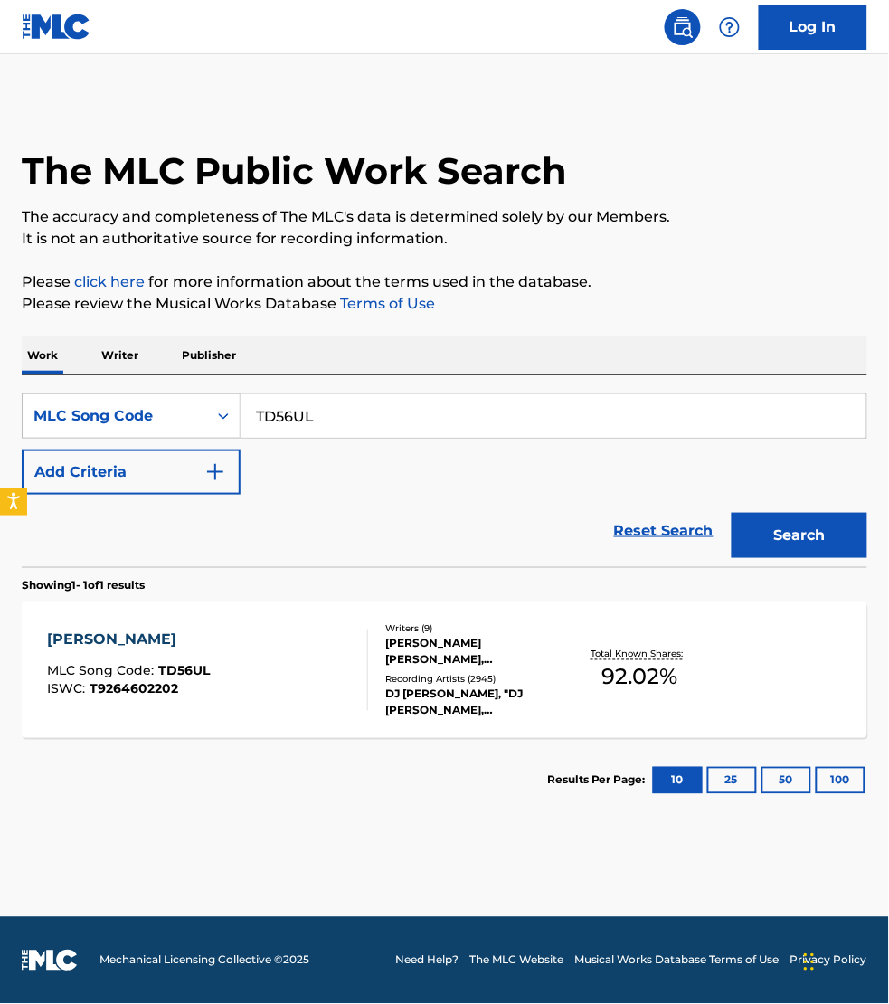
click at [332, 662] on div "TAKI TAKI MLC Song Code : TD56UL ISWC : T9264602202" at bounding box center [207, 670] width 321 height 81
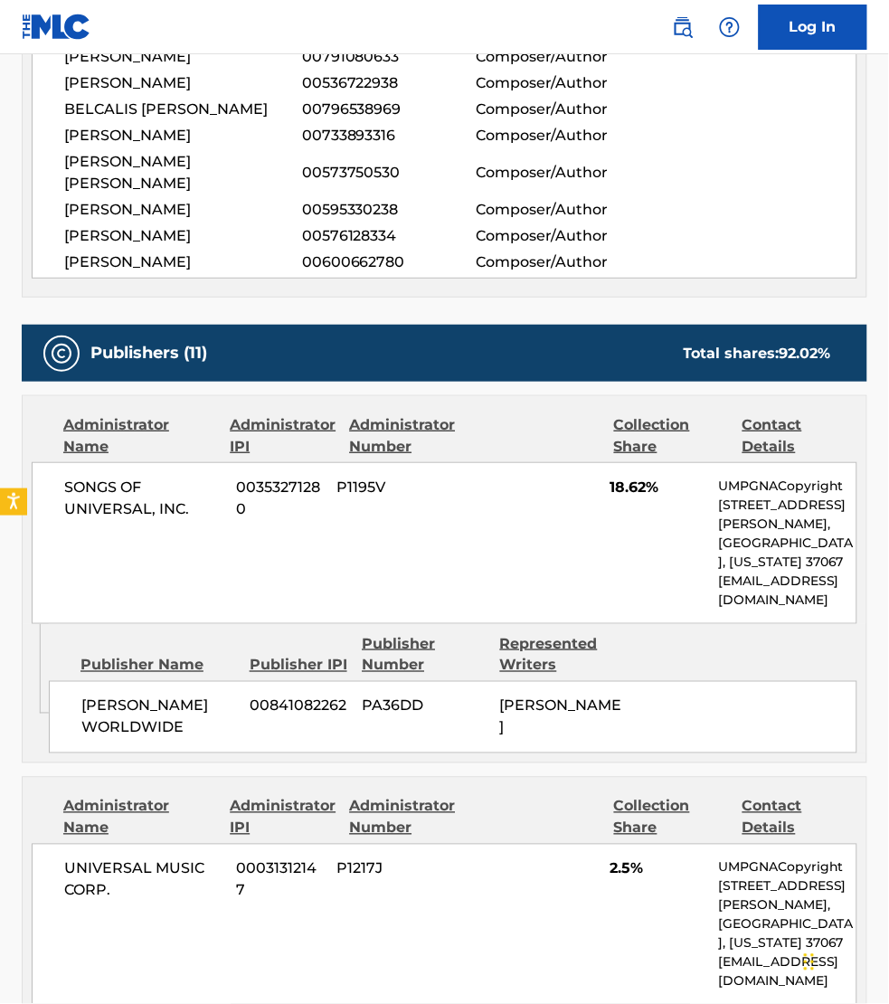
scroll to position [1159, 0]
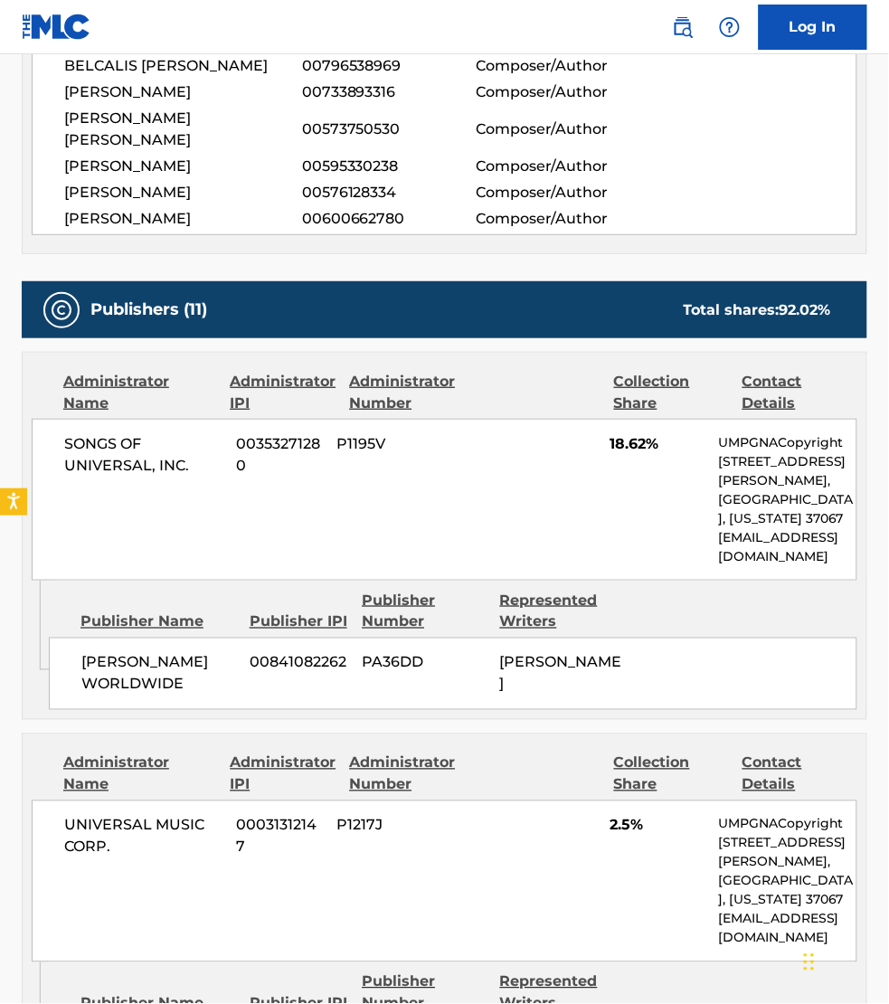
click at [57, 590] on div "Publisher Name Publisher IPI Publisher Number Represented Writers" at bounding box center [453, 611] width 809 height 43
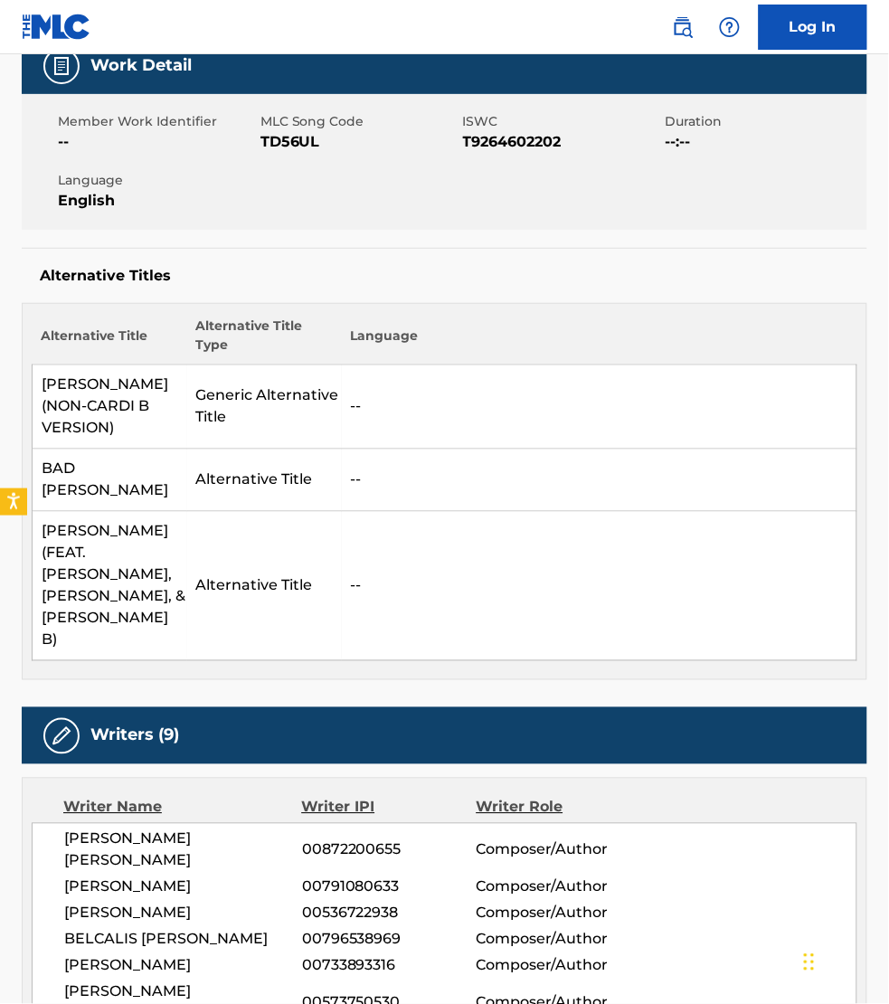
scroll to position [166, 0]
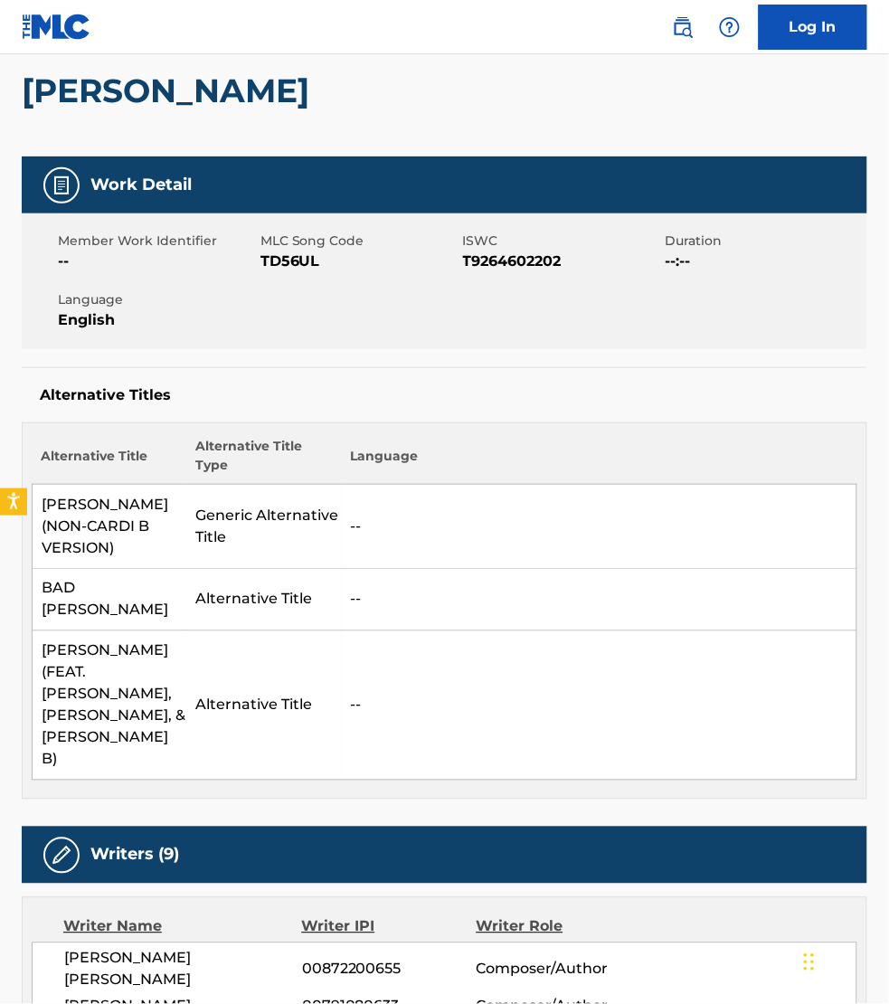
click at [287, 261] on span "TD56UL" at bounding box center [360, 262] width 198 height 22
copy span "TD56UL"
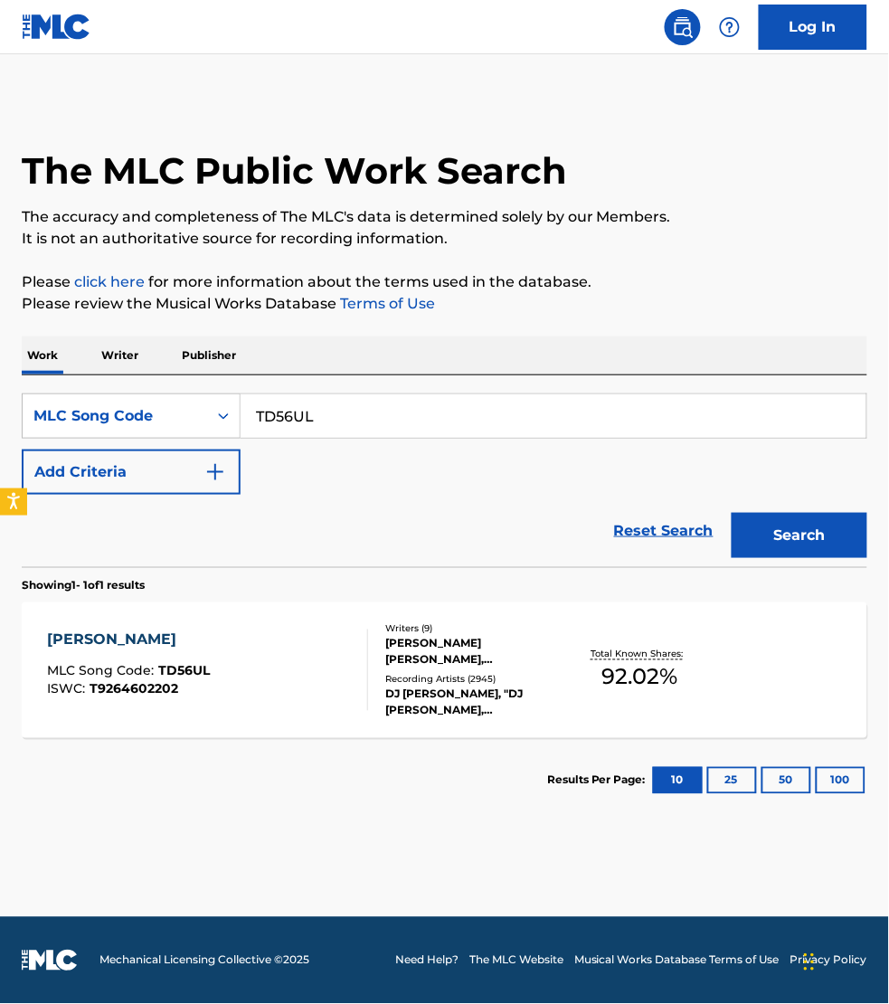
click at [299, 416] on input "TD56UL" at bounding box center [554, 415] width 626 height 43
paste input "WA8ERB"
type input "WA8ERB"
click at [732, 513] on button "Search" at bounding box center [800, 535] width 136 height 45
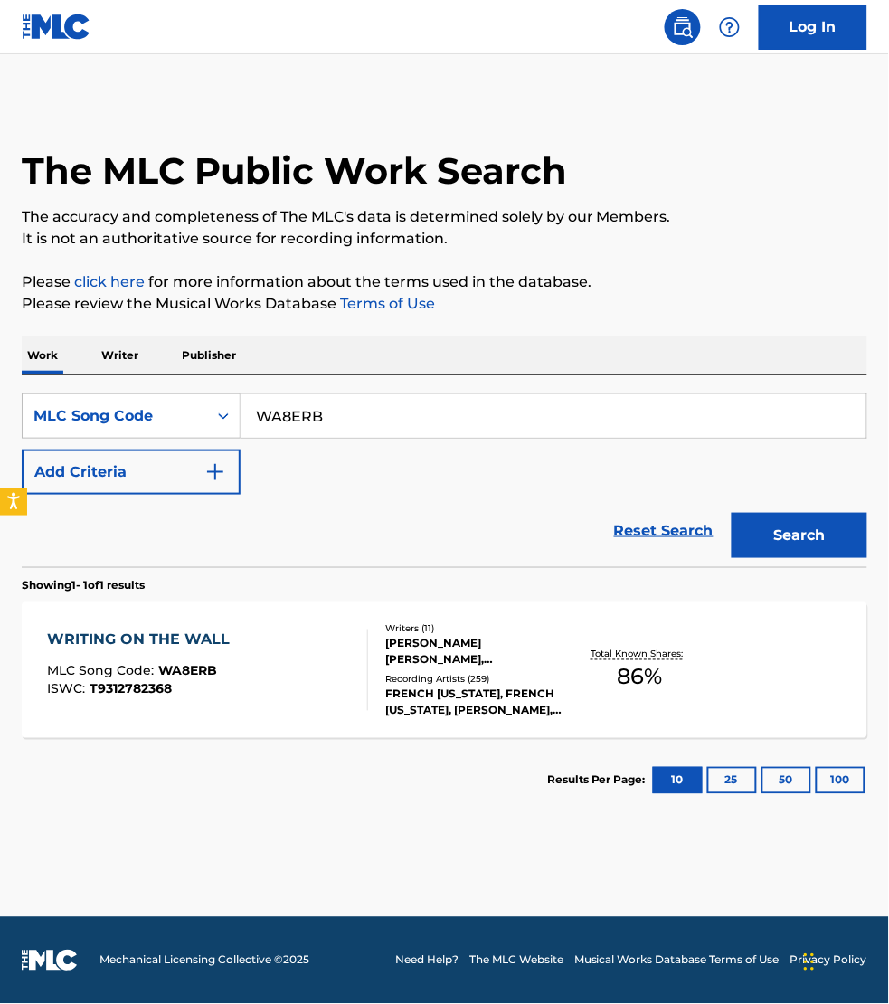
click at [324, 667] on div "WRITING ON THE WALL MLC Song Code : WA8ERB ISWC : T9312782368" at bounding box center [207, 670] width 321 height 81
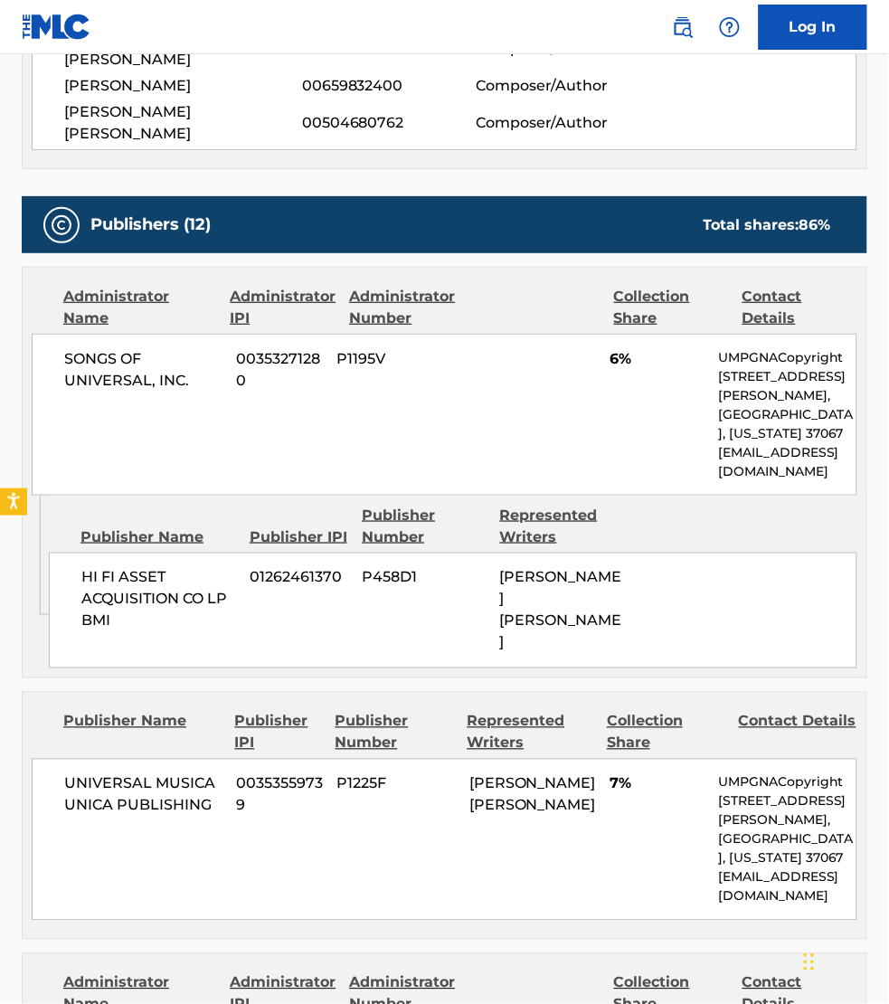
scroll to position [1272, 0]
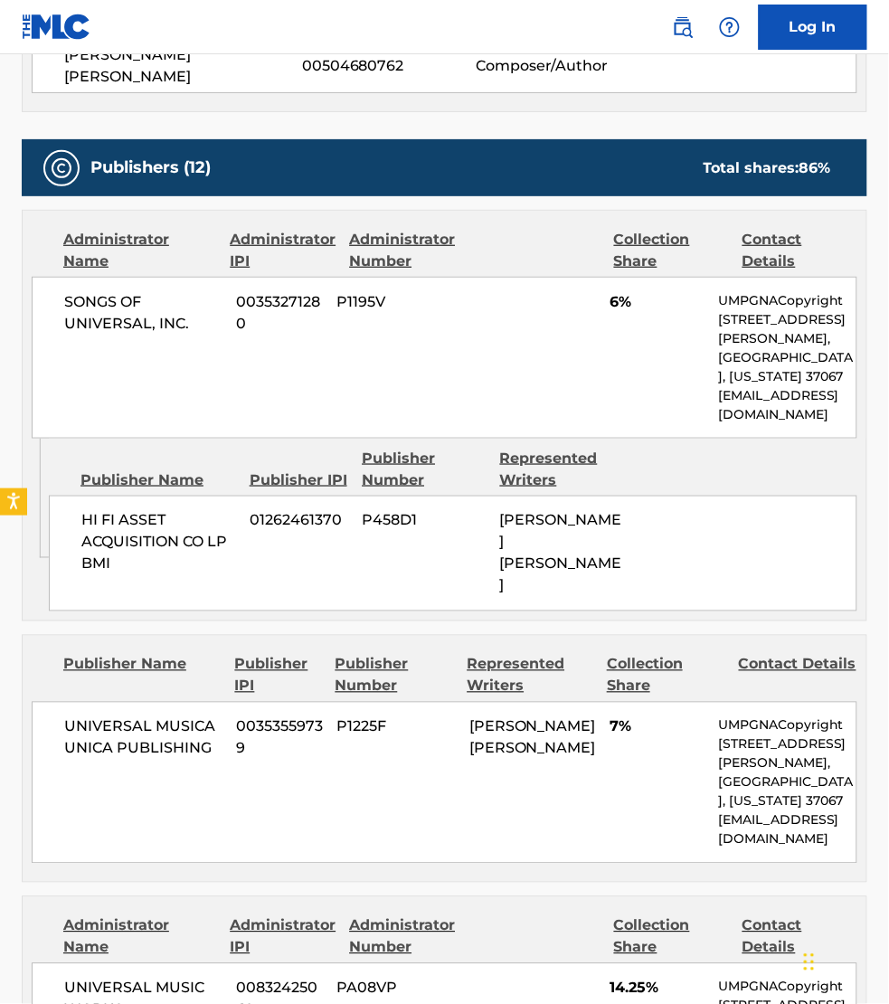
click at [830, 654] on div "Contact Details" at bounding box center [798, 675] width 119 height 43
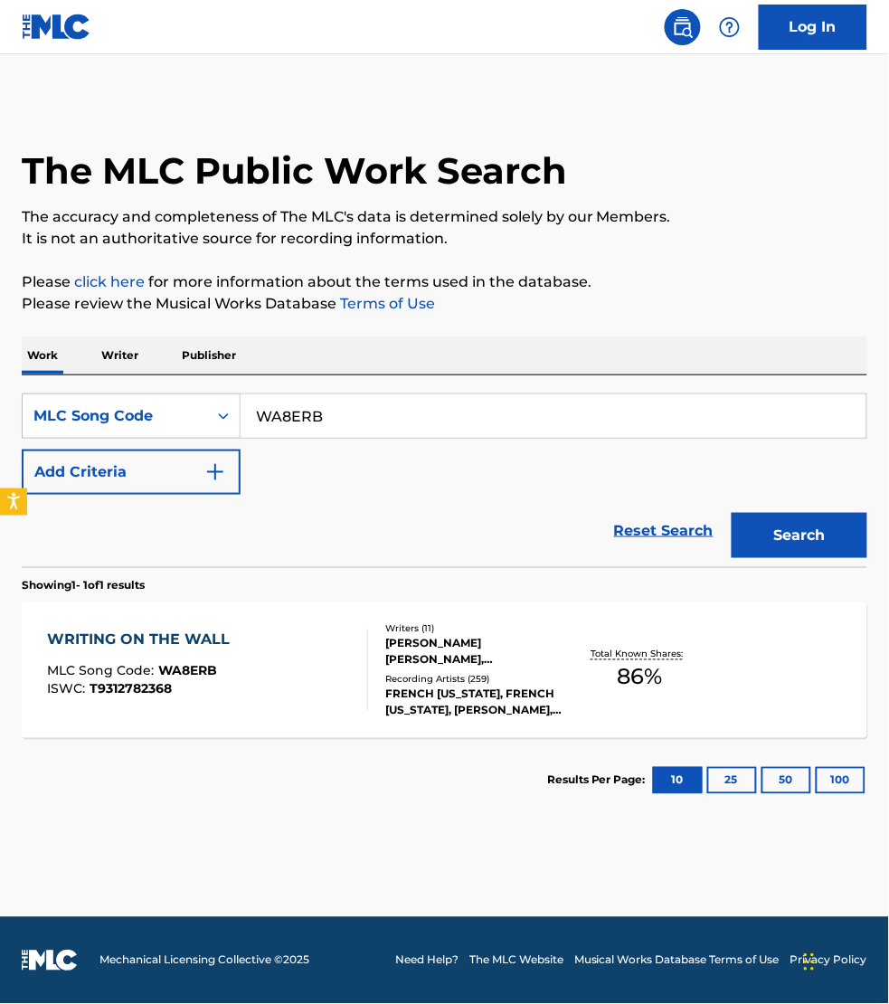
click at [346, 413] on input "WA8ERB" at bounding box center [554, 415] width 626 height 43
paste input "RC41BA"
click at [732, 513] on button "Search" at bounding box center [800, 535] width 136 height 45
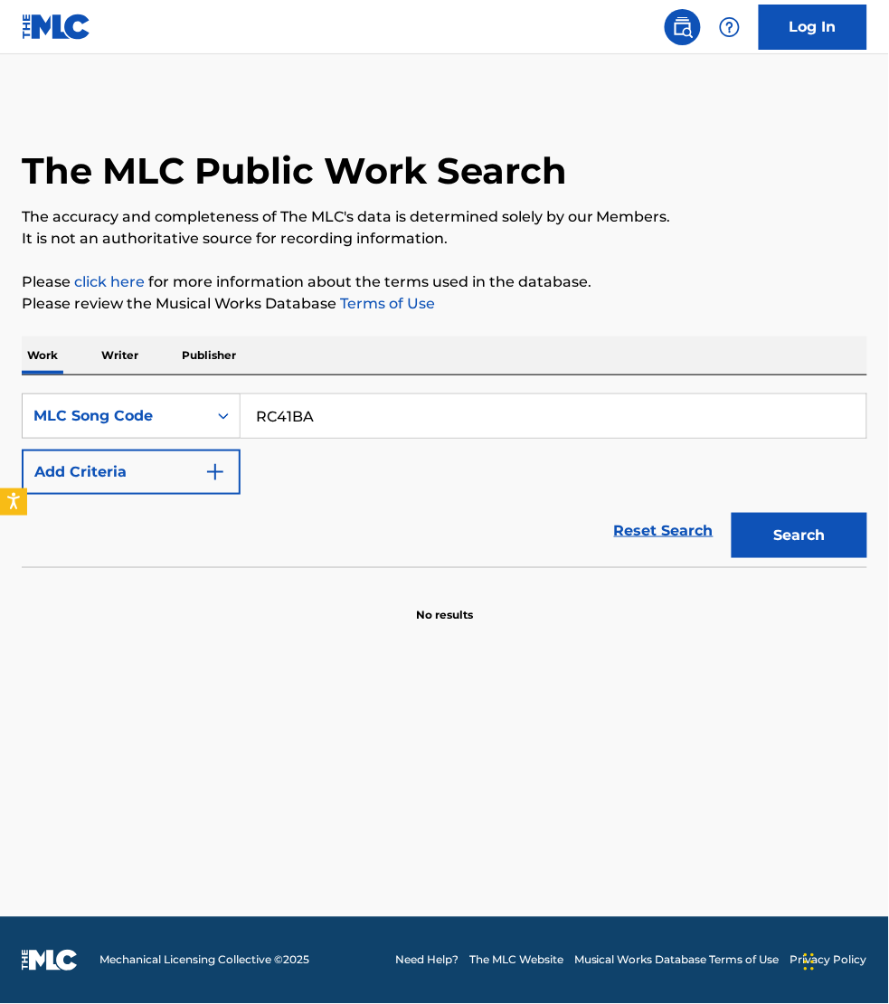
click at [391, 421] on input "RC41BA" at bounding box center [554, 415] width 626 height 43
paste input "B4DOG"
click at [732, 513] on button "Search" at bounding box center [800, 535] width 136 height 45
click at [345, 421] on input "RB4DOG" at bounding box center [554, 415] width 626 height 43
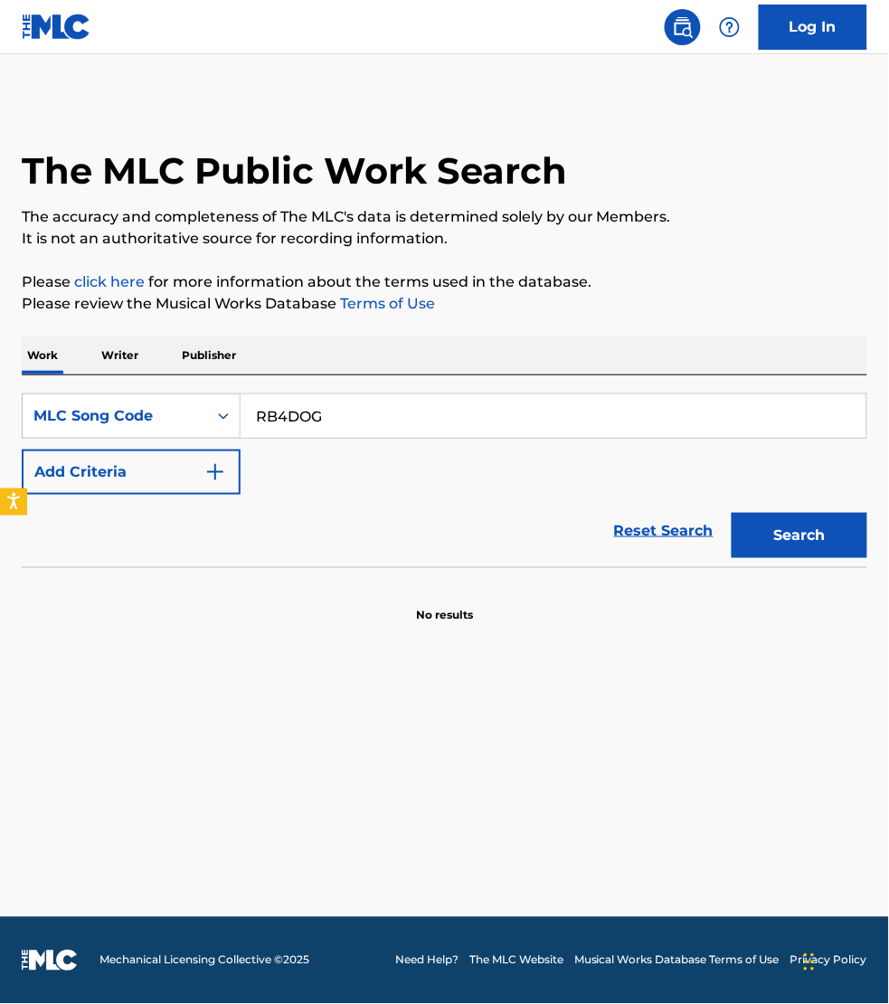
click at [345, 421] on input "RB4DOG" at bounding box center [554, 415] width 626 height 43
paste input "GVC5AT"
type input "GVC5AT"
click at [732, 513] on button "Search" at bounding box center [800, 535] width 136 height 45
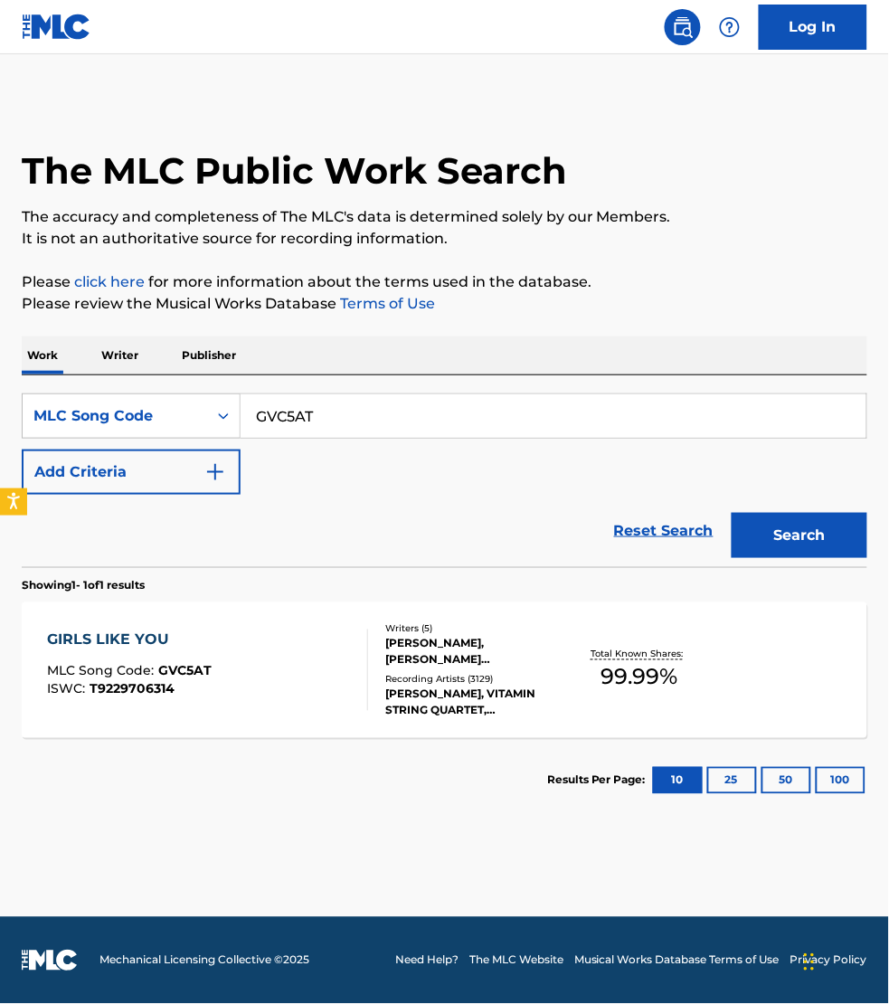
click at [328, 703] on div "GIRLS LIKE YOU MLC Song Code : GVC5AT ISWC : T9229706314" at bounding box center [207, 670] width 321 height 81
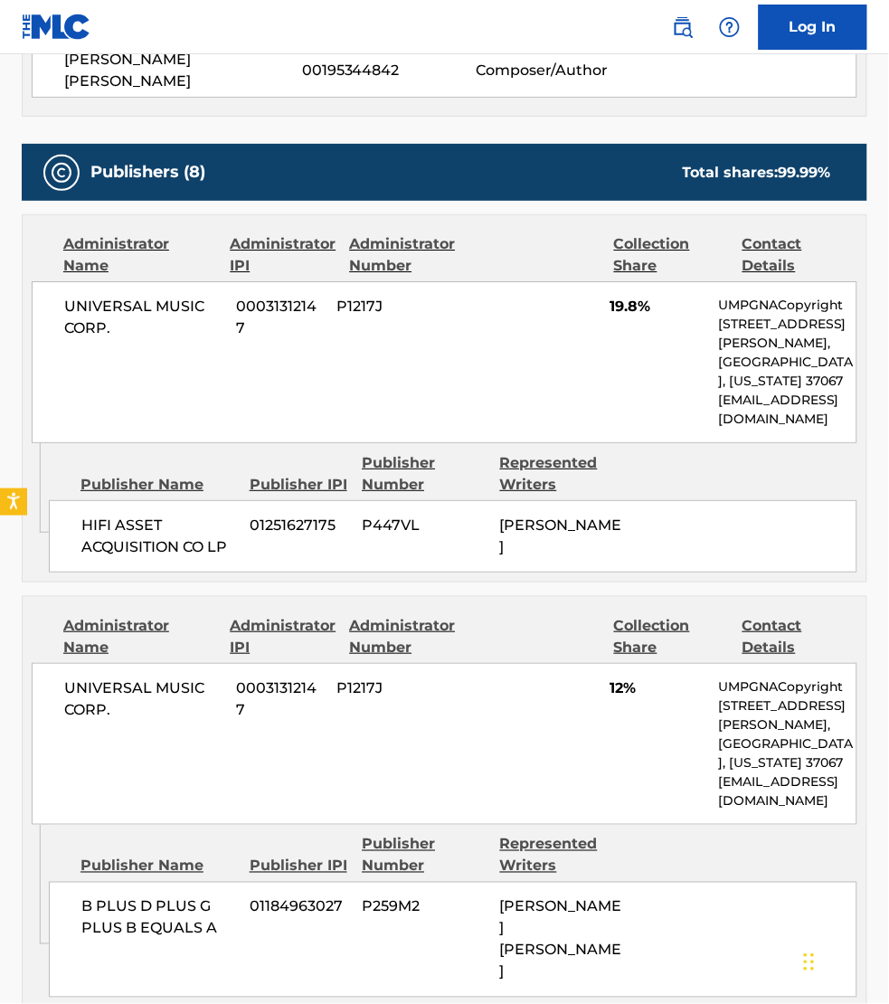
scroll to position [820, 0]
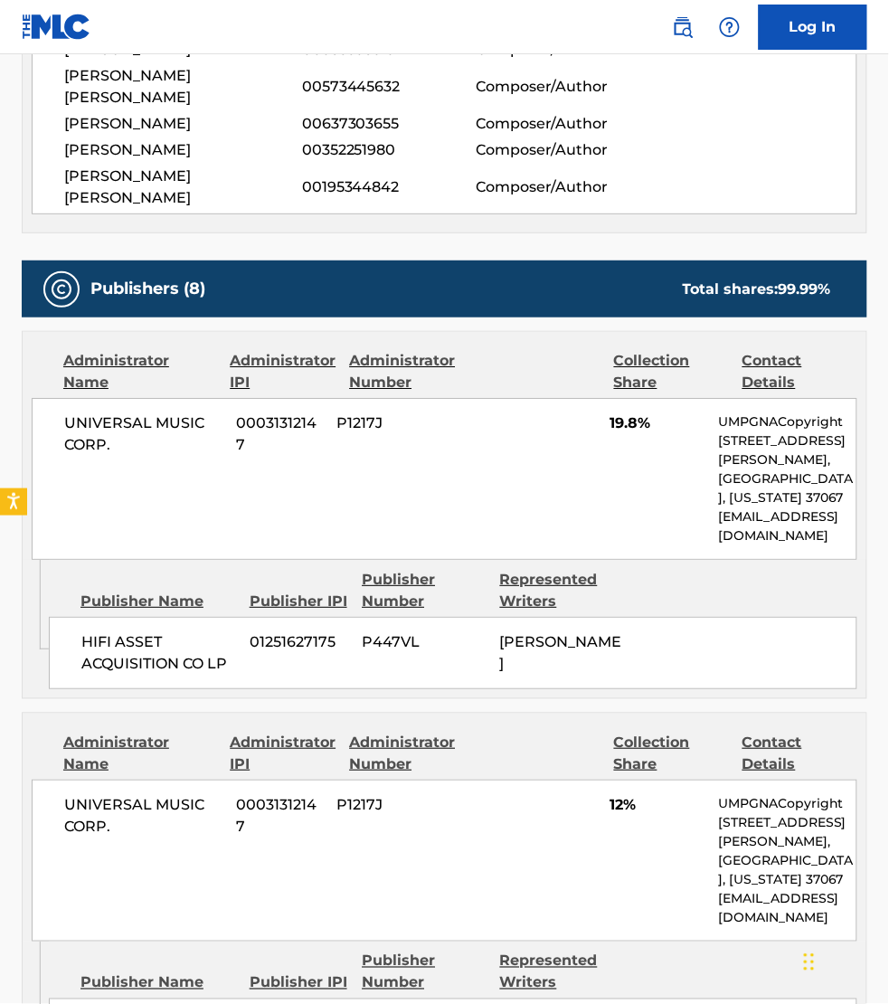
drag, startPoint x: 25, startPoint y: 916, endPoint x: 29, endPoint y: 894, distance: 22.9
click at [25, 942] on icon "Admin Original Publisher Connecting Line" at bounding box center [36, 1002] width 26 height 121
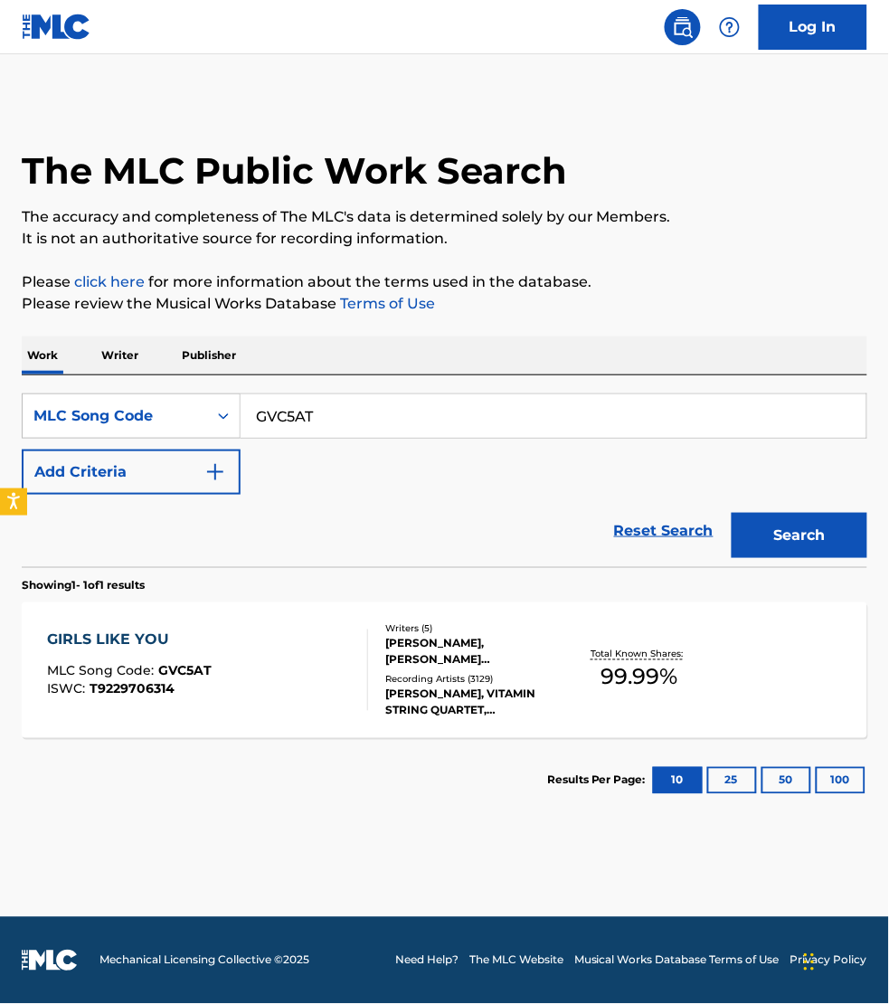
click at [328, 419] on input "GVC5AT" at bounding box center [554, 415] width 626 height 43
paste input "WB37JY"
click at [732, 513] on button "Search" at bounding box center [800, 535] width 136 height 45
click at [291, 403] on input "WB37JY" at bounding box center [554, 415] width 626 height 43
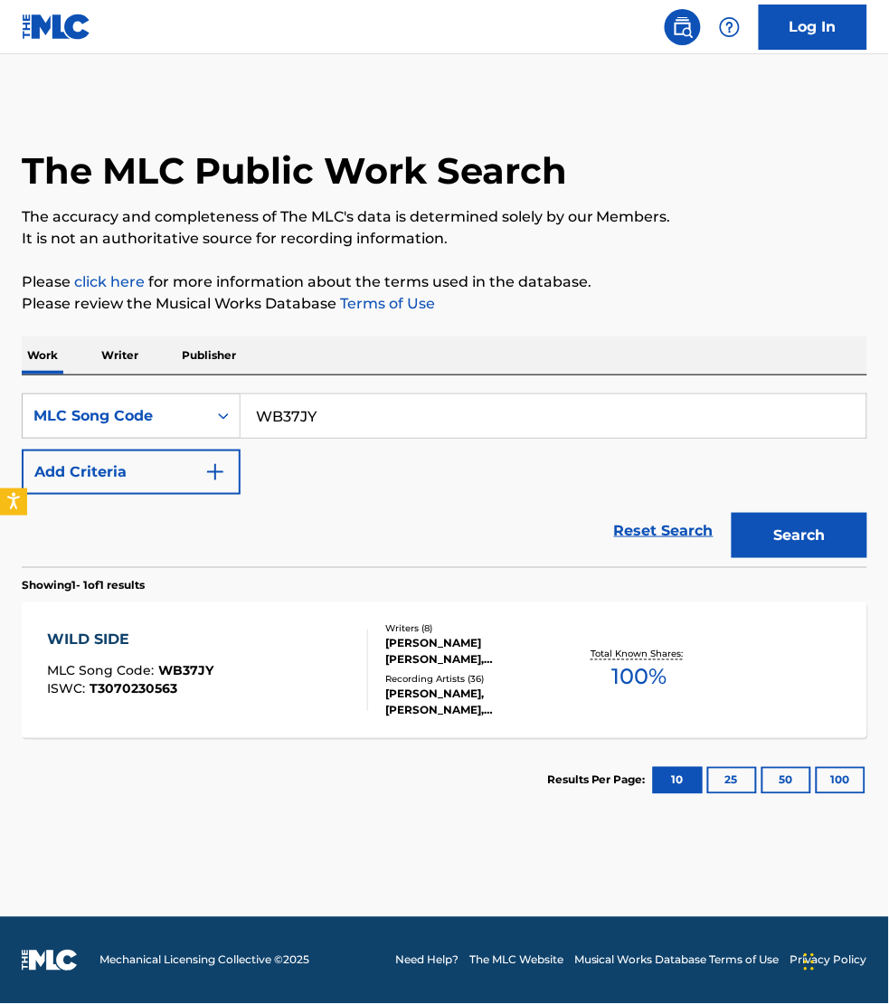
click at [291, 403] on input "WB37JY" at bounding box center [554, 415] width 626 height 43
paste input "BA4M8R"
type input "BA4M8R"
click at [732, 513] on button "Search" at bounding box center [800, 535] width 136 height 45
click at [300, 678] on div "BACKIN IT UP (FEAT CARDI B) MLC Song Code : BA4M8R ISWC : T9274294405" at bounding box center [207, 670] width 321 height 81
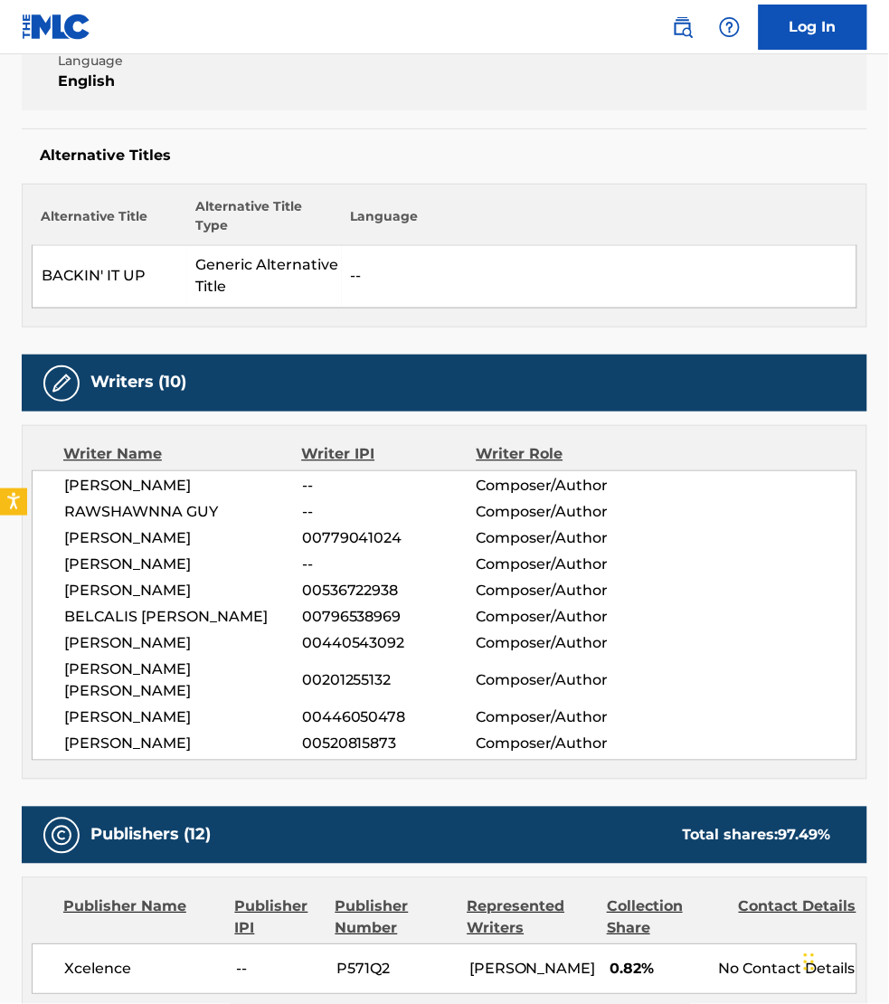
scroll to position [508, 0]
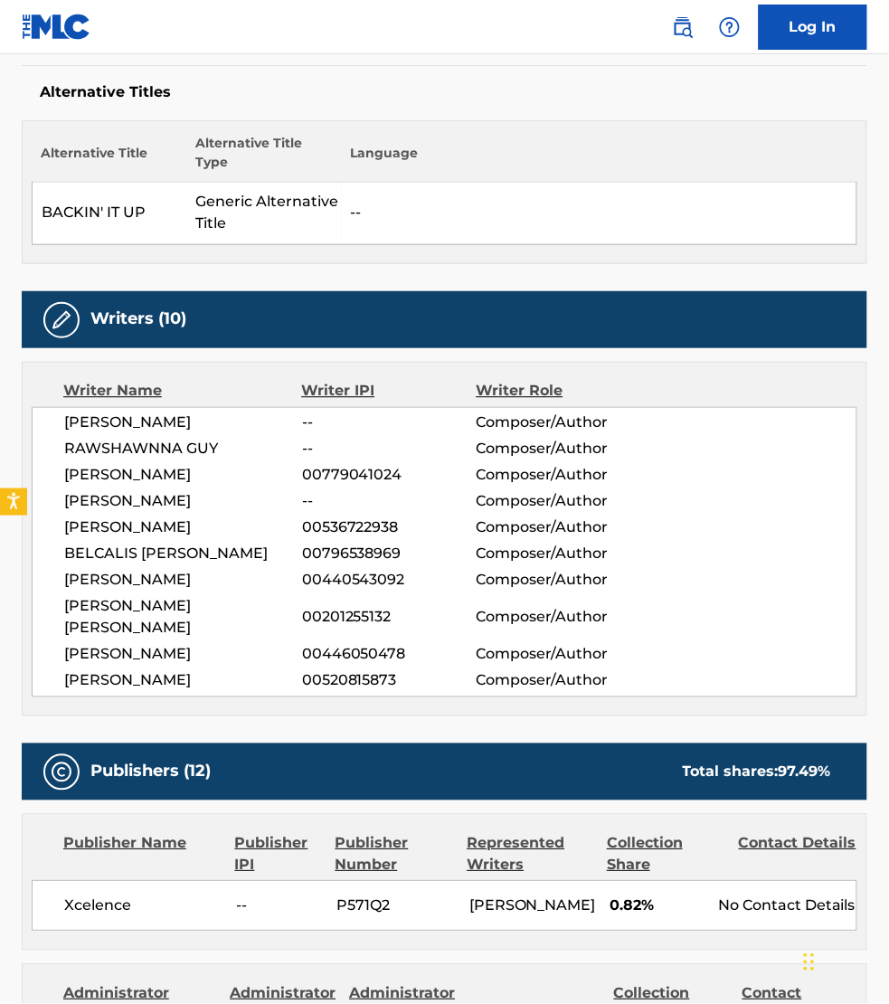
click at [820, 355] on div "Writers (10) Writer Name Writer IPI Writer Role [PERSON_NAME] -- Composer/Autho…" at bounding box center [445, 503] width 846 height 425
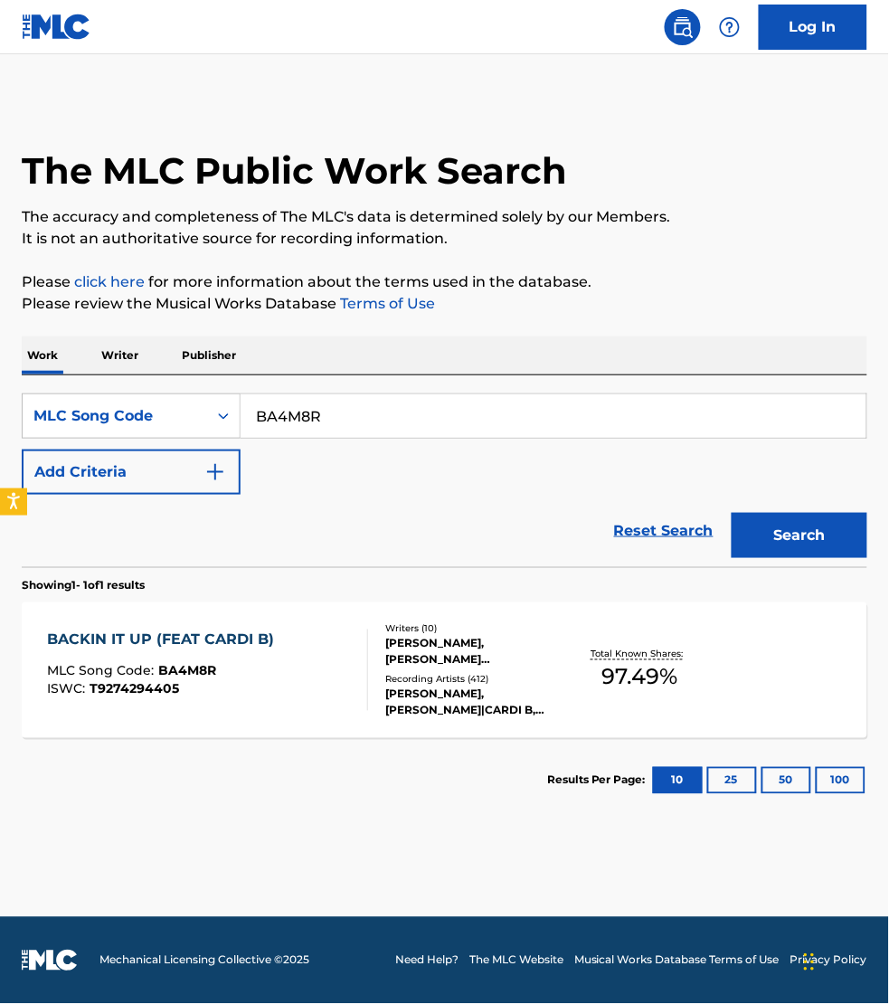
click at [353, 419] on input "BA4M8R" at bounding box center [554, 415] width 626 height 43
paste input "GV9MVU"
type input "GV9MVU"
click at [732, 513] on button "Search" at bounding box center [800, 535] width 136 height 45
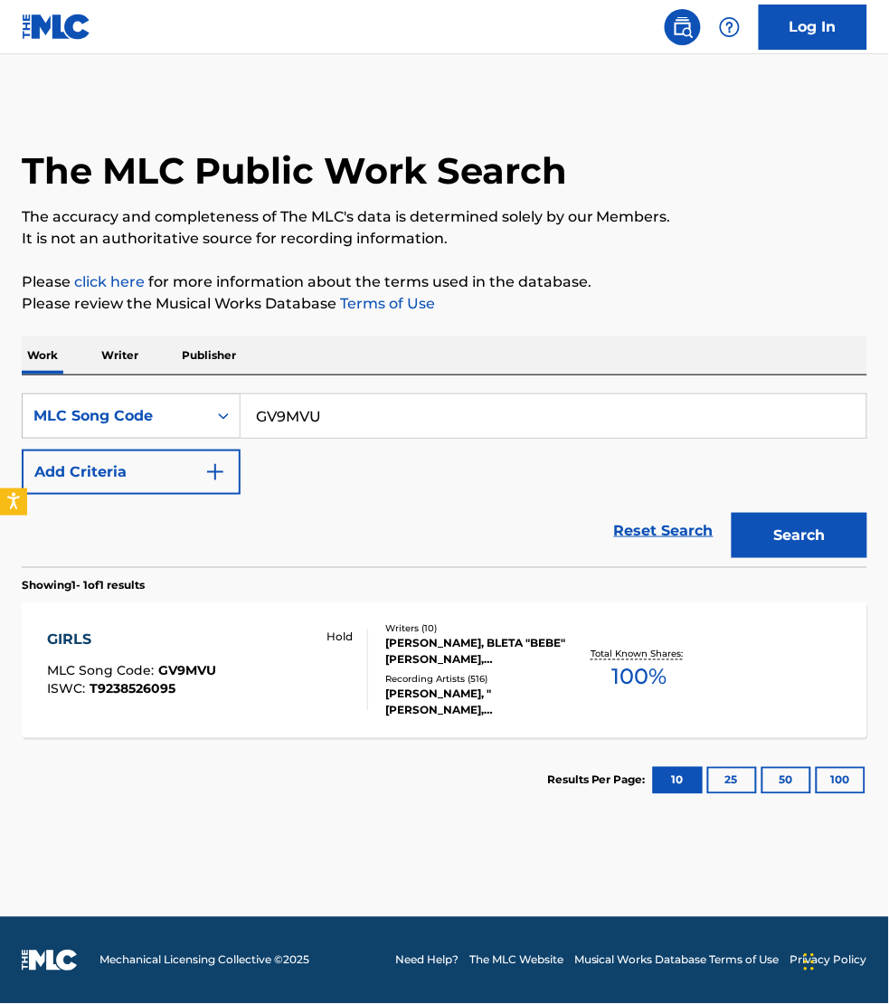
click at [300, 658] on div "GIRLS MLC Song Code : GV9MVU ISWC : T9238526095 Hold" at bounding box center [207, 670] width 321 height 81
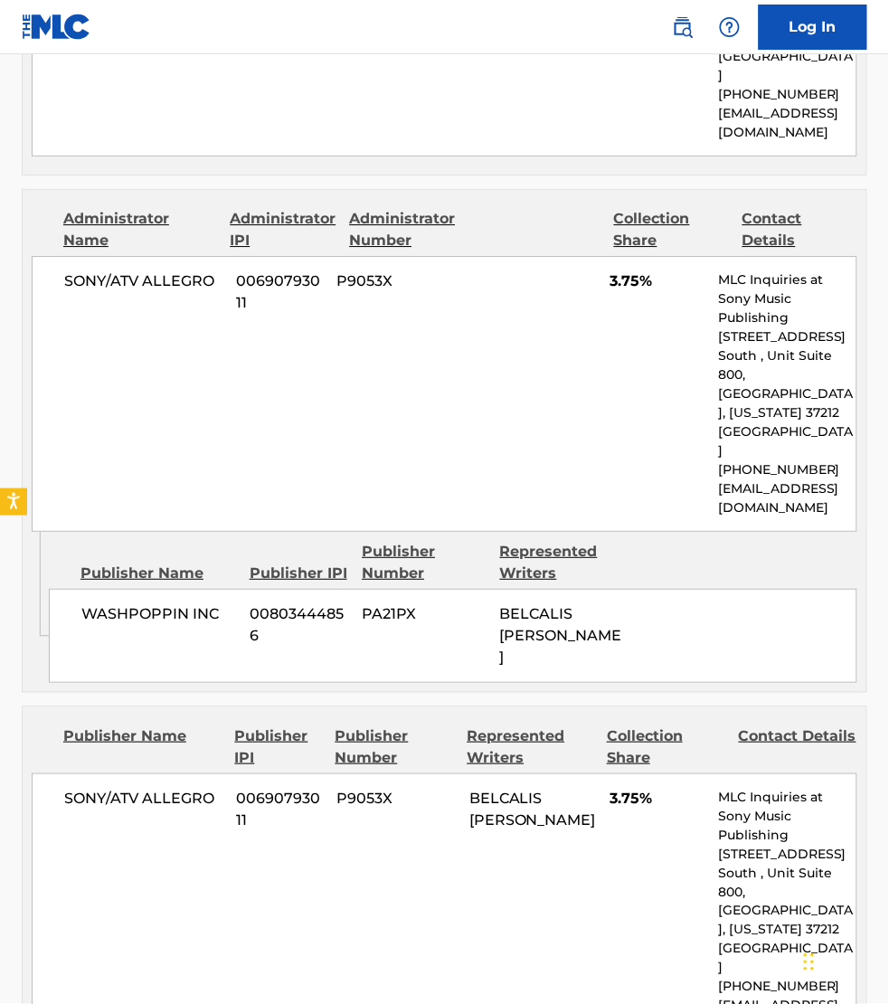
scroll to position [3448, 0]
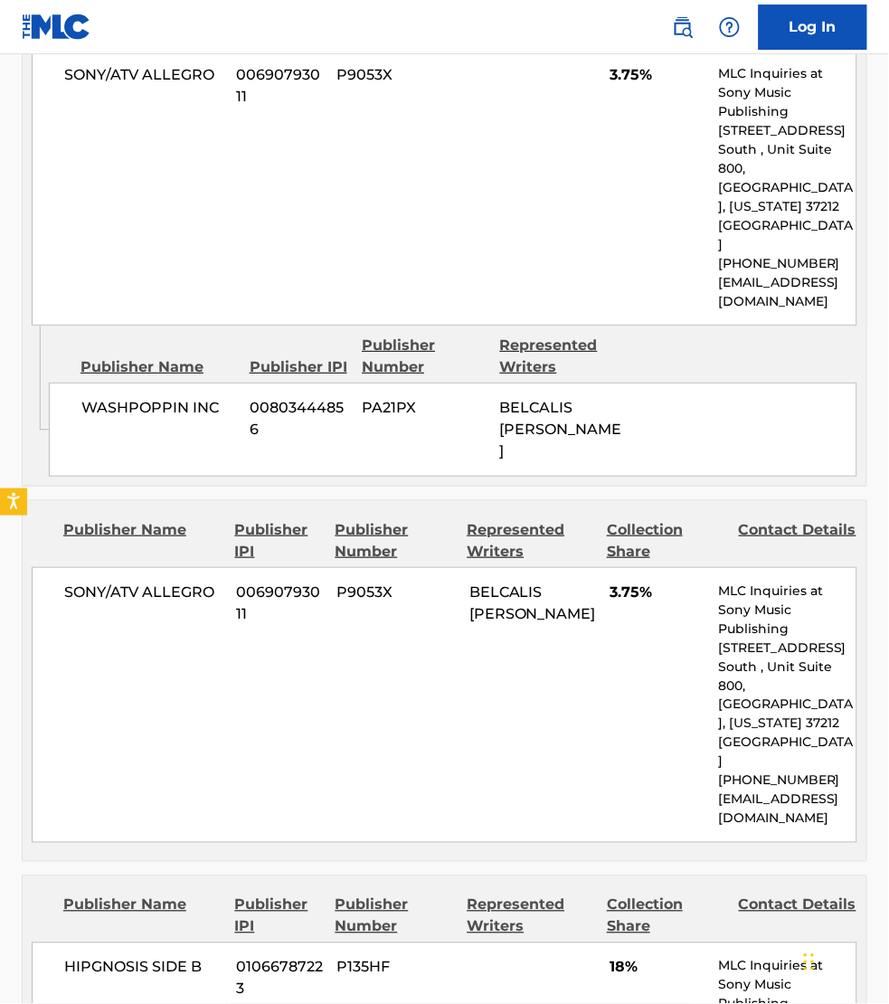
drag, startPoint x: 620, startPoint y: 932, endPoint x: 609, endPoint y: 894, distance: 39.5
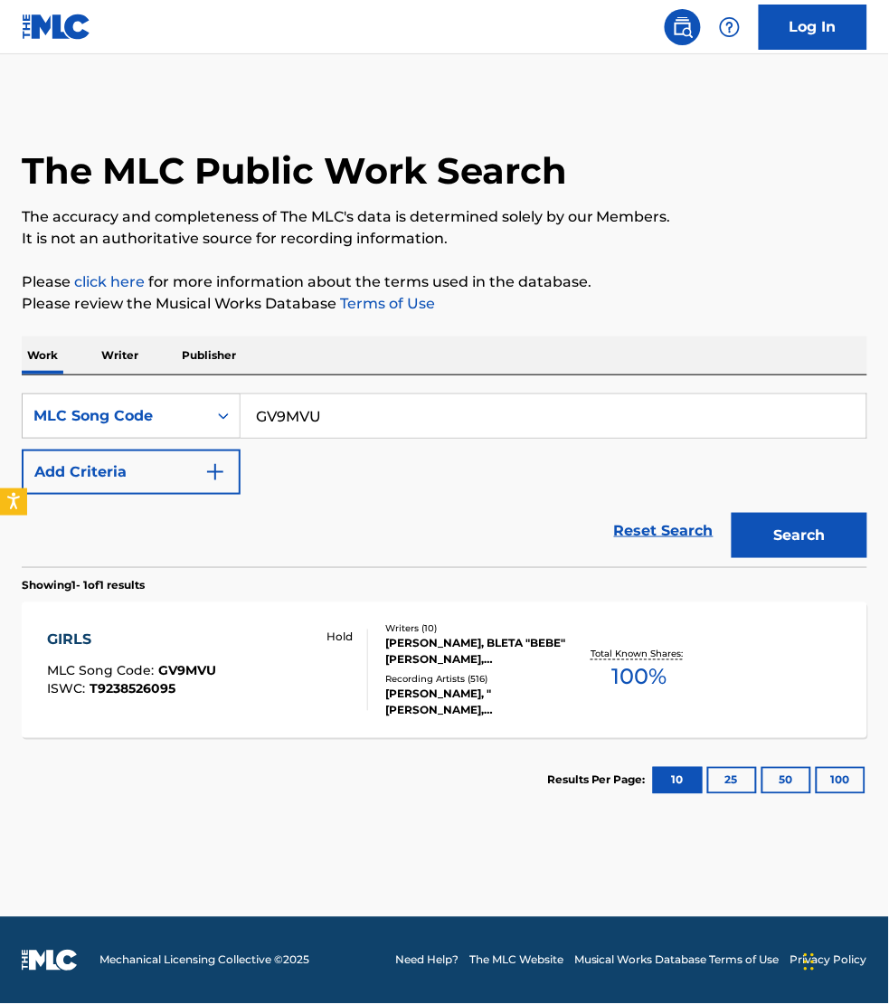
click at [335, 409] on input "GV9MVU" at bounding box center [554, 415] width 626 height 43
paste input "PJ4B5E"
click at [732, 513] on button "Search" at bounding box center [800, 535] width 136 height 45
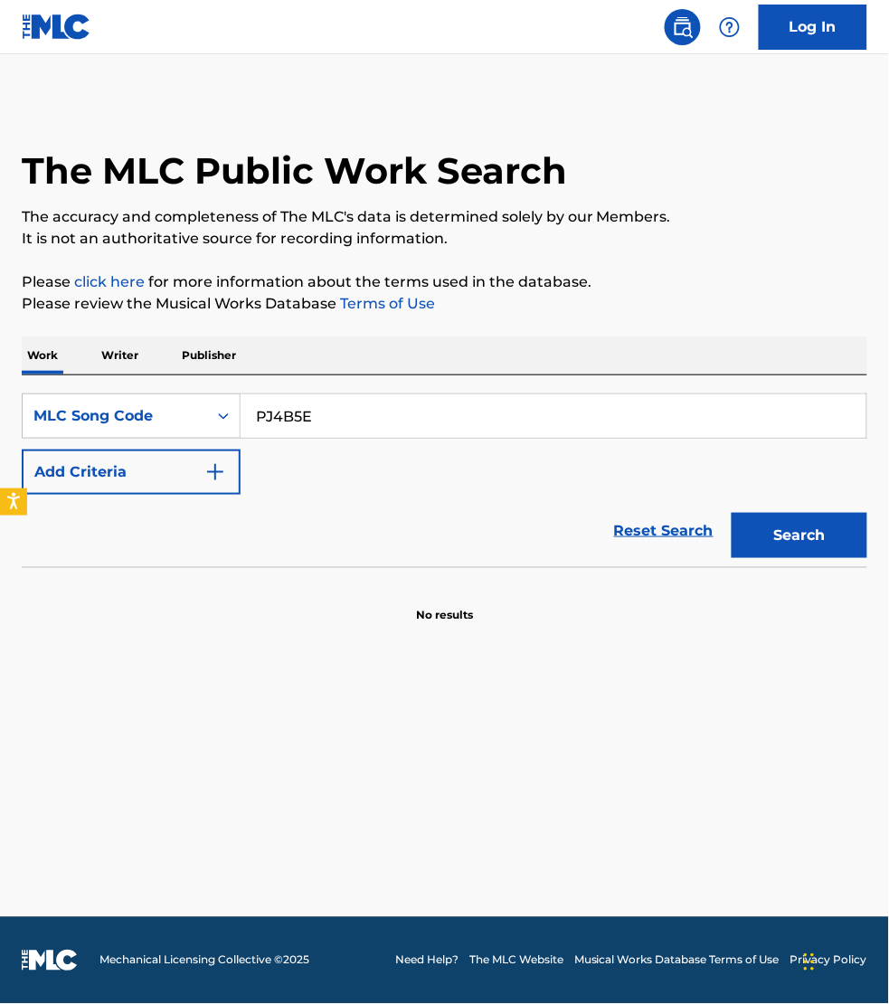
click at [318, 432] on input "PJ4B5E" at bounding box center [554, 415] width 626 height 43
paste input "I72O6"
type input "PI72O6"
click at [732, 513] on button "Search" at bounding box center [800, 535] width 136 height 45
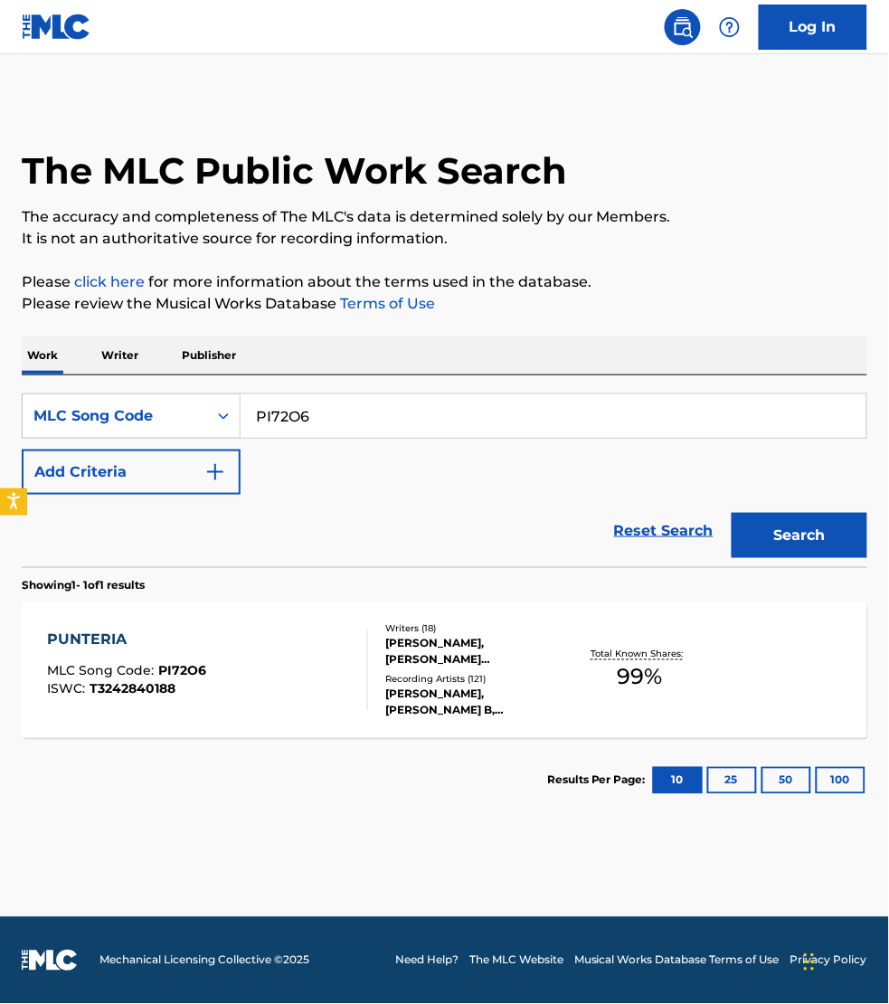
click at [317, 674] on div "PUNTERIA MLC Song Code : PI72O6 ISWC : T3242840188" at bounding box center [207, 670] width 321 height 81
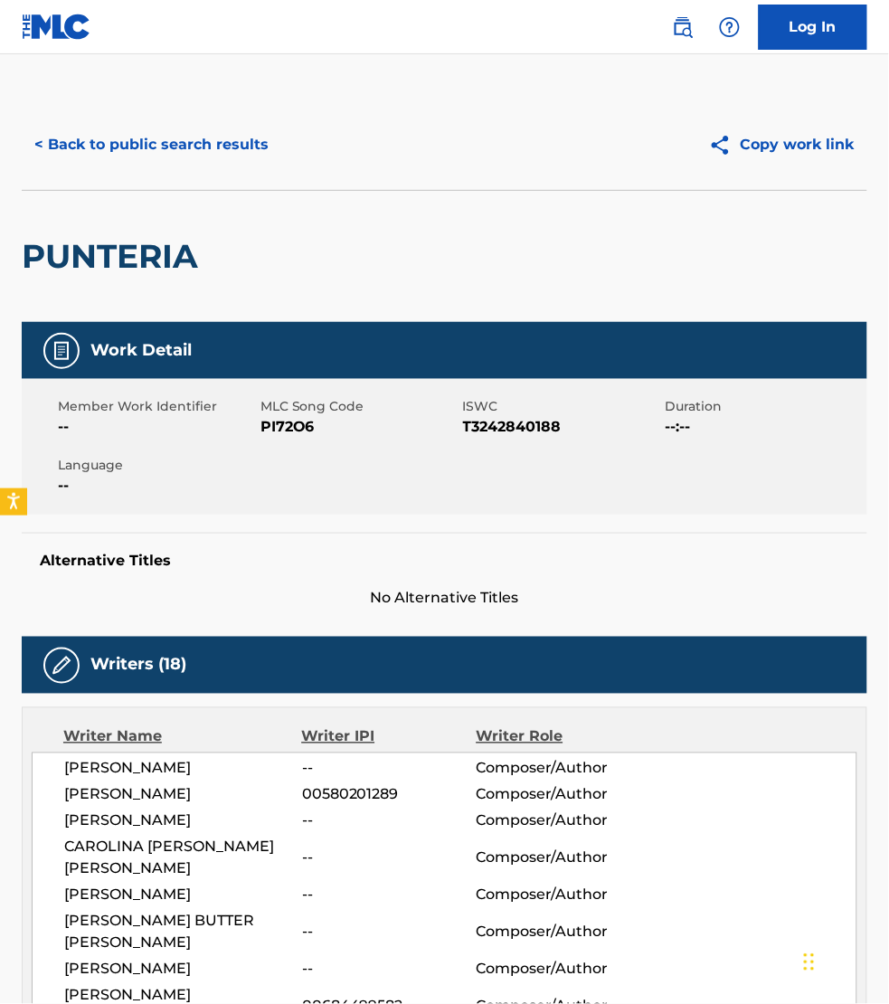
click at [855, 536] on div "Alternative Titles No Alternative Titles" at bounding box center [445, 571] width 846 height 77
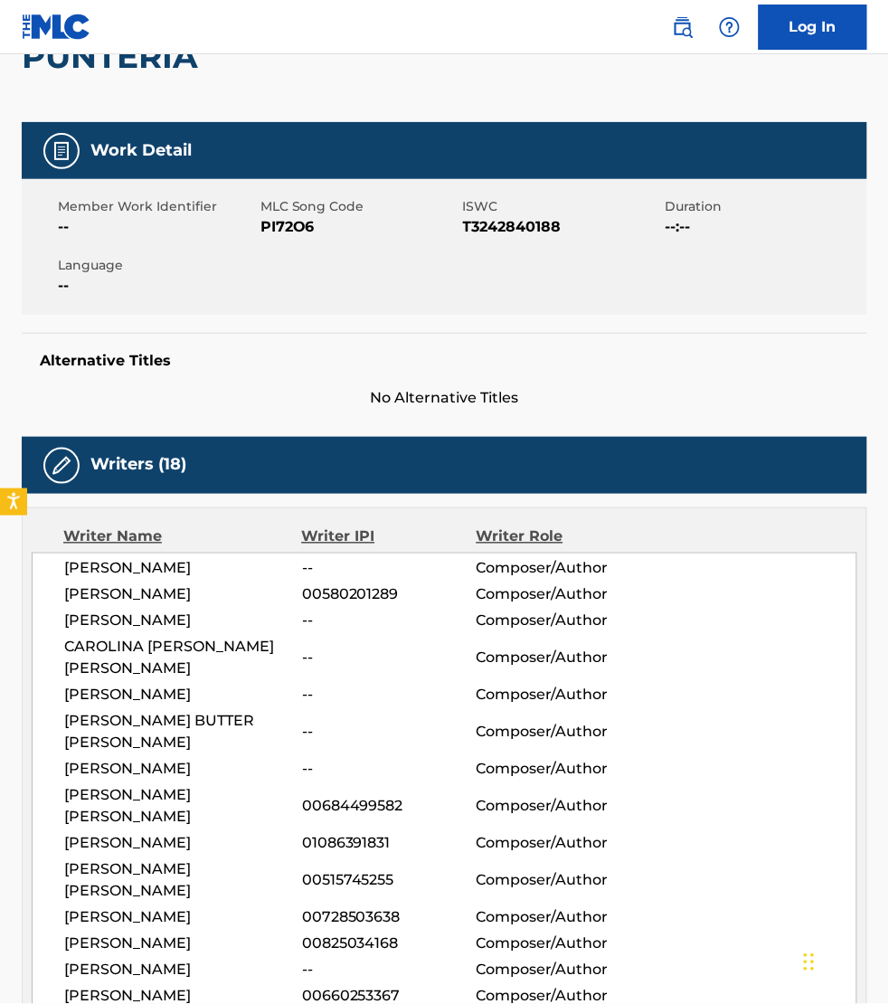
scroll to position [182, 0]
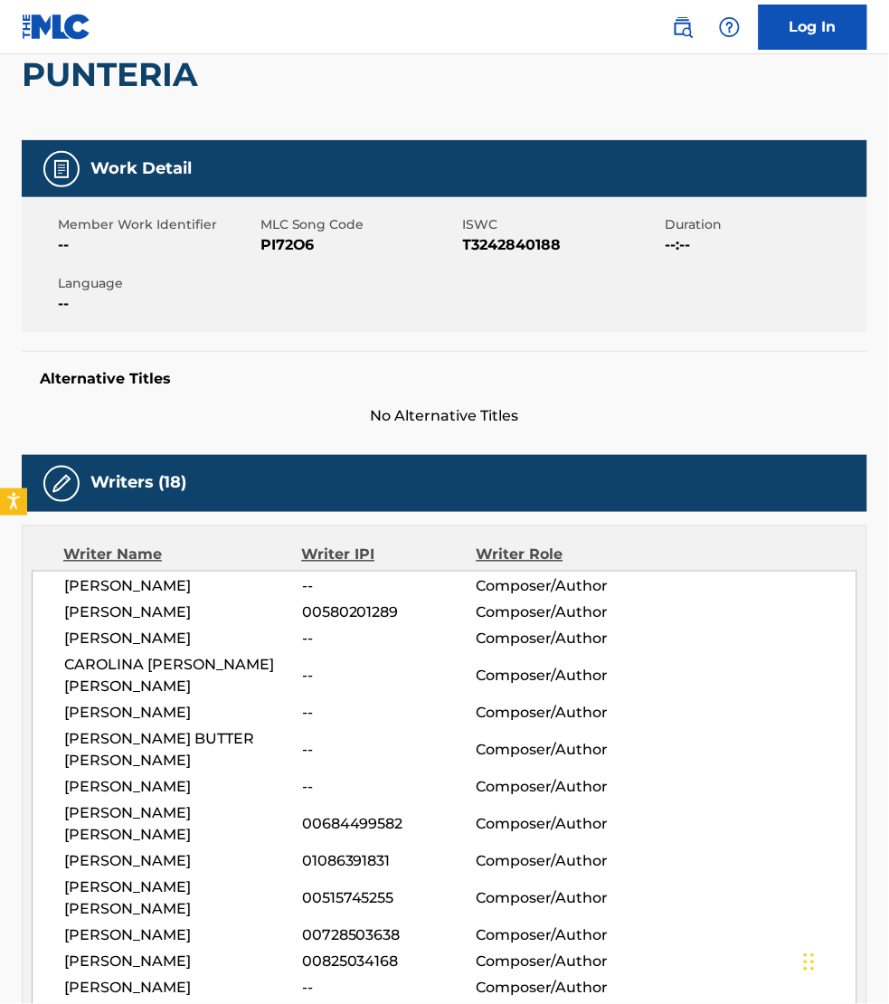
click at [278, 246] on span "PI72O6" at bounding box center [360, 245] width 198 height 22
copy span "PI72O6"
